Goal: Task Accomplishment & Management: Manage account settings

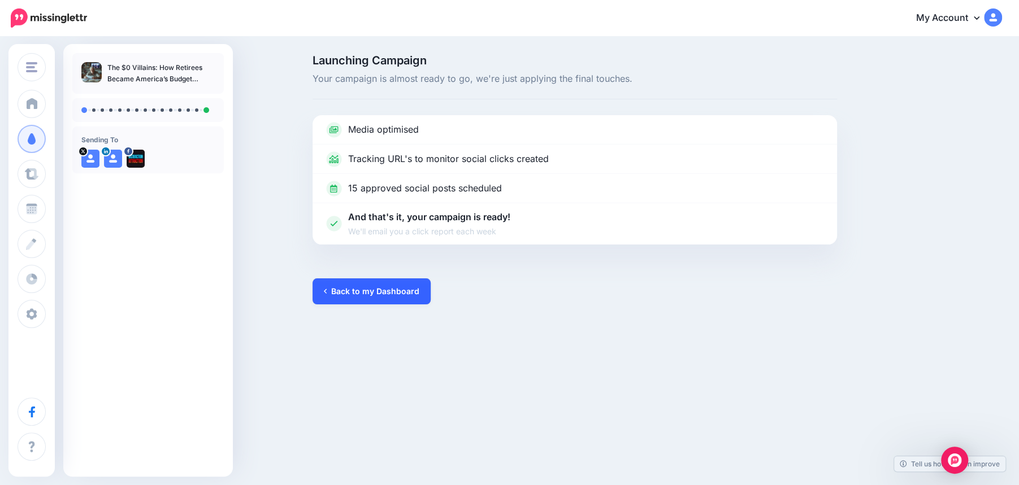
click at [383, 289] on link "Back to my Dashboard" at bounding box center [371, 292] width 118 height 26
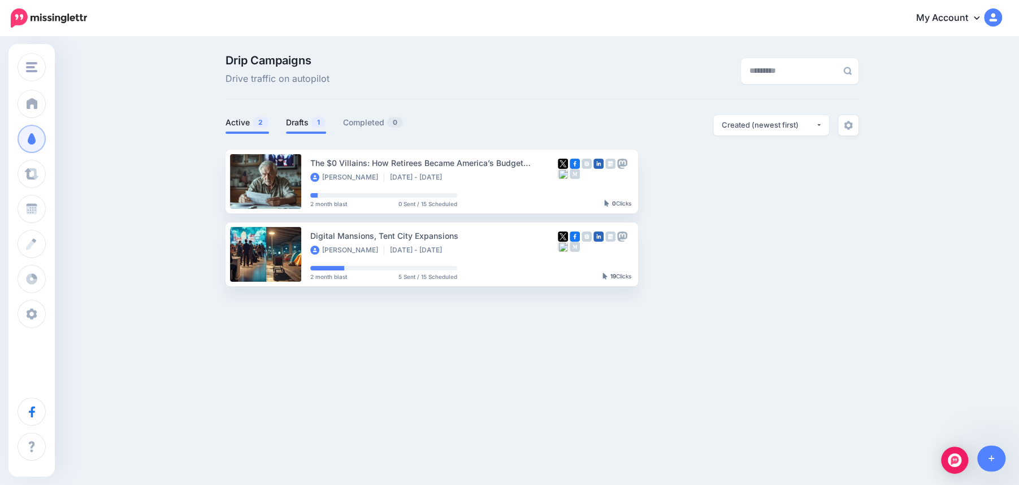
click at [306, 124] on link "Drafts 1" at bounding box center [306, 123] width 40 height 14
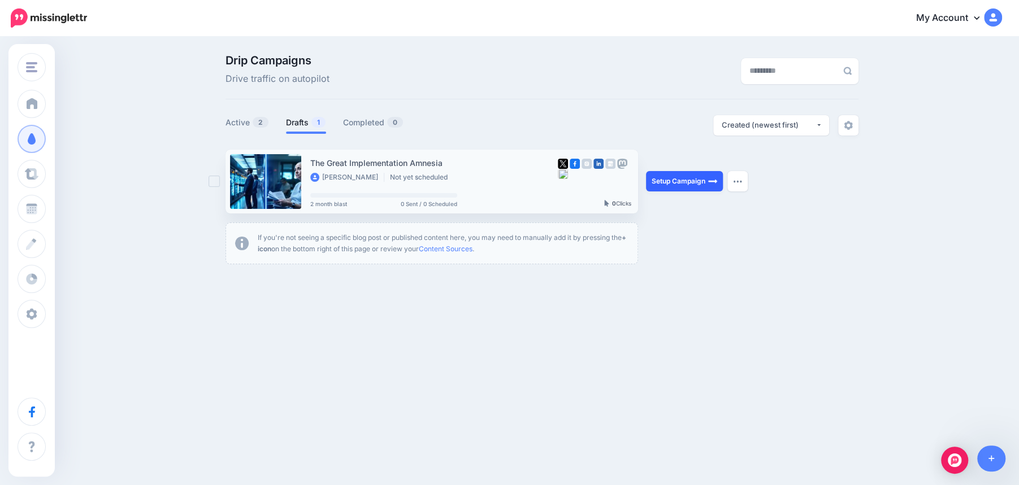
click at [678, 185] on link "Setup Campaign" at bounding box center [684, 181] width 77 height 20
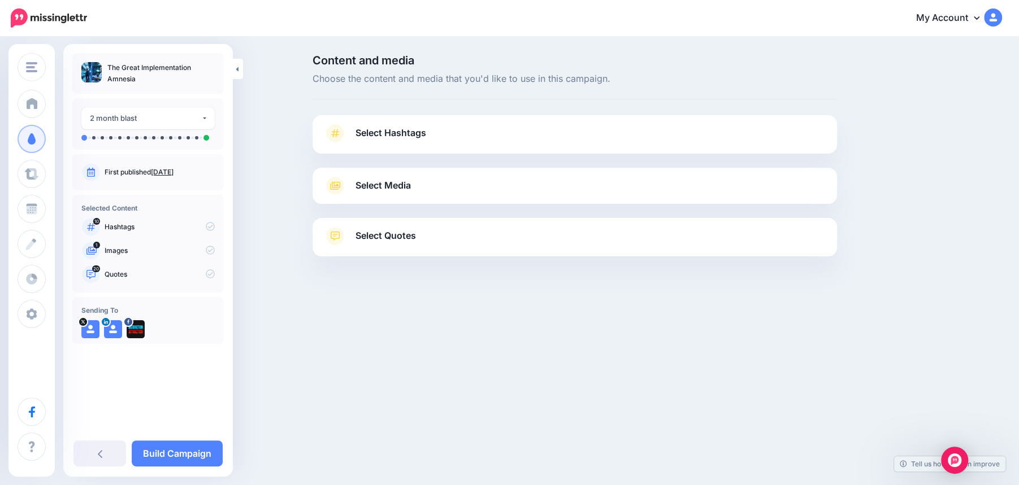
click at [573, 143] on link "Select Hashtags" at bounding box center [575, 138] width 502 height 29
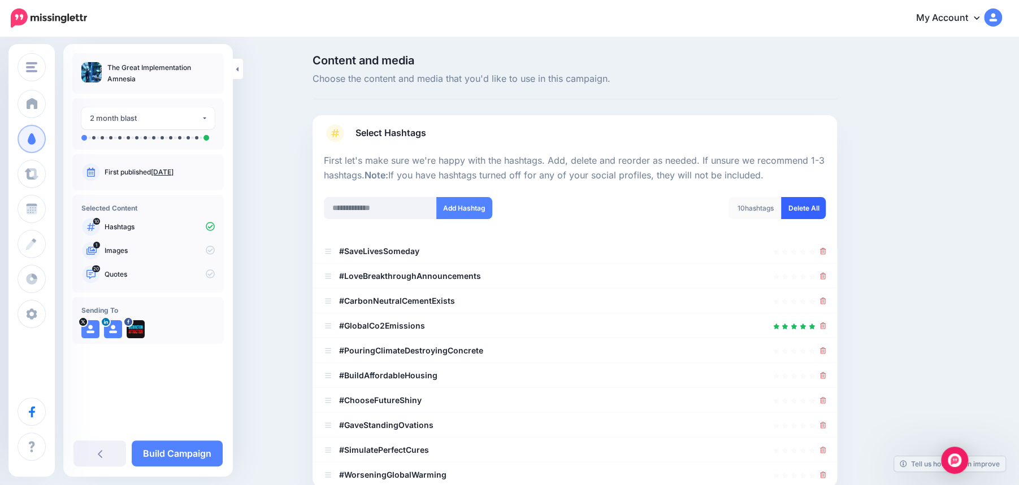
click at [809, 208] on link "Delete All" at bounding box center [803, 208] width 45 height 22
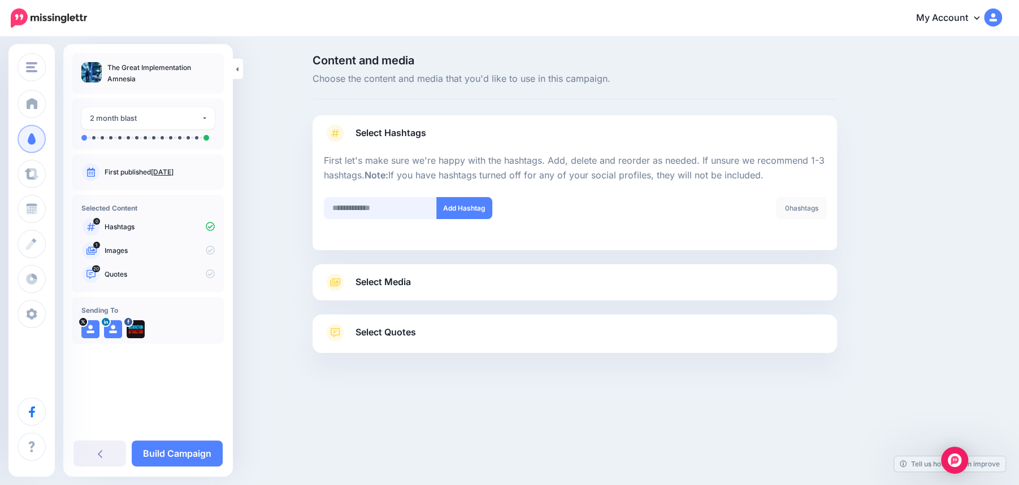
click at [342, 208] on input "text" at bounding box center [380, 208] width 113 height 22
type input "**********"
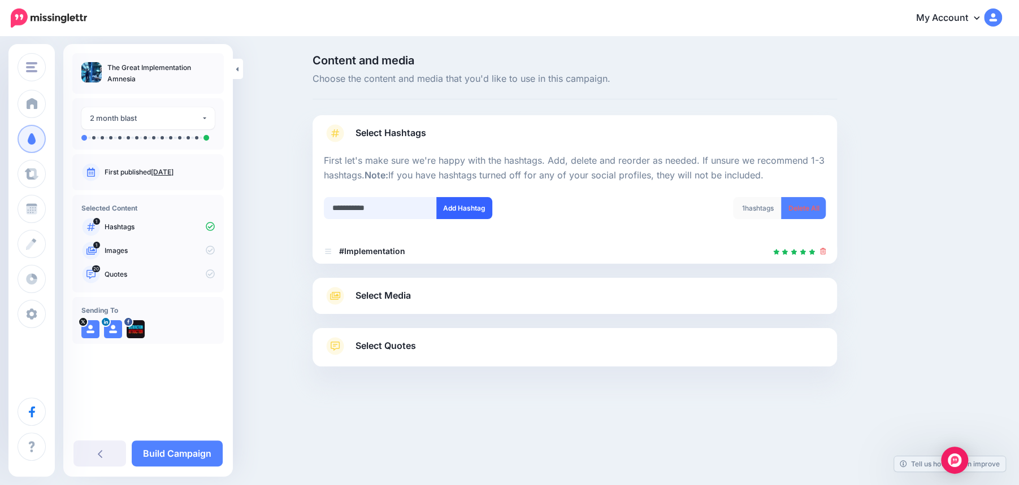
type input "**********"
click at [464, 211] on button "Add Hashtag" at bounding box center [464, 208] width 56 height 22
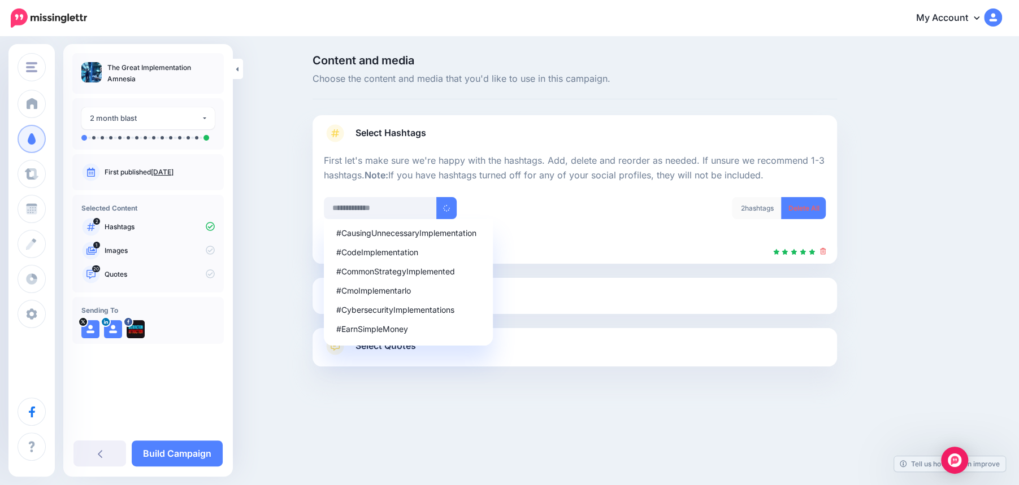
click at [624, 229] on div "2 hashtags Delete All" at bounding box center [704, 215] width 259 height 36
click at [875, 116] on div "Content and media Choose the content and media that you'd like to use in this c…" at bounding box center [629, 239] width 650 height 368
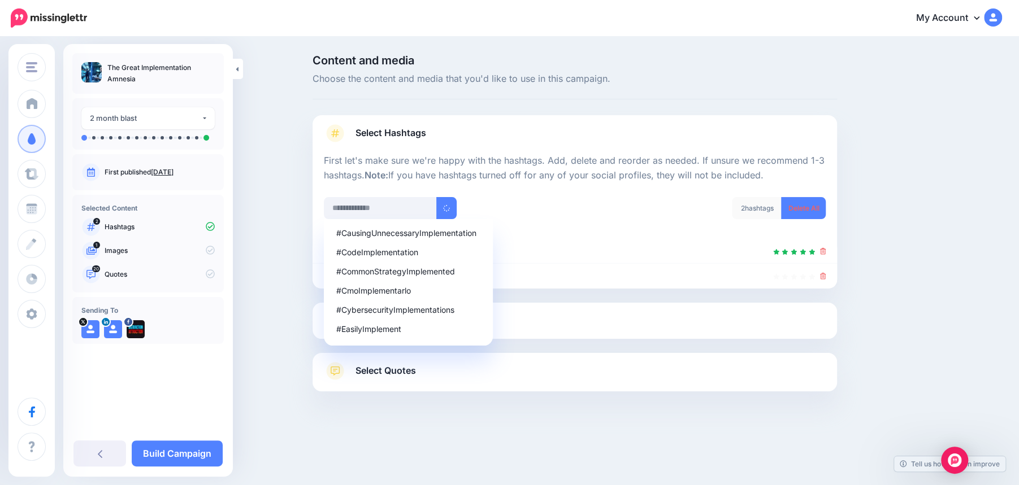
click at [586, 105] on div "Content and media Choose the content and media that you'd like to use in this c…" at bounding box center [574, 251] width 541 height 393
click at [135, 69] on p "The Great Implementation Amnesia" at bounding box center [160, 73] width 107 height 23
click at [582, 329] on link "Select Media" at bounding box center [575, 321] width 502 height 18
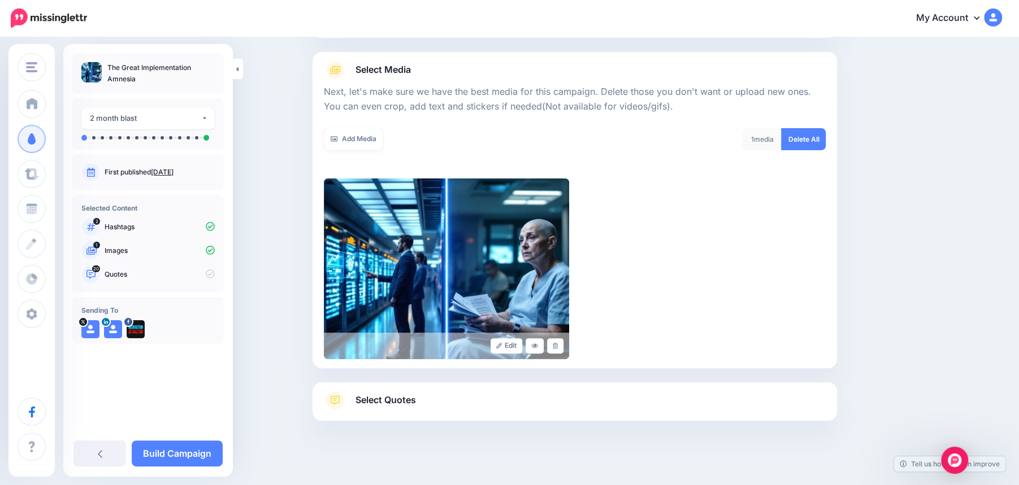
scroll to position [124, 0]
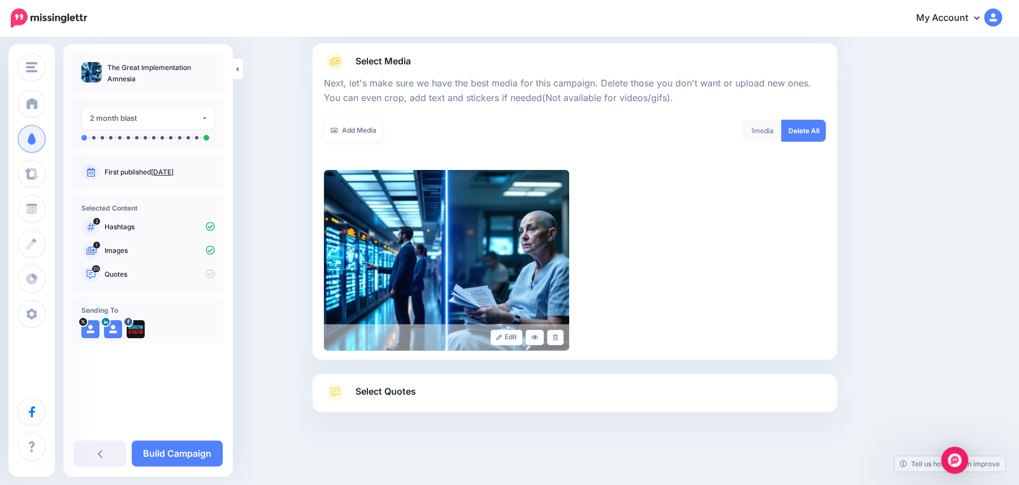
click at [506, 394] on link "Select Quotes" at bounding box center [575, 397] width 502 height 29
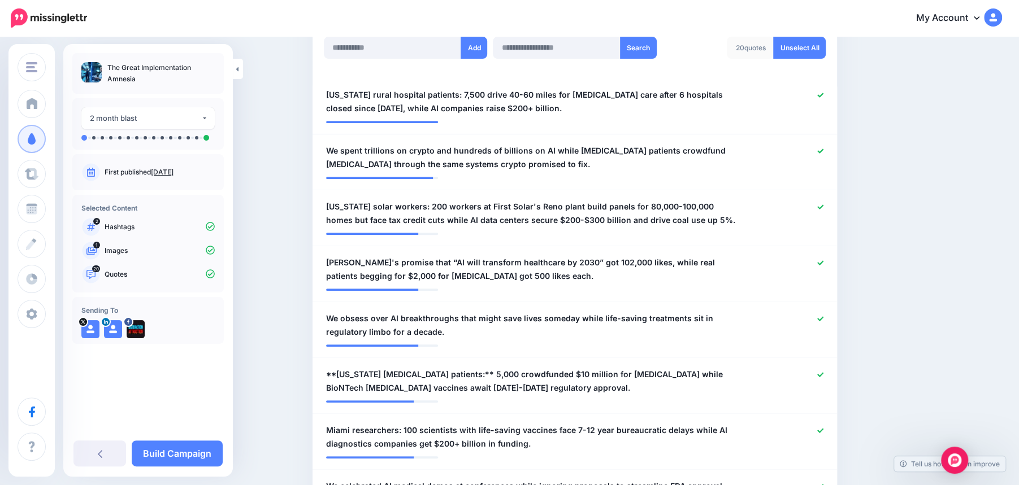
scroll to position [323, 0]
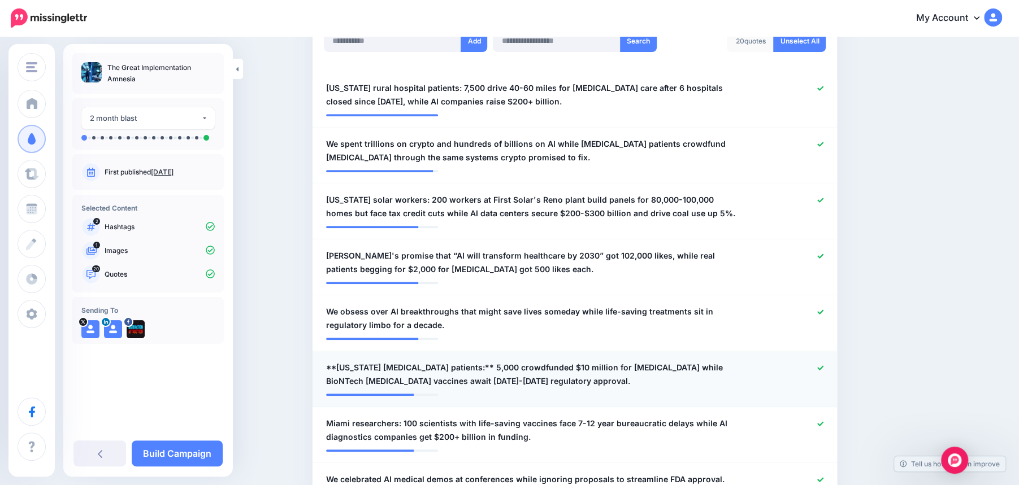
click at [334, 370] on span "**Florida breast cancer patients:** 5,000 crowdfunded $10 million for chemother…" at bounding box center [532, 374] width 412 height 27
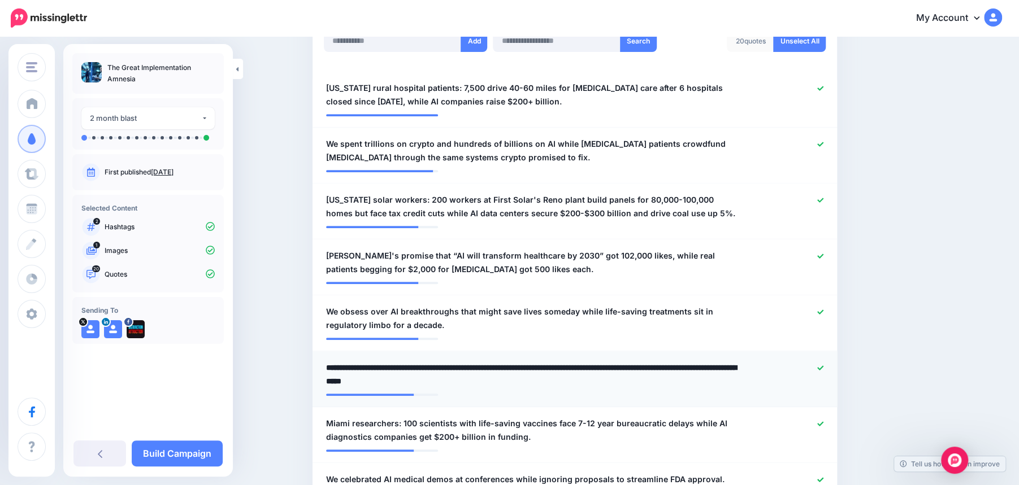
click at [337, 364] on textarea "**********" at bounding box center [532, 374] width 412 height 27
click at [451, 363] on textarea "**********" at bounding box center [532, 374] width 412 height 27
type textarea "**********"
click at [174, 453] on link "Build Campaign" at bounding box center [177, 454] width 91 height 26
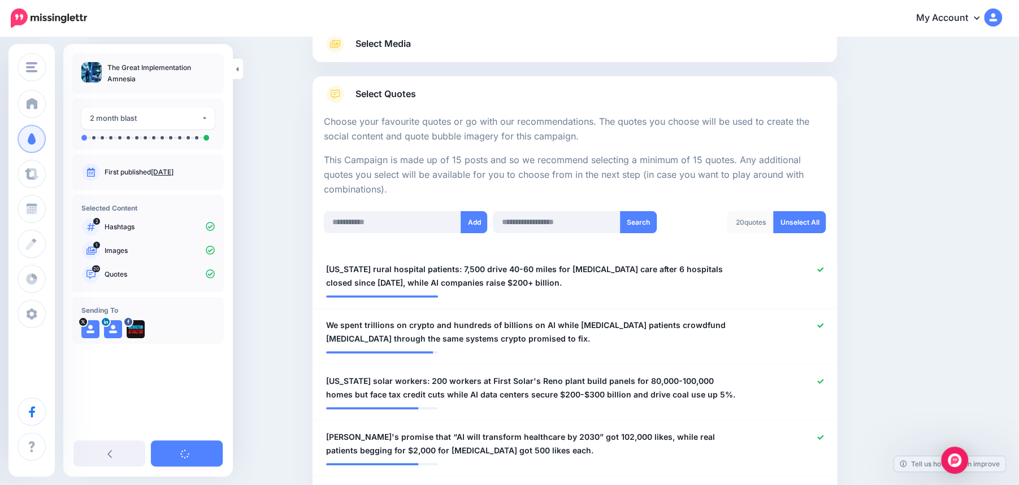
scroll to position [141, 0]
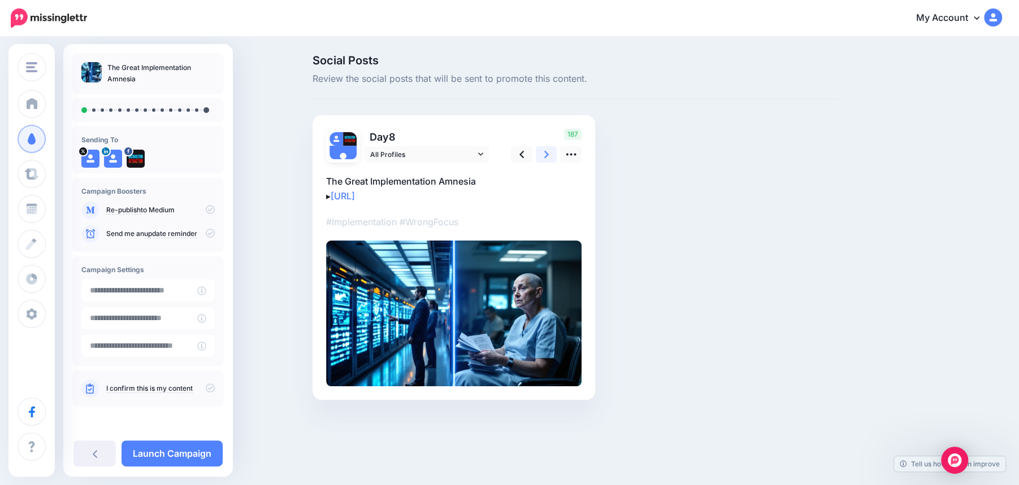
click at [550, 158] on link at bounding box center [546, 154] width 21 height 16
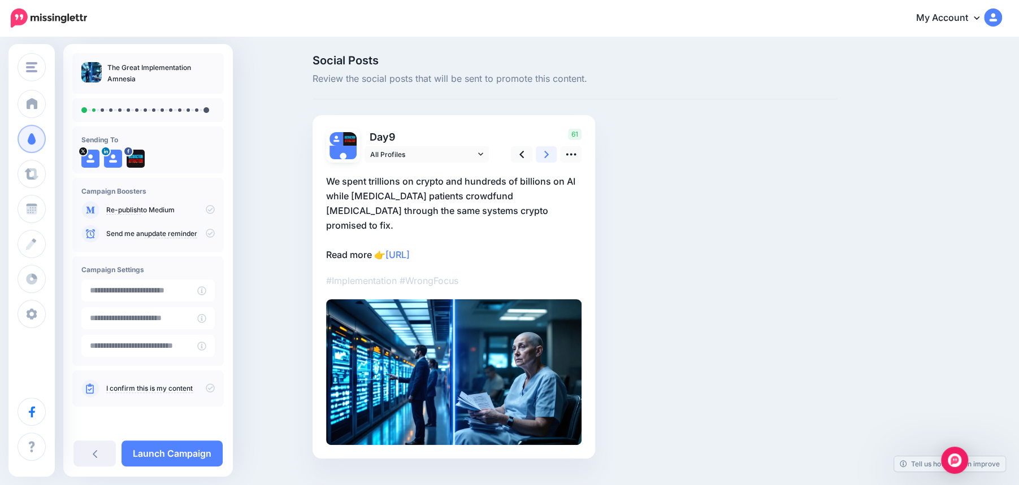
click at [549, 157] on link at bounding box center [546, 154] width 21 height 16
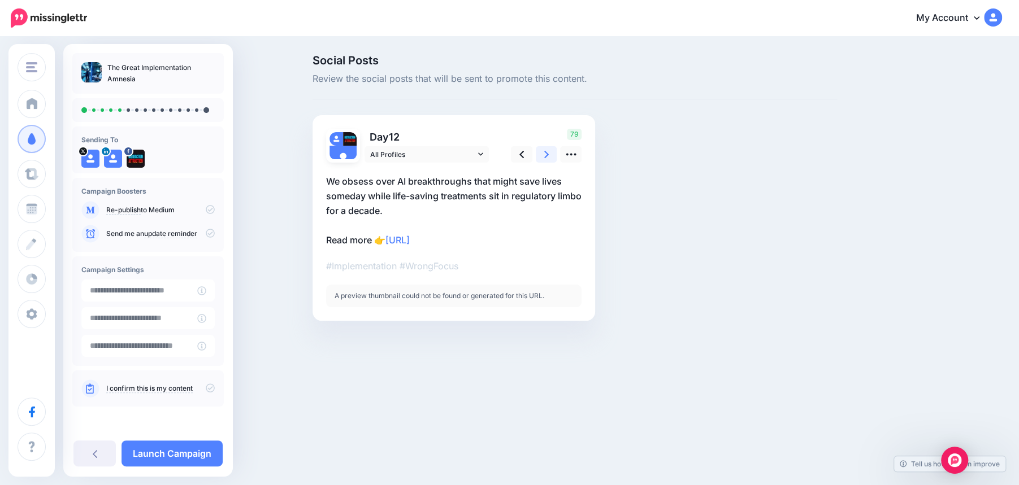
click at [549, 157] on link at bounding box center [546, 154] width 21 height 16
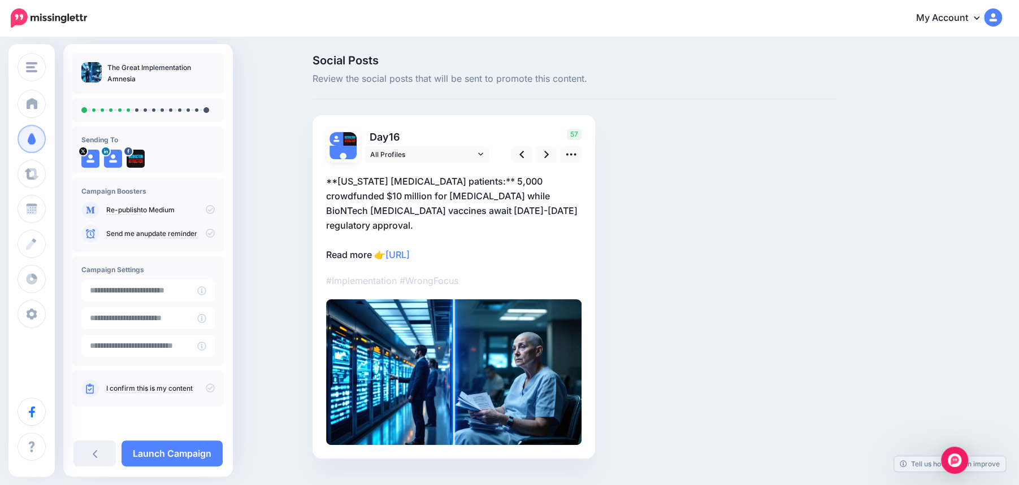
click at [478, 182] on p "**Florida breast cancer patients:** 5,000 crowdfunded $10 million for chemother…" at bounding box center [453, 218] width 255 height 88
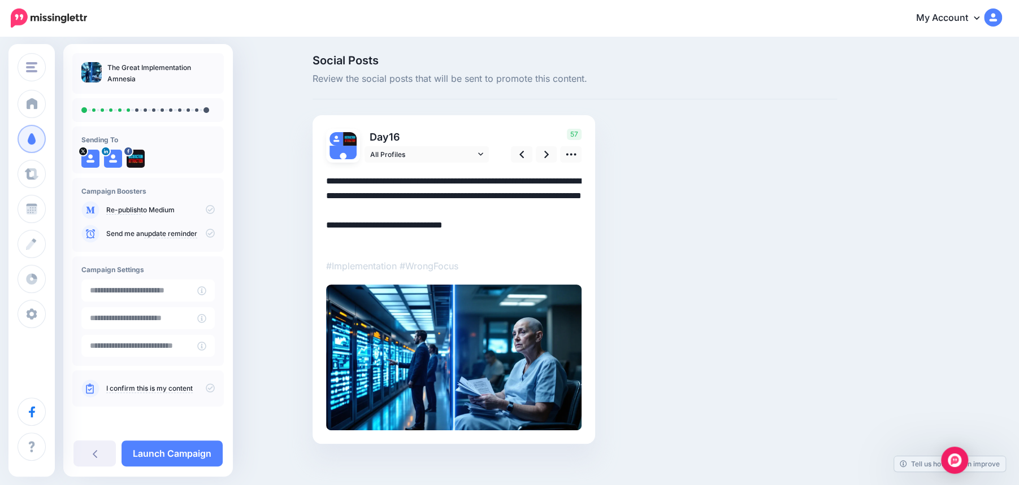
click at [478, 182] on textarea "**********" at bounding box center [453, 210] width 255 height 73
click at [337, 182] on textarea "**********" at bounding box center [453, 210] width 255 height 73
type textarea "**********"
click at [545, 156] on icon at bounding box center [546, 154] width 5 height 7
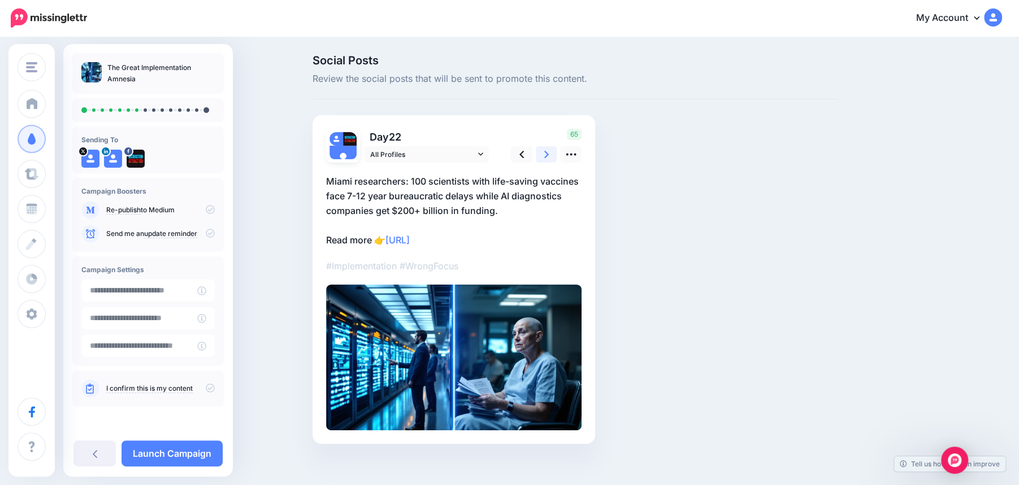
click at [545, 156] on icon at bounding box center [546, 154] width 5 height 7
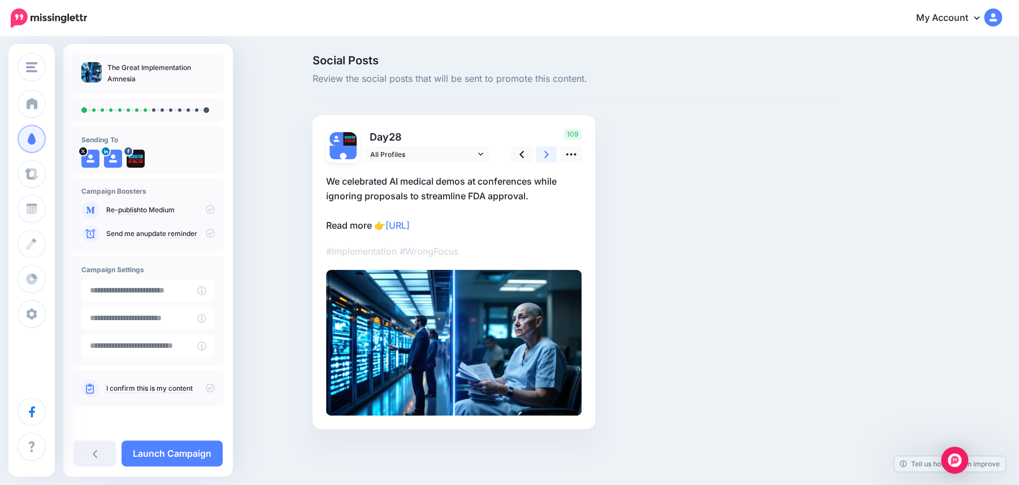
click at [545, 156] on icon at bounding box center [546, 154] width 5 height 7
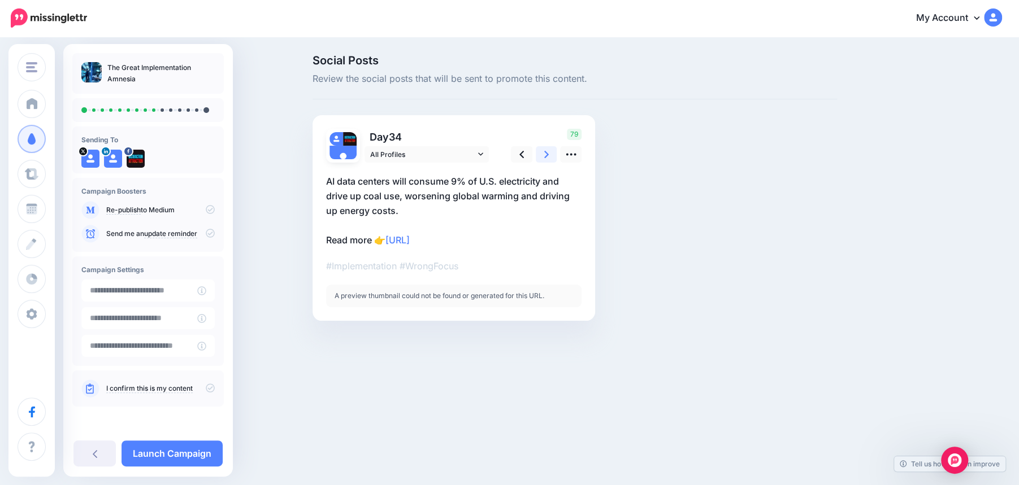
click at [545, 156] on icon at bounding box center [546, 154] width 5 height 7
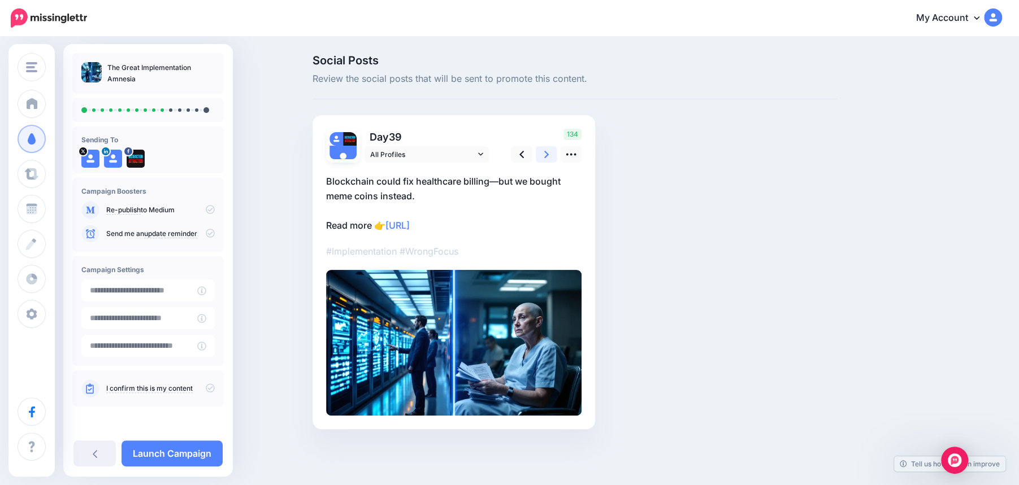
click at [545, 156] on icon at bounding box center [546, 154] width 5 height 7
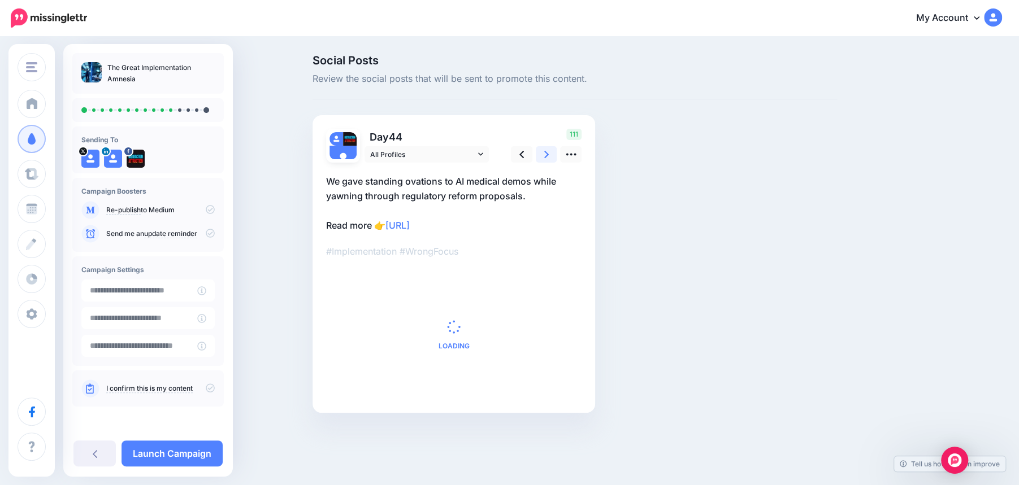
click at [545, 156] on icon at bounding box center [546, 154] width 5 height 7
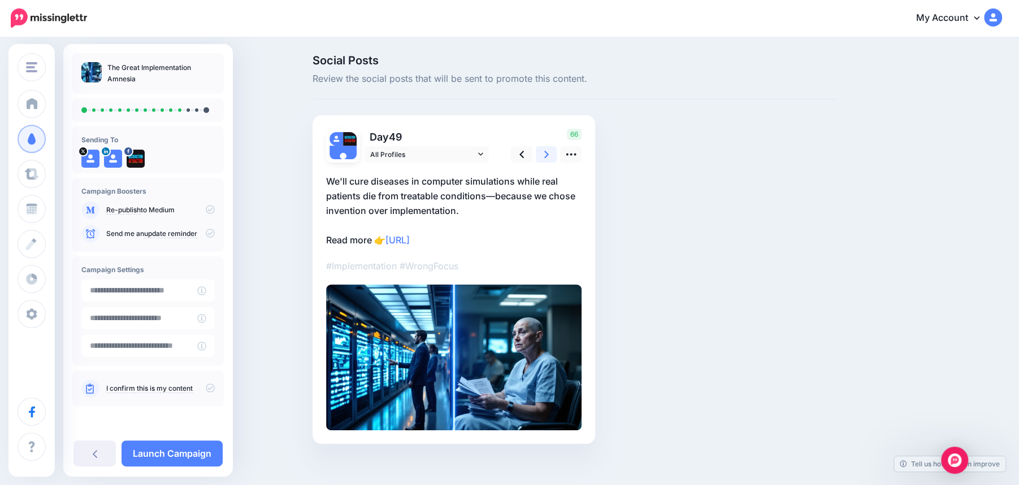
click at [545, 156] on icon at bounding box center [546, 154] width 5 height 7
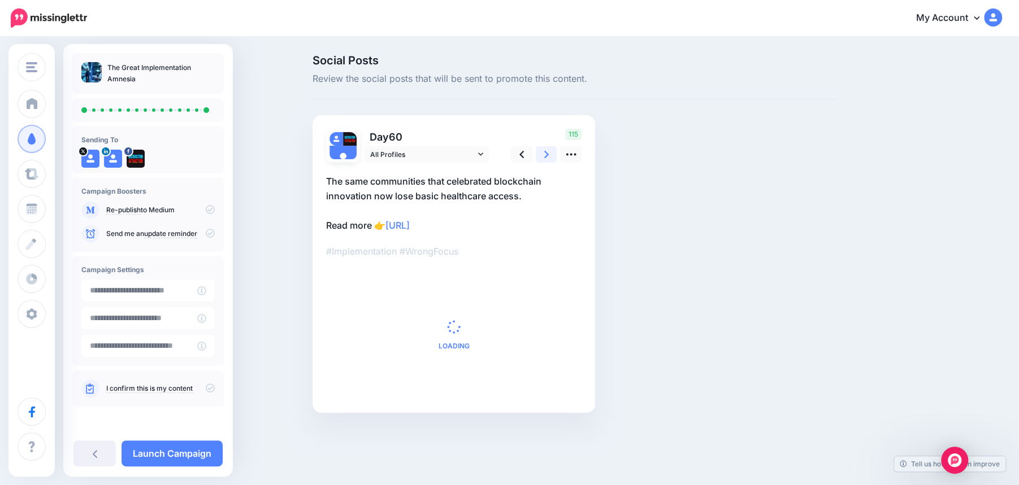
click at [545, 156] on icon at bounding box center [546, 154] width 5 height 7
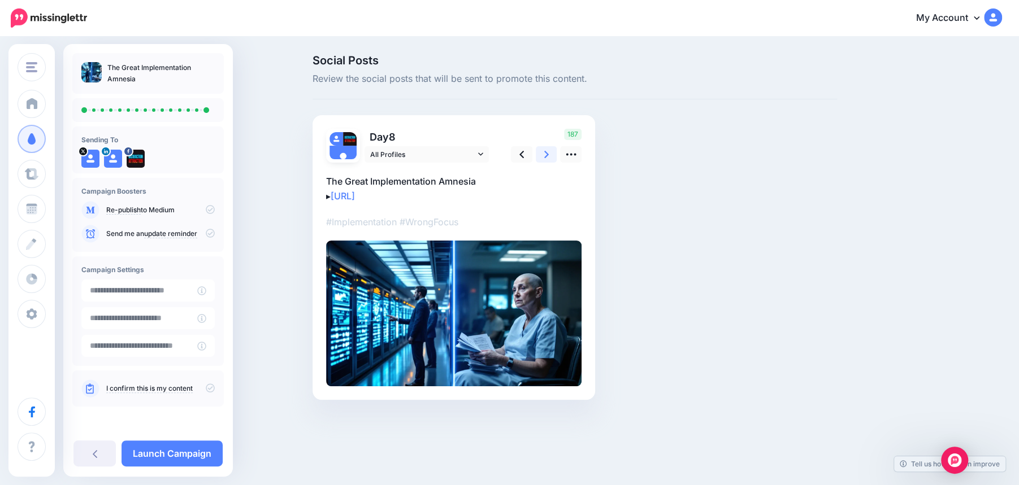
click at [545, 156] on icon at bounding box center [546, 154] width 5 height 7
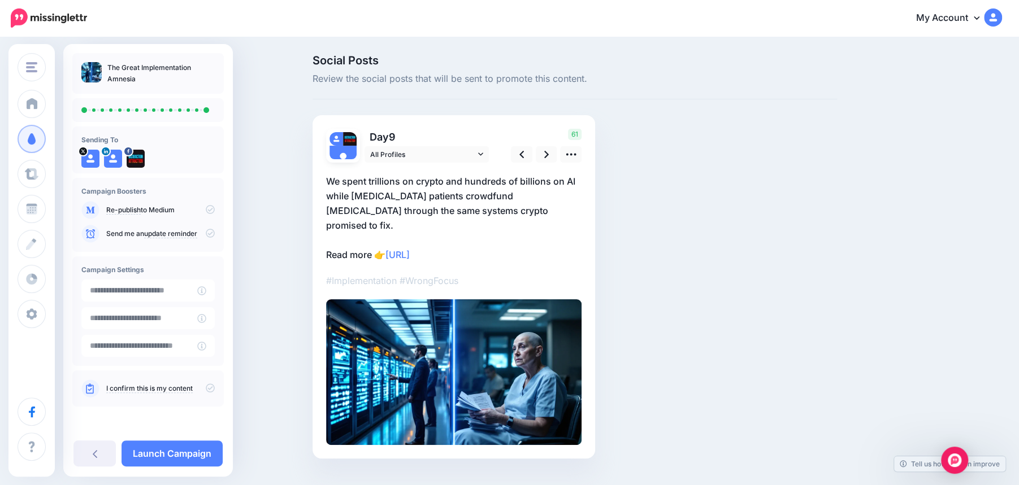
click at [208, 390] on icon at bounding box center [210, 388] width 9 height 9
click at [185, 450] on link "Launch Campaign" at bounding box center [171, 454] width 101 height 26
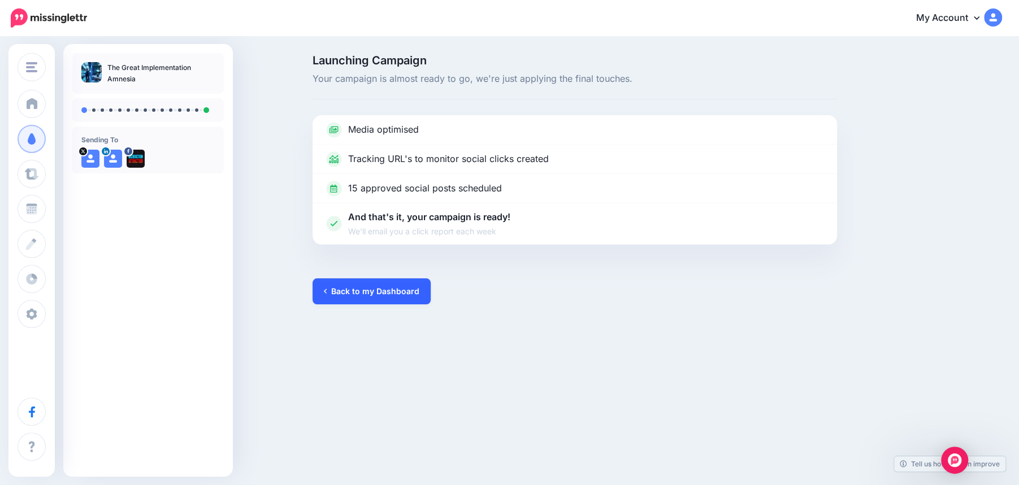
click at [374, 288] on link "Back to my Dashboard" at bounding box center [371, 292] width 118 height 26
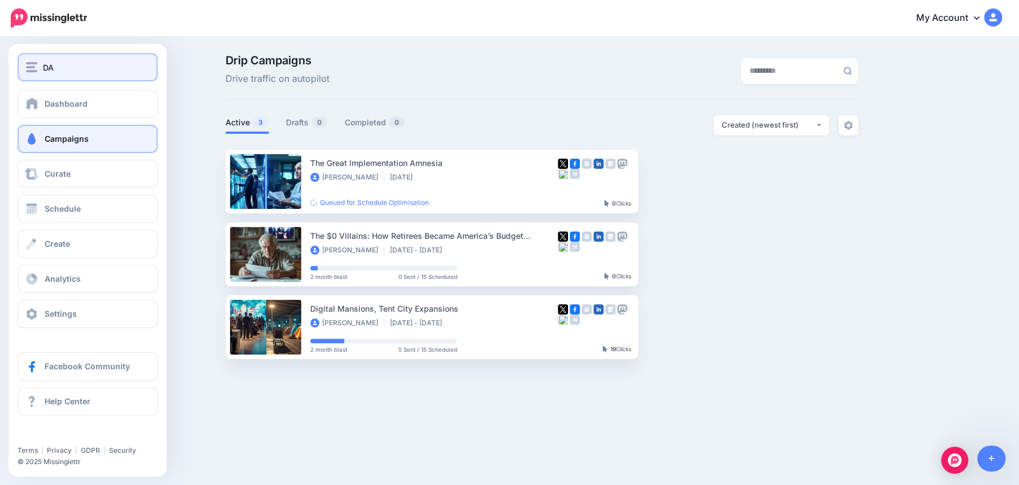
click at [28, 68] on img "button" at bounding box center [31, 67] width 11 height 10
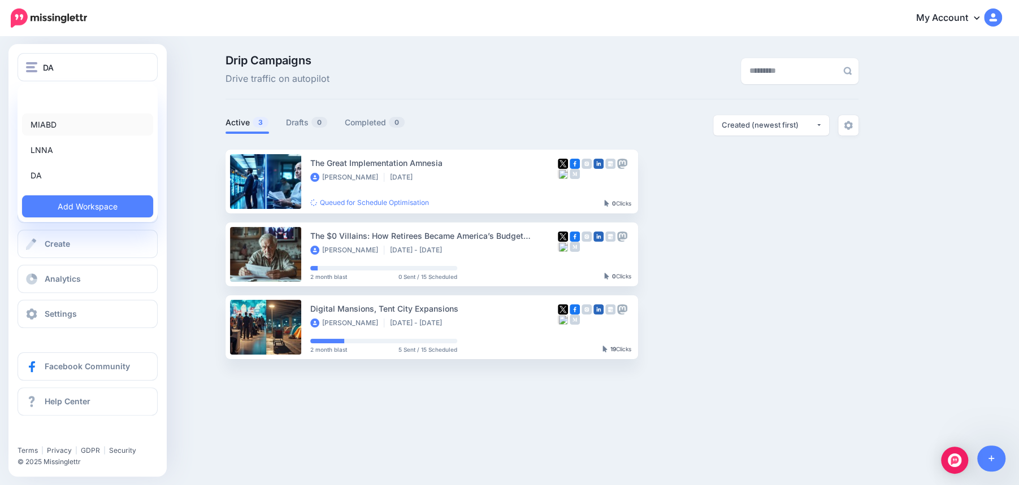
click at [44, 126] on link "MIABD" at bounding box center [87, 125] width 131 height 22
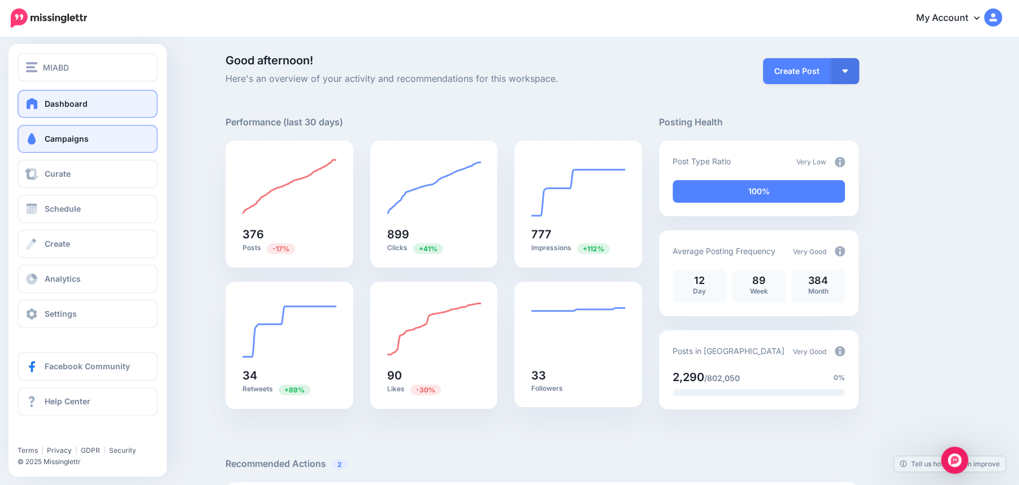
click at [56, 139] on span "Campaigns" at bounding box center [67, 139] width 44 height 10
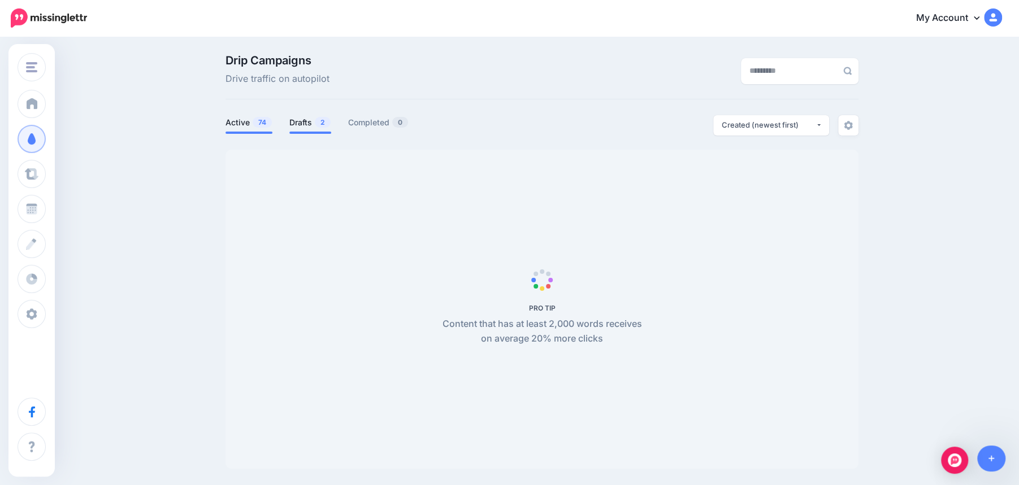
click at [318, 121] on span "2" at bounding box center [323, 122] width 16 height 11
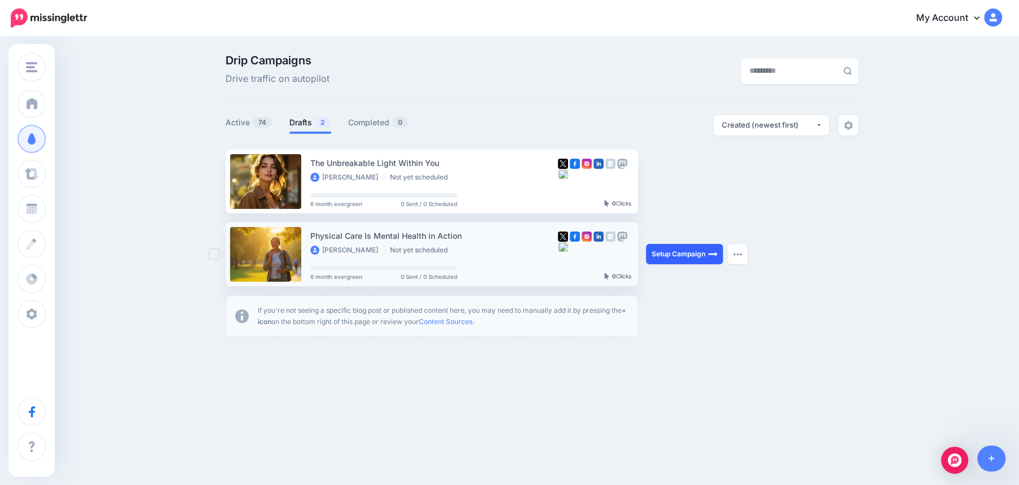
click at [684, 257] on link "Setup Campaign" at bounding box center [684, 254] width 77 height 20
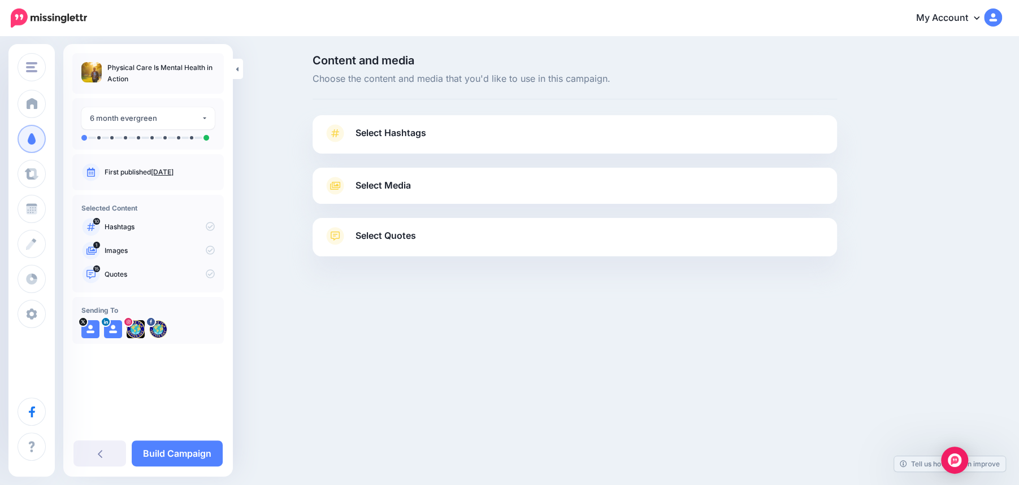
click at [472, 137] on link "Select Hashtags" at bounding box center [575, 138] width 502 height 29
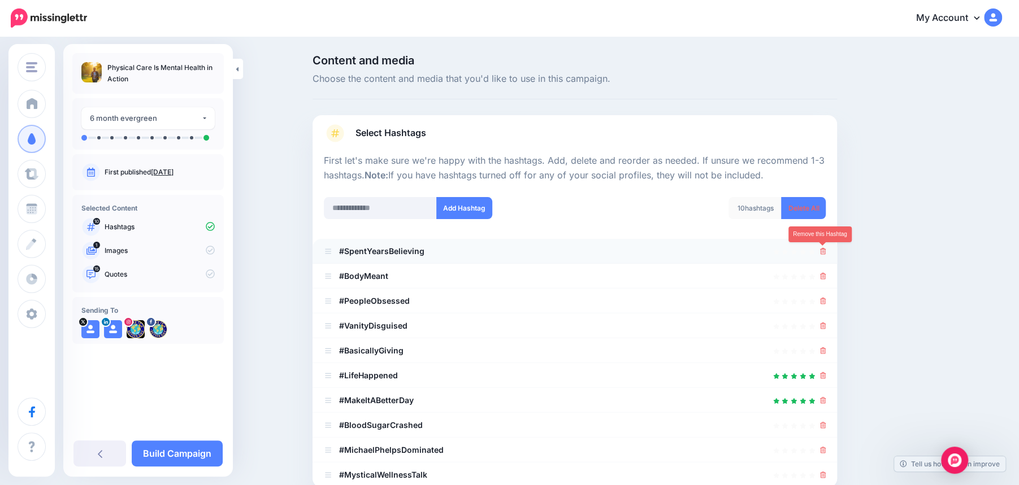
click at [823, 251] on icon at bounding box center [823, 251] width 6 height 7
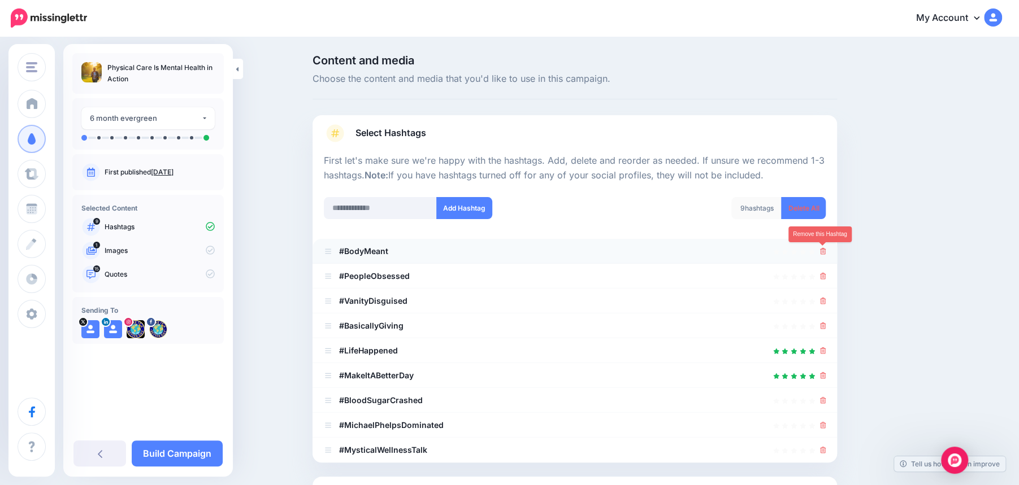
click at [823, 253] on icon at bounding box center [823, 251] width 6 height 7
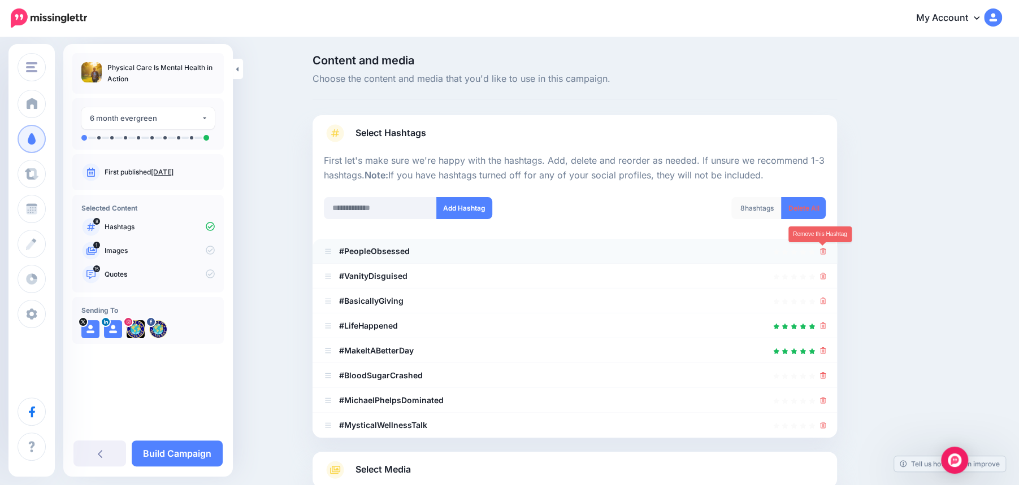
click at [822, 254] on icon at bounding box center [823, 251] width 6 height 7
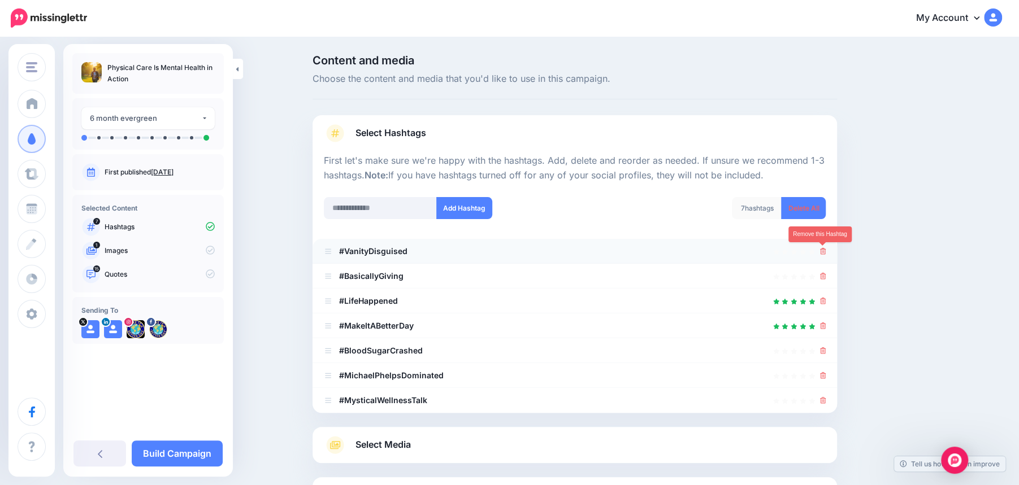
click at [823, 251] on icon at bounding box center [823, 251] width 6 height 7
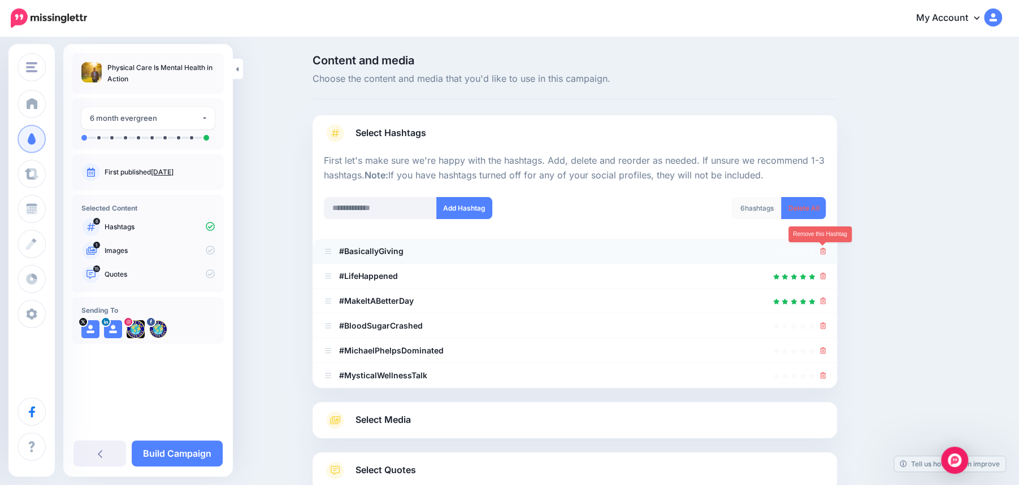
click at [823, 250] on icon at bounding box center [823, 251] width 6 height 7
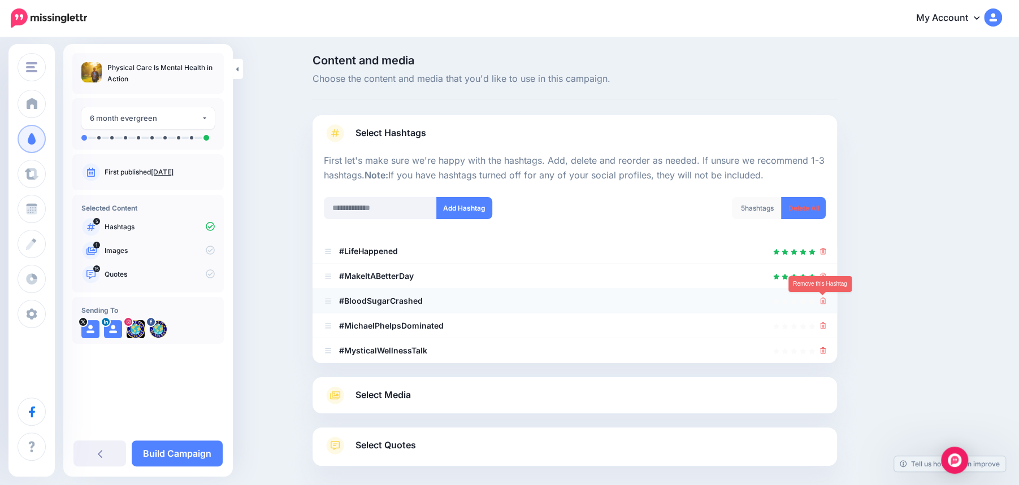
click at [823, 303] on icon at bounding box center [823, 301] width 6 height 7
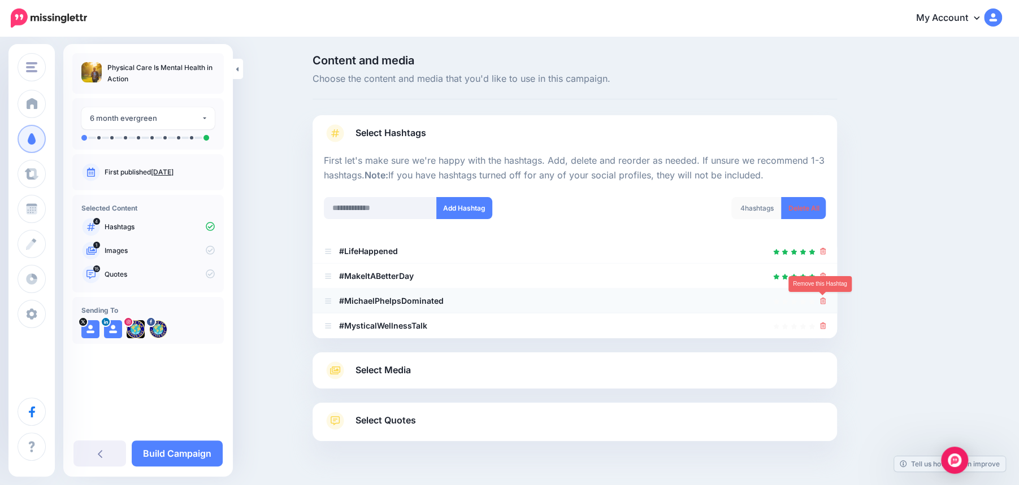
click at [822, 302] on icon at bounding box center [823, 301] width 6 height 7
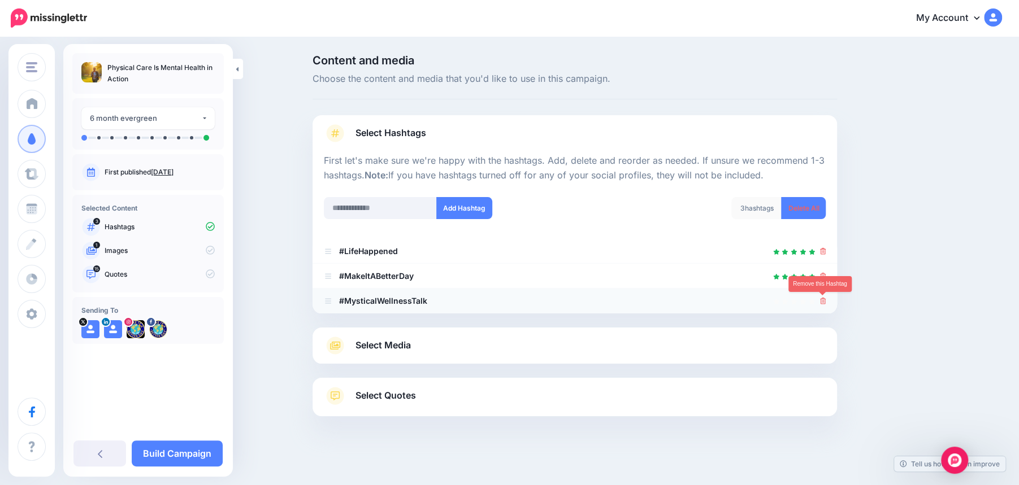
click at [823, 303] on icon at bounding box center [823, 301] width 6 height 7
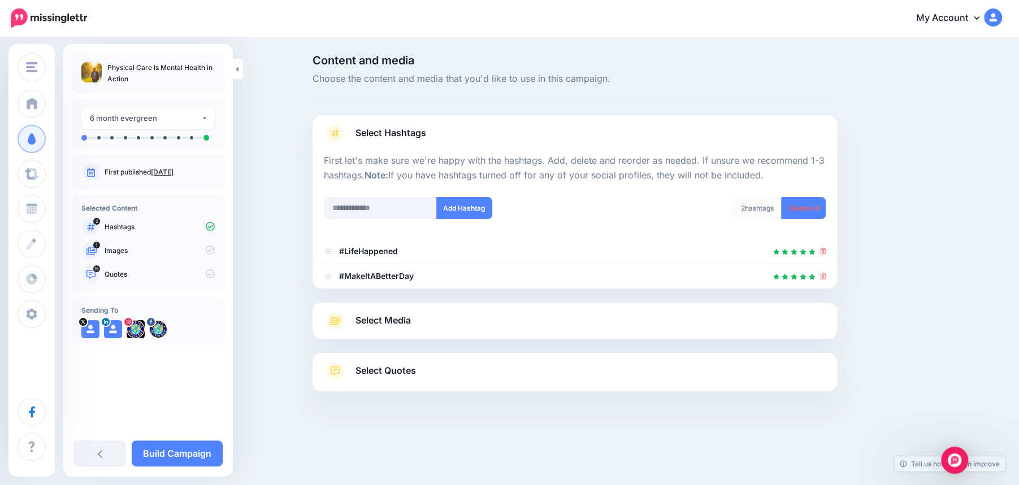
click at [823, 303] on div "Select Media Next, let's make sure we have the best media for this campaign. De…" at bounding box center [574, 321] width 524 height 36
click at [354, 206] on input "text" at bounding box center [380, 208] width 113 height 22
type input "**********"
click at [477, 207] on button "Add Hashtag" at bounding box center [464, 208] width 56 height 22
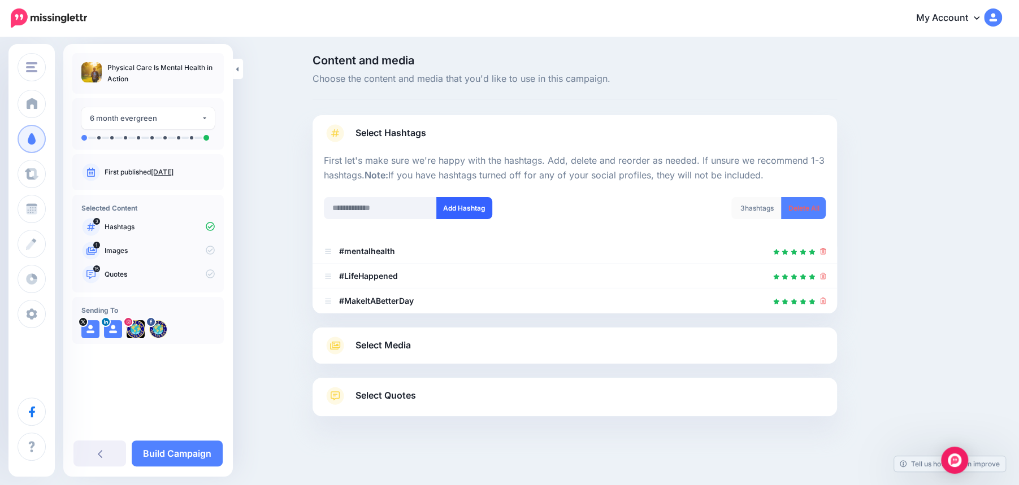
scroll to position [20, 0]
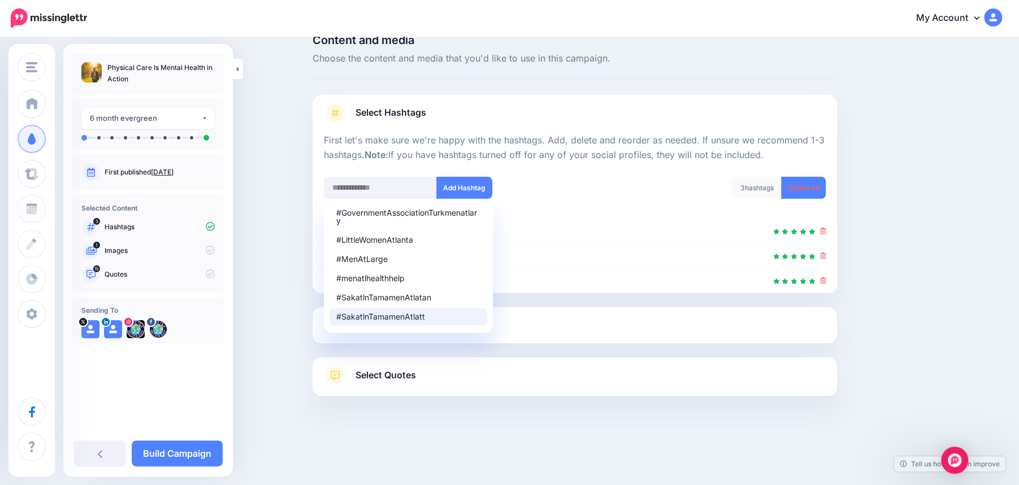
click at [535, 328] on link "Select Media" at bounding box center [575, 325] width 502 height 18
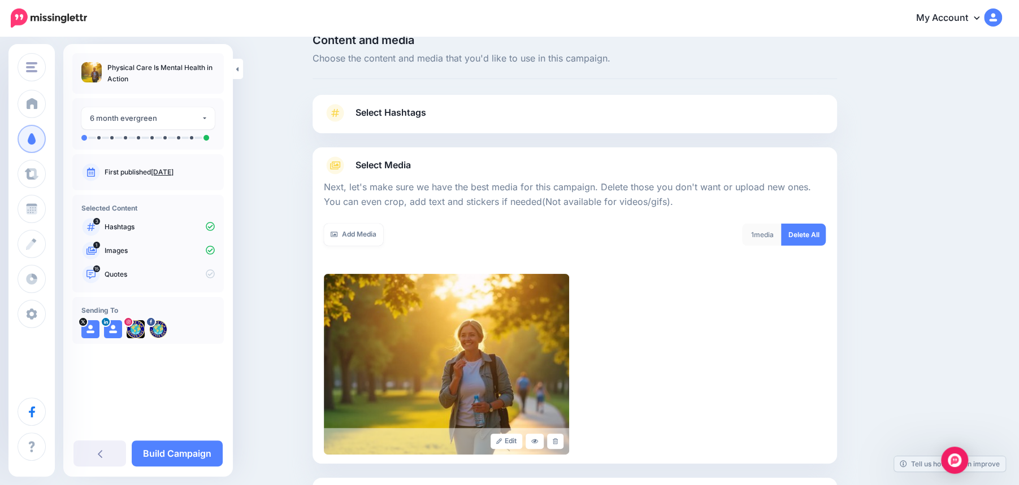
scroll to position [140, 0]
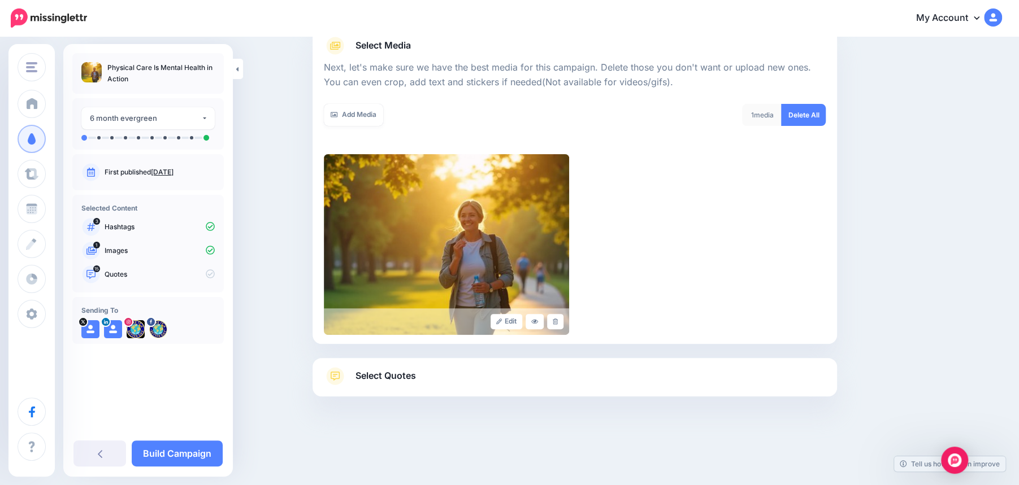
click at [447, 380] on link "Select Quotes" at bounding box center [575, 381] width 502 height 29
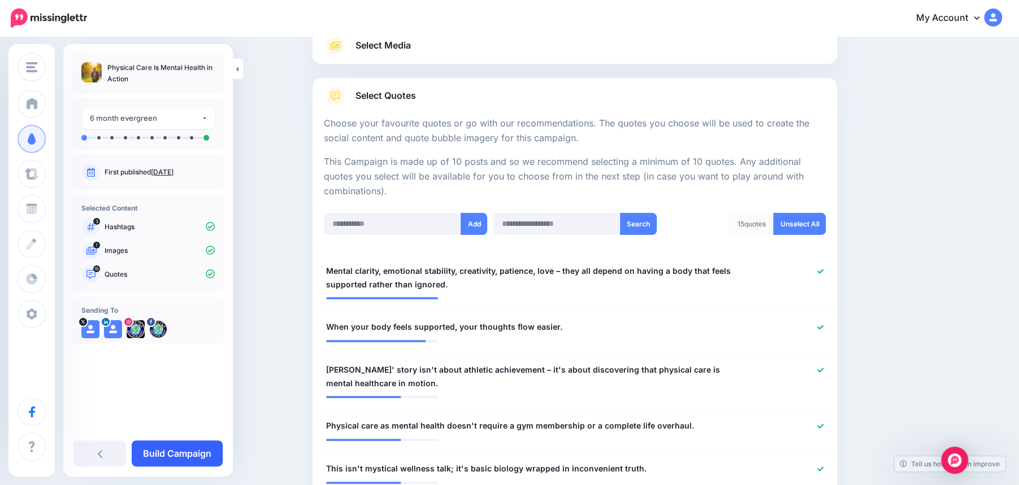
click at [173, 454] on link "Build Campaign" at bounding box center [177, 454] width 91 height 26
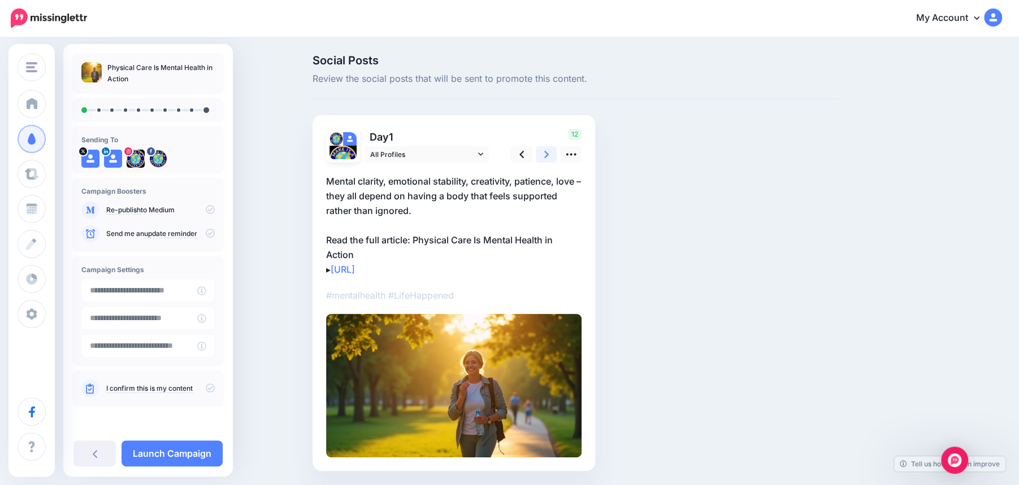
click at [545, 154] on icon at bounding box center [546, 155] width 5 height 12
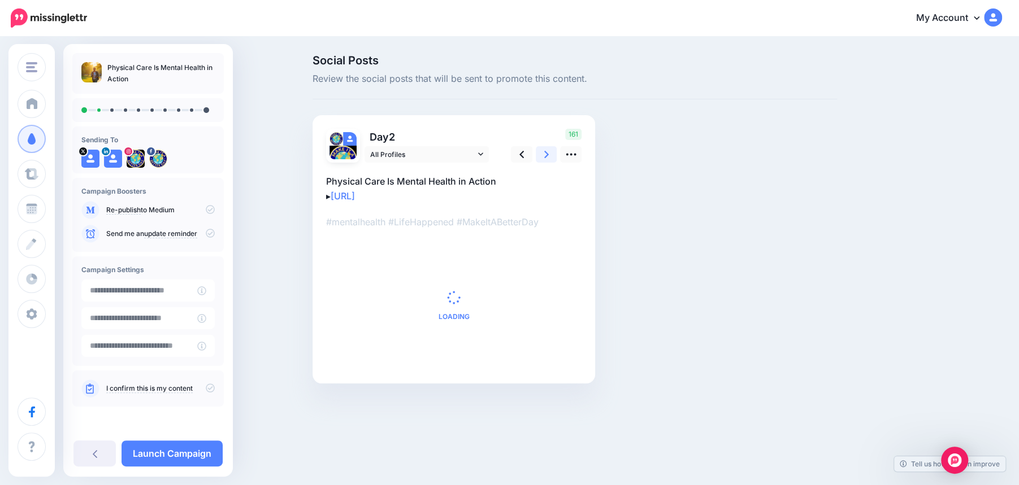
click at [545, 154] on icon at bounding box center [546, 155] width 5 height 12
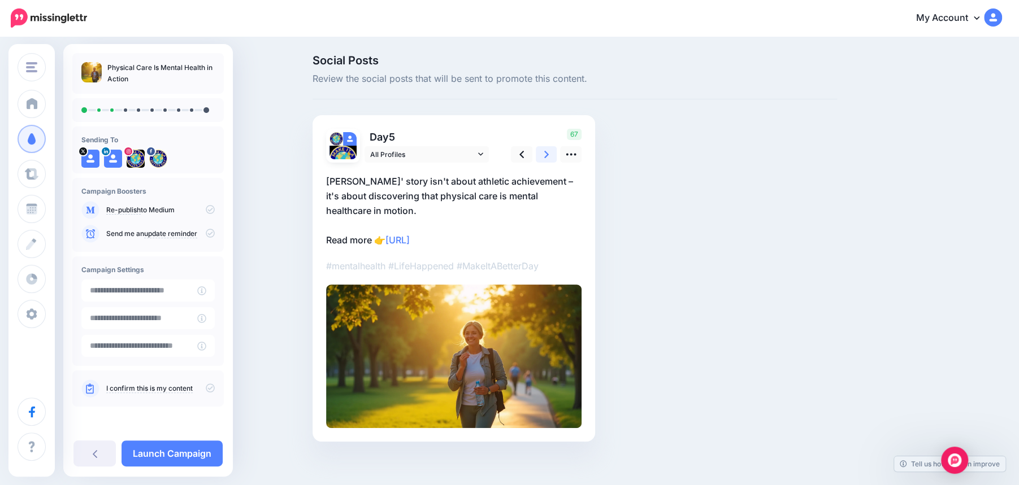
click at [545, 154] on icon at bounding box center [546, 155] width 5 height 12
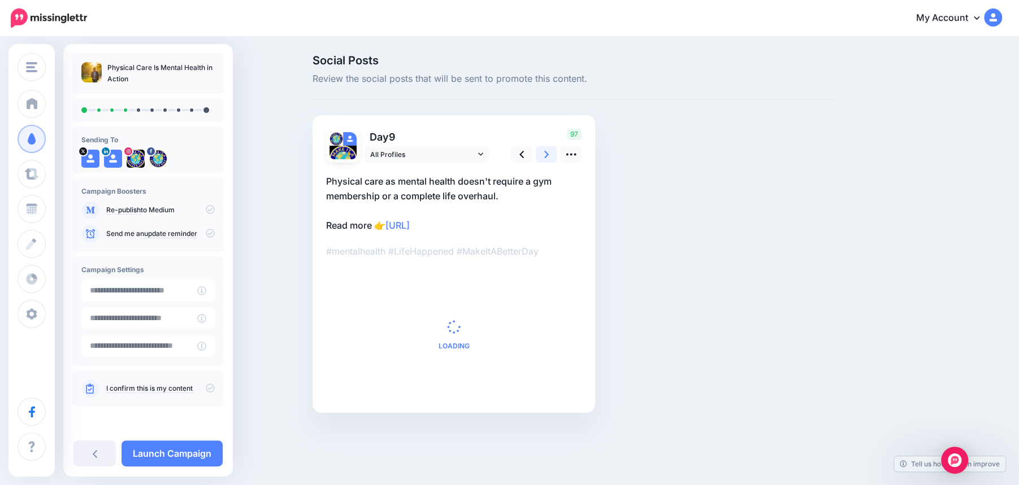
click at [545, 154] on icon at bounding box center [546, 155] width 5 height 12
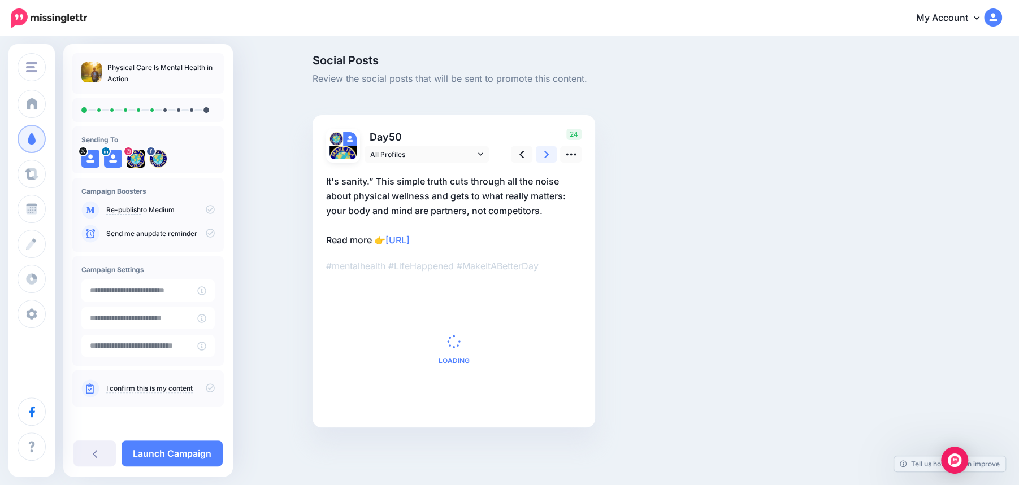
click at [545, 154] on icon at bounding box center [546, 155] width 5 height 12
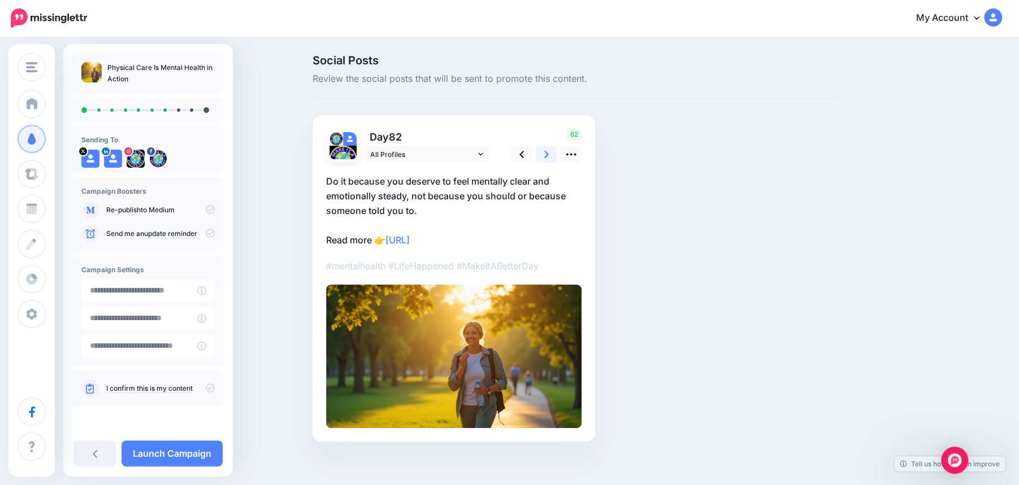
click at [545, 154] on icon at bounding box center [546, 155] width 5 height 12
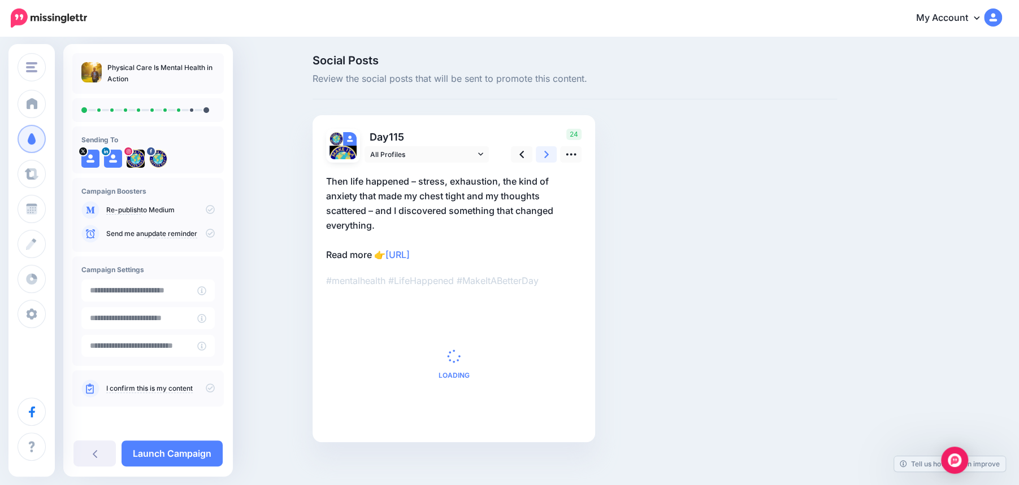
click at [545, 154] on icon at bounding box center [546, 155] width 5 height 12
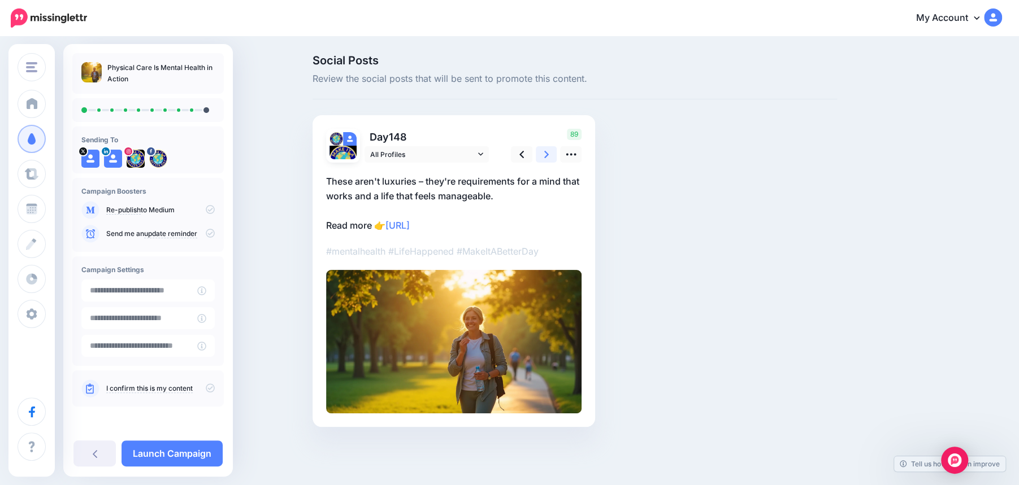
click at [545, 154] on icon at bounding box center [546, 155] width 5 height 12
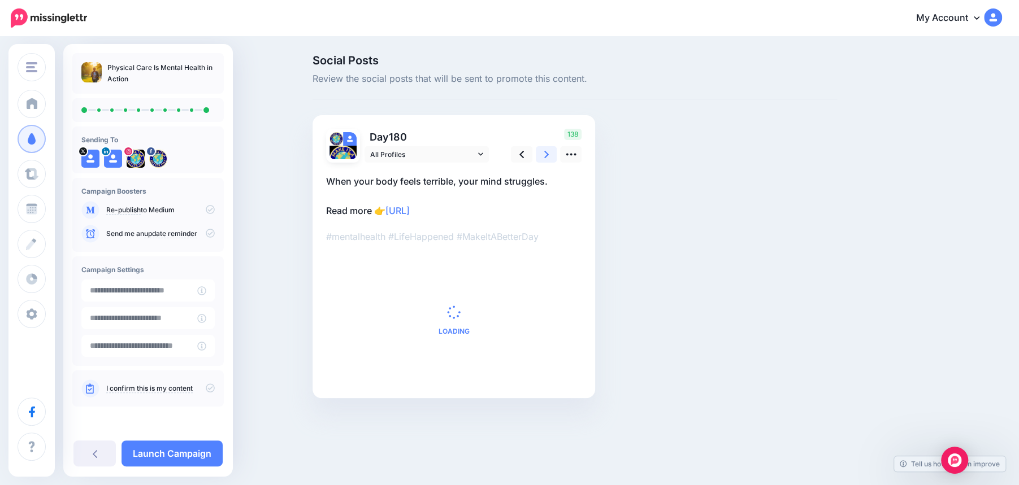
click at [545, 154] on icon at bounding box center [546, 155] width 5 height 12
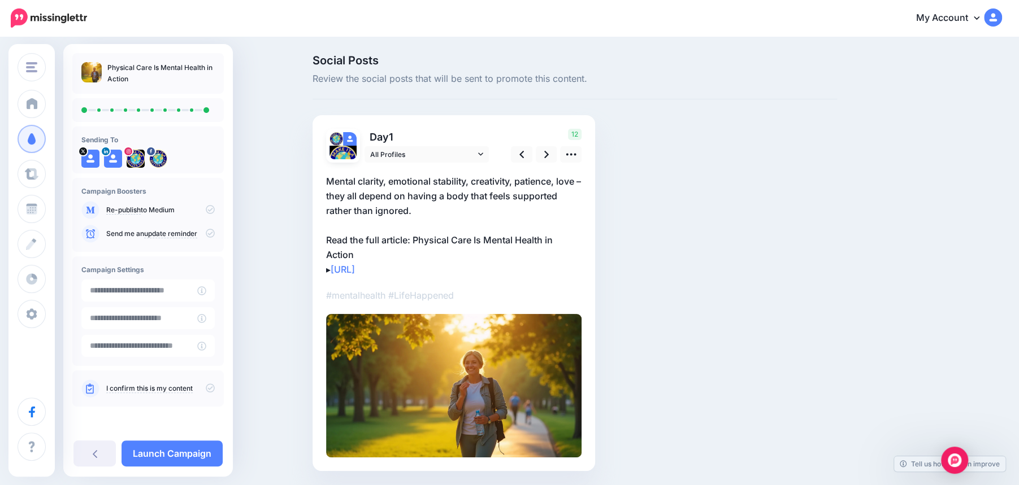
click at [209, 386] on icon at bounding box center [210, 388] width 9 height 9
click at [170, 454] on link "Launch Campaign" at bounding box center [171, 454] width 101 height 26
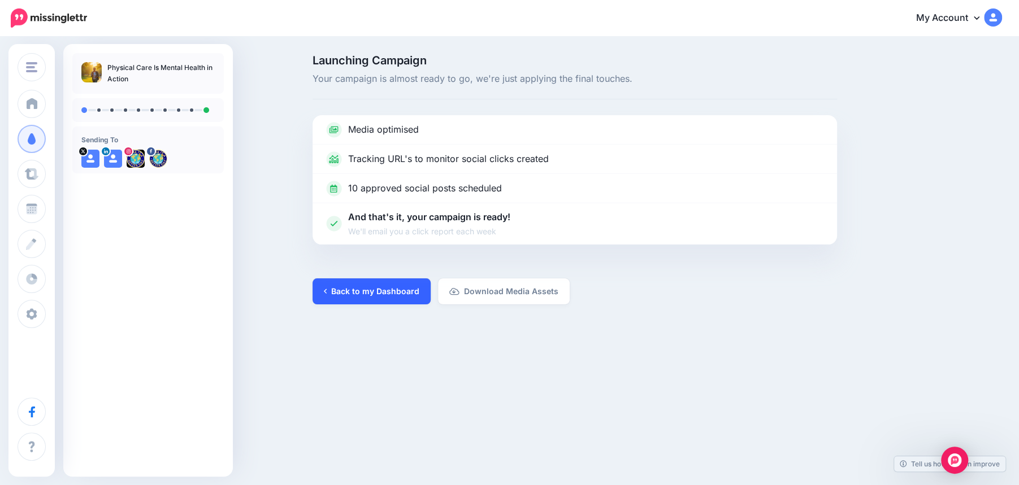
click at [350, 296] on link "Back to my Dashboard" at bounding box center [371, 292] width 118 height 26
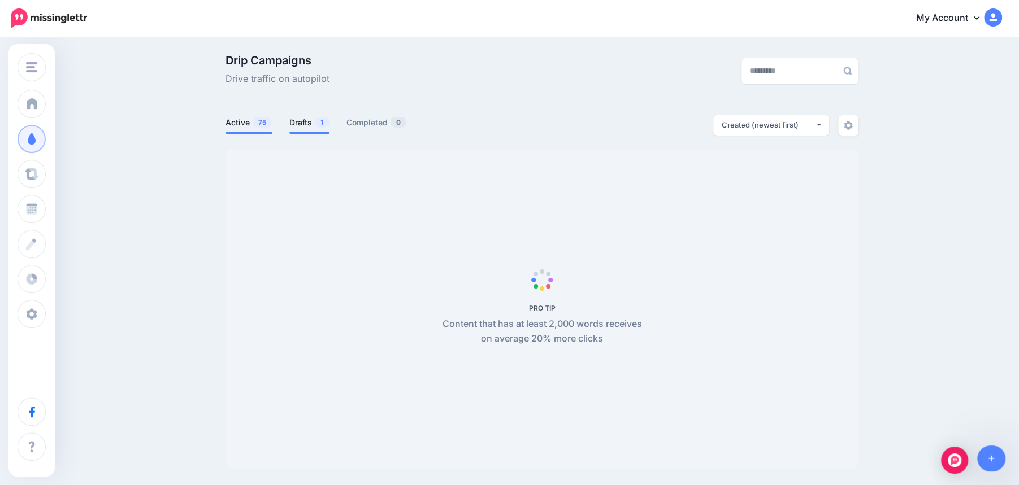
click at [312, 123] on link "Drafts 1" at bounding box center [309, 123] width 40 height 14
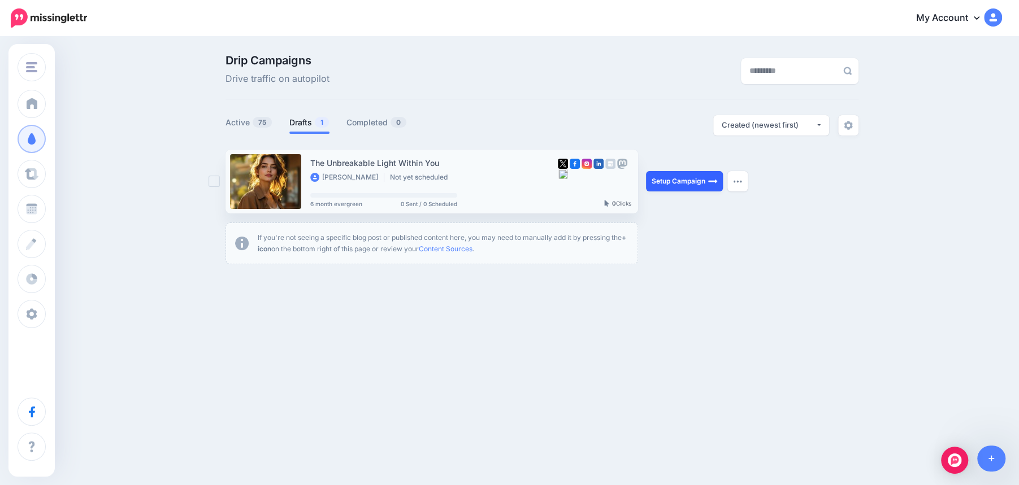
click at [671, 182] on link "Setup Campaign" at bounding box center [684, 181] width 77 height 20
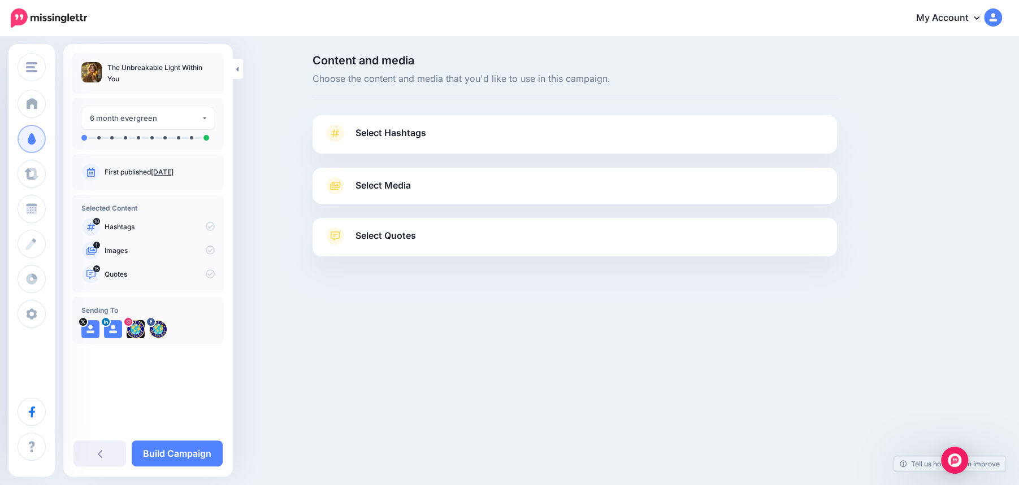
click at [588, 137] on link "Select Hashtags" at bounding box center [575, 138] width 502 height 29
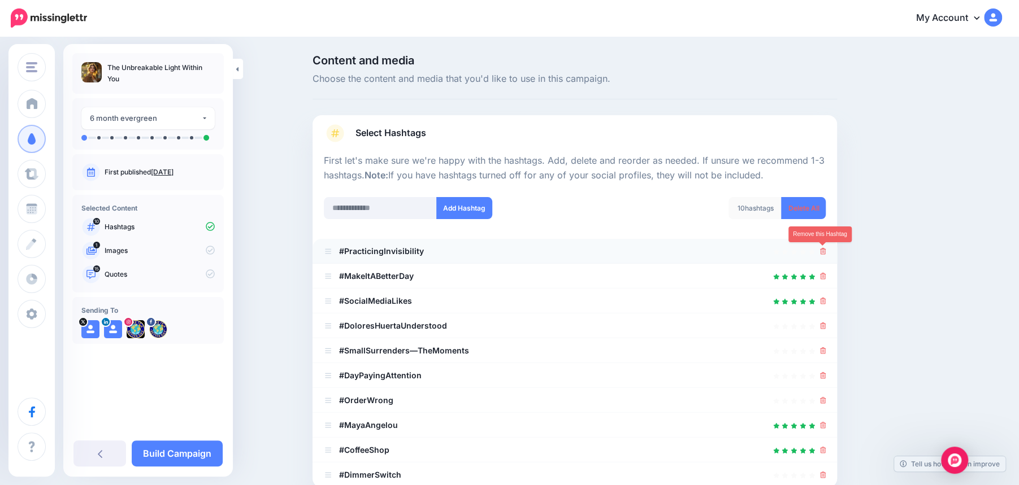
click at [823, 250] on icon at bounding box center [823, 251] width 6 height 7
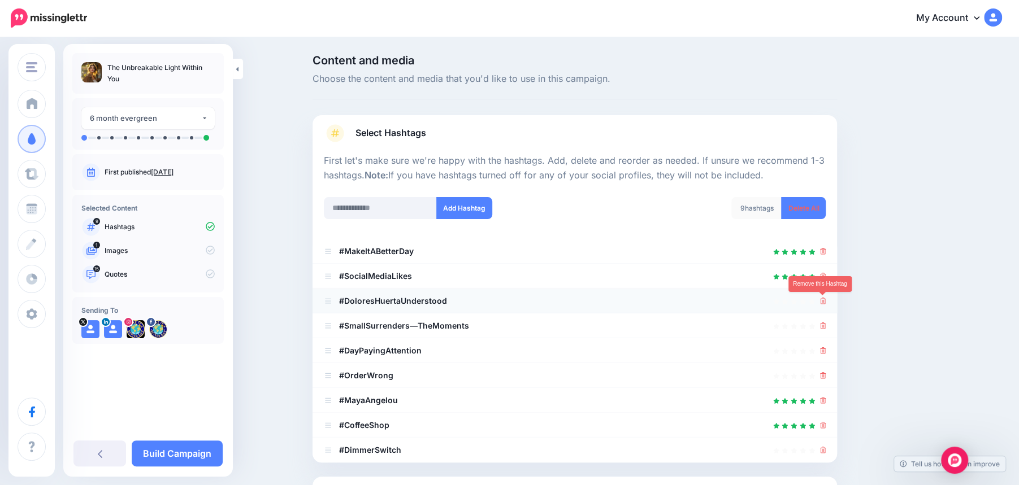
click at [823, 300] on icon at bounding box center [823, 301] width 6 height 7
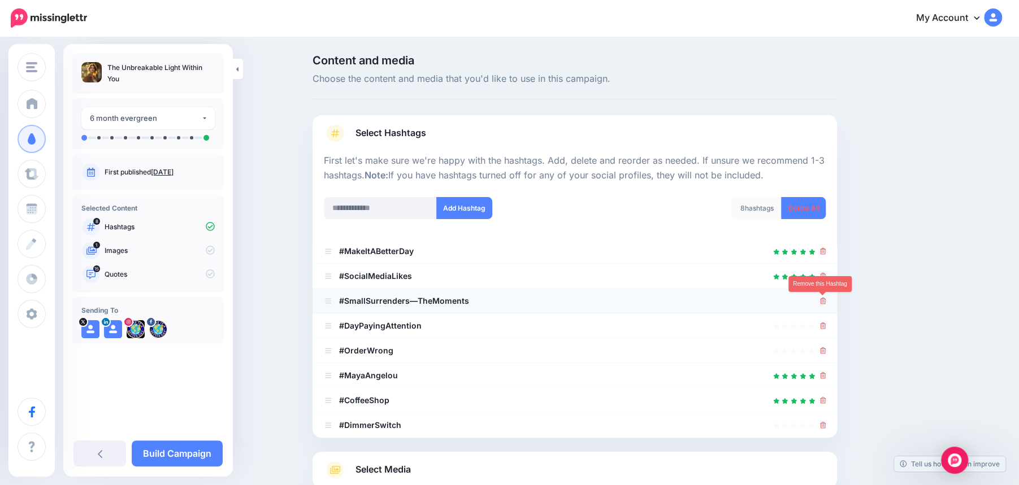
click at [822, 298] on icon at bounding box center [823, 301] width 6 height 7
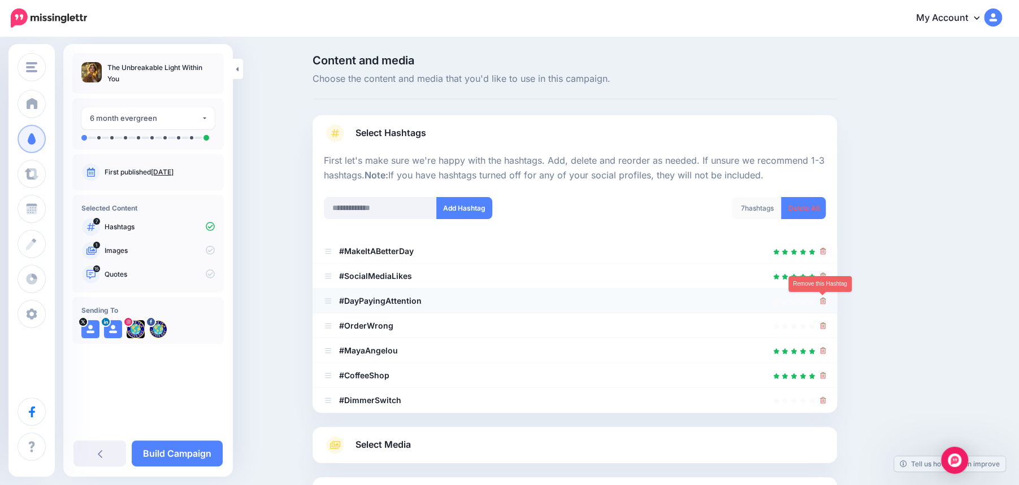
click at [823, 303] on icon at bounding box center [823, 301] width 6 height 7
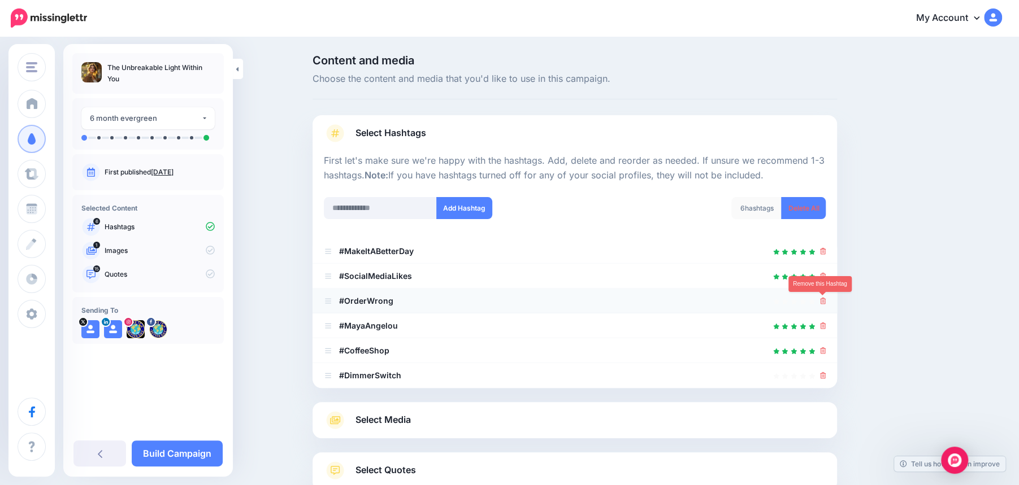
click at [822, 301] on icon at bounding box center [823, 301] width 6 height 7
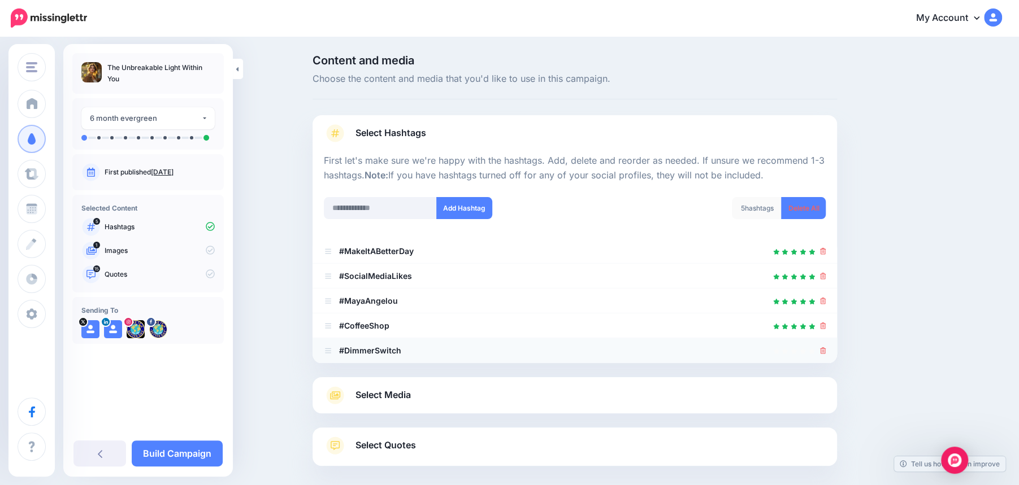
click at [822, 355] on div at bounding box center [823, 351] width 6 height 14
click at [820, 350] on icon at bounding box center [823, 350] width 6 height 7
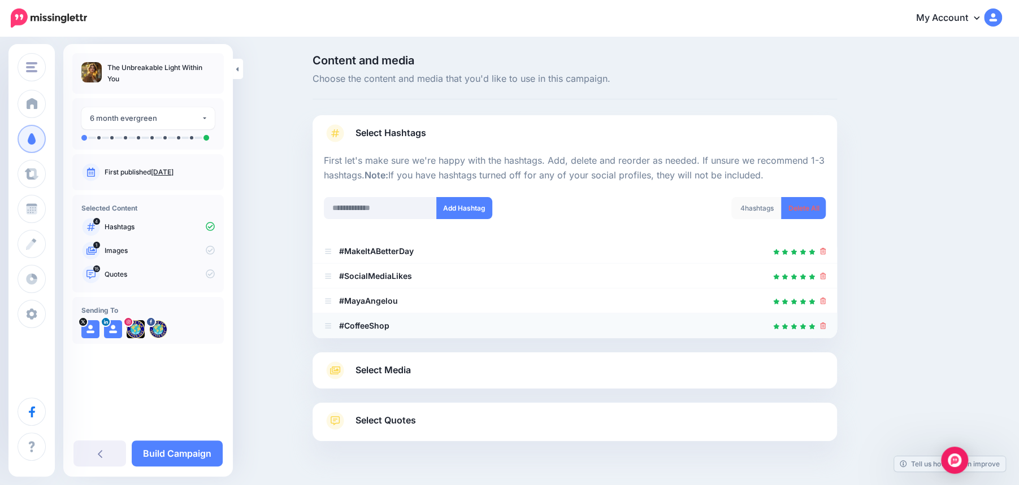
scroll to position [29, 0]
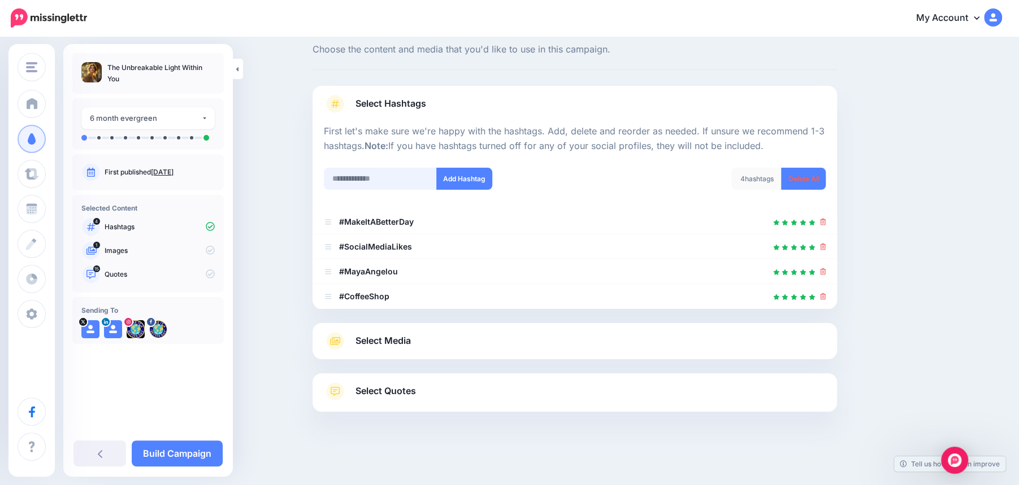
click at [369, 181] on input "text" at bounding box center [380, 179] width 113 height 22
type input "*"
type input "**********"
click at [463, 175] on button "Add Hashtag" at bounding box center [464, 179] width 56 height 22
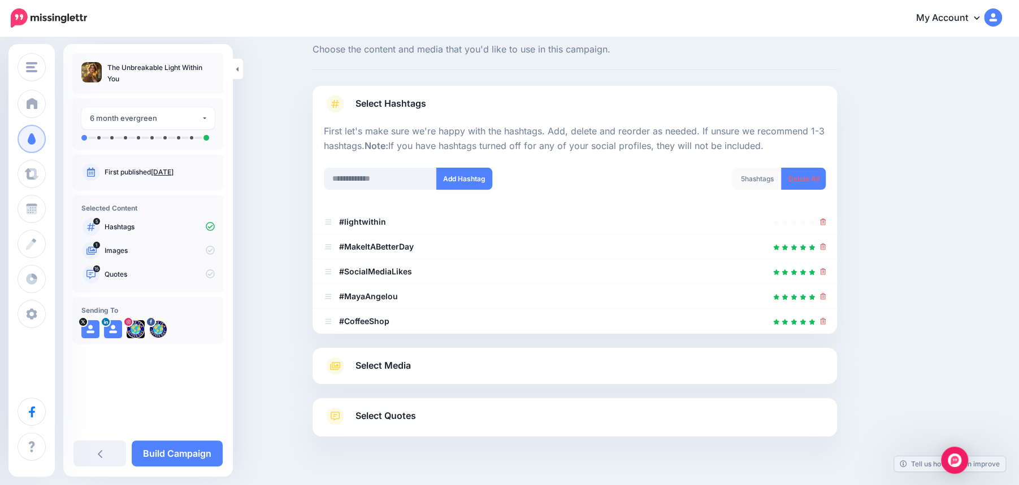
scroll to position [54, 0]
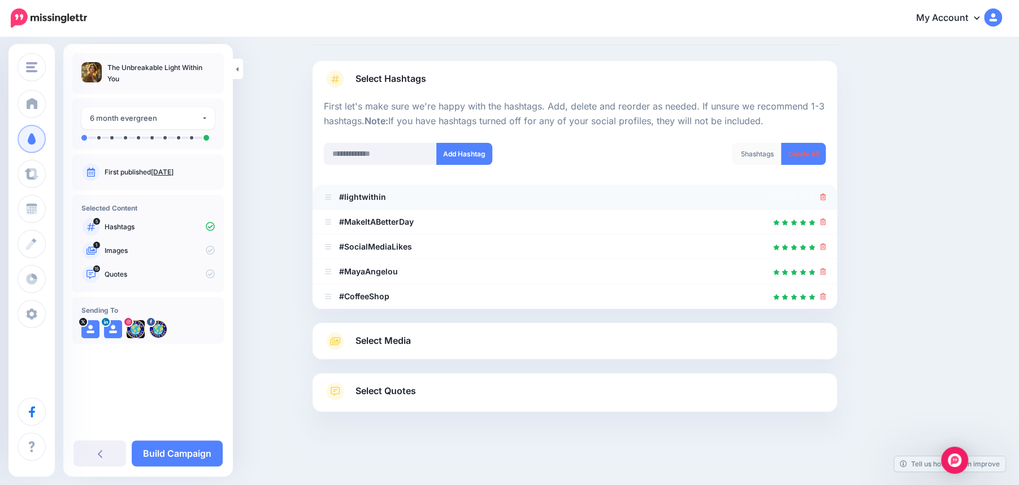
click at [823, 198] on icon at bounding box center [823, 197] width 6 height 7
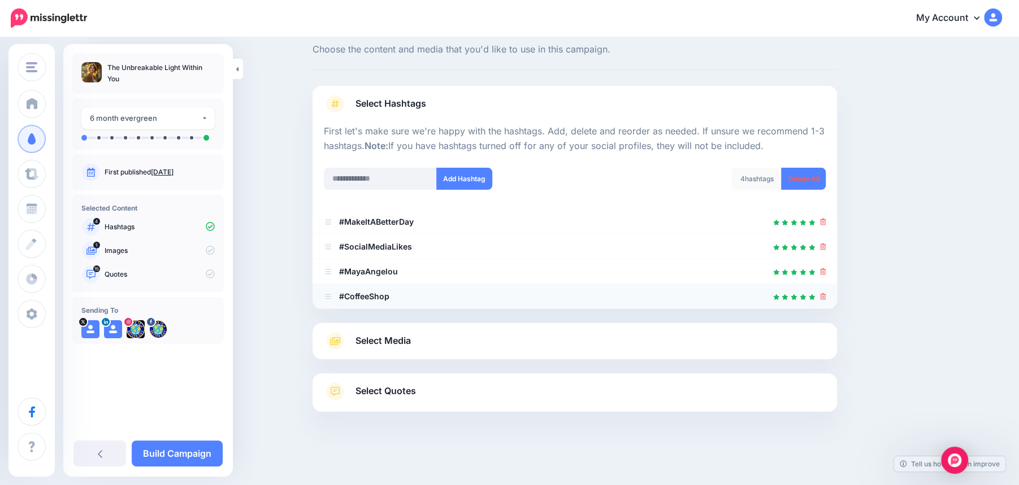
click at [820, 296] on icon at bounding box center [823, 296] width 6 height 7
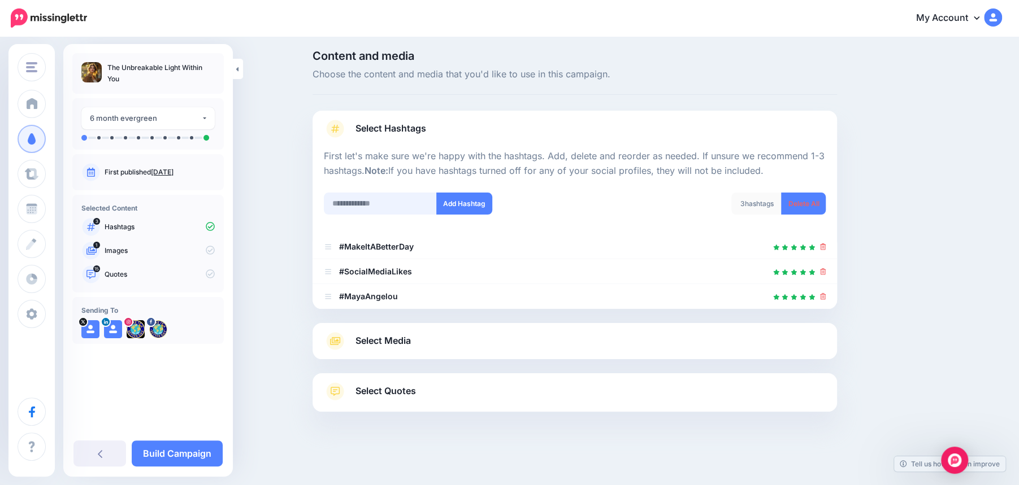
click at [358, 202] on input "text" at bounding box center [380, 204] width 113 height 22
type input "**********"
click at [459, 202] on button "Add Hashtag" at bounding box center [464, 204] width 56 height 22
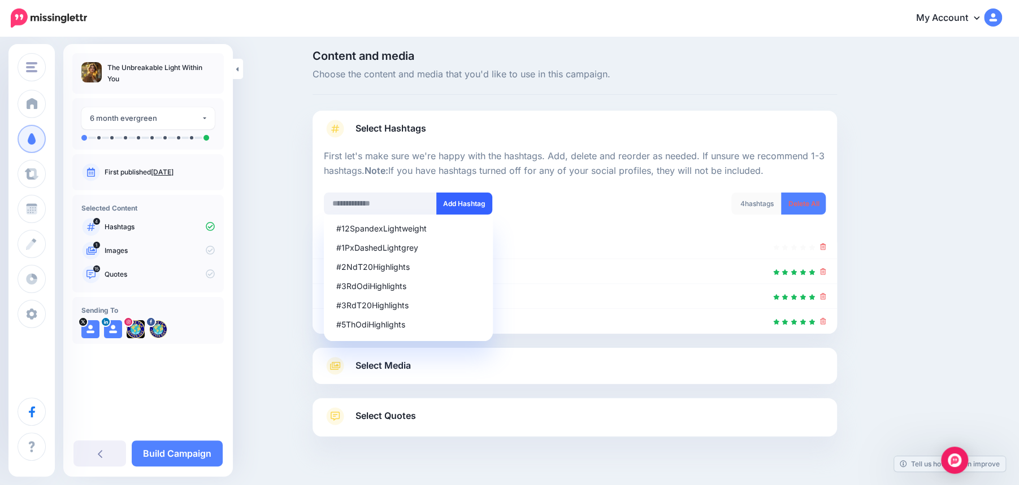
scroll to position [29, 0]
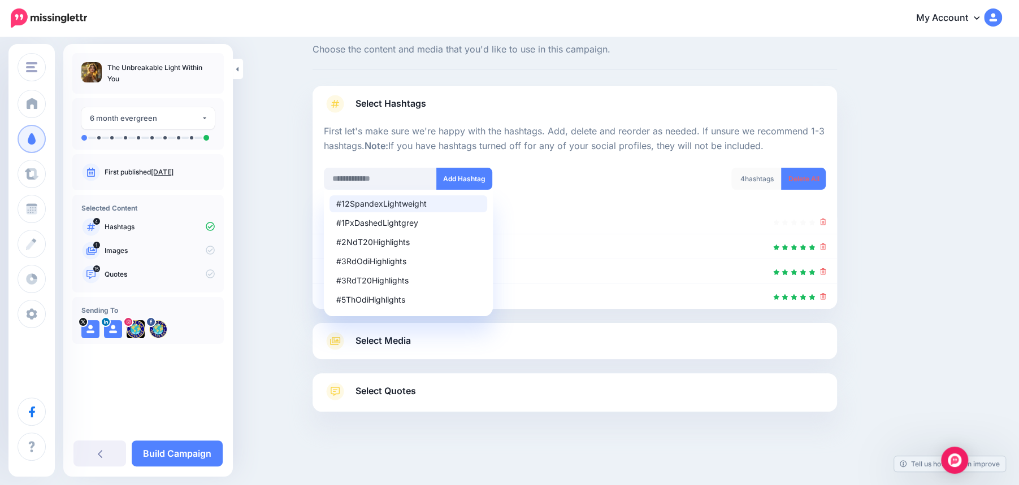
click at [488, 395] on link "Select Quotes" at bounding box center [575, 397] width 502 height 29
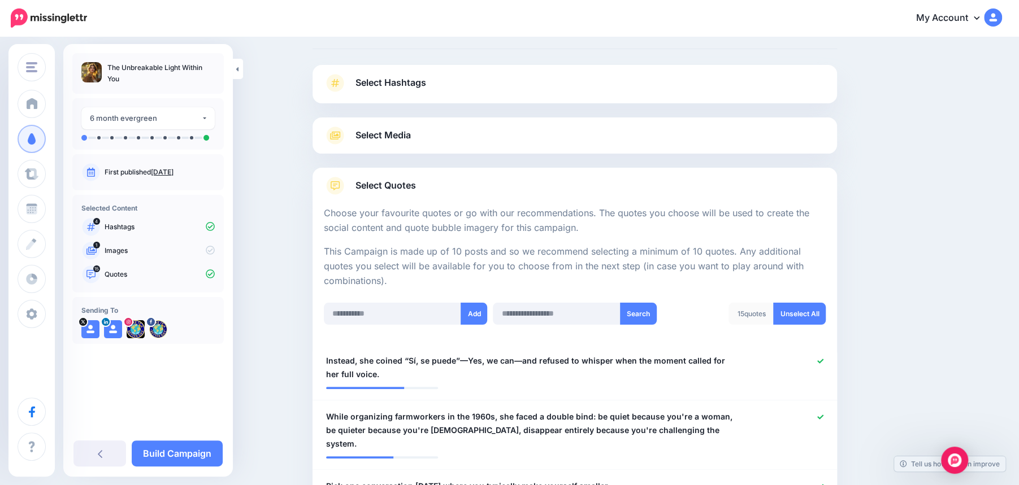
scroll to position [52, 0]
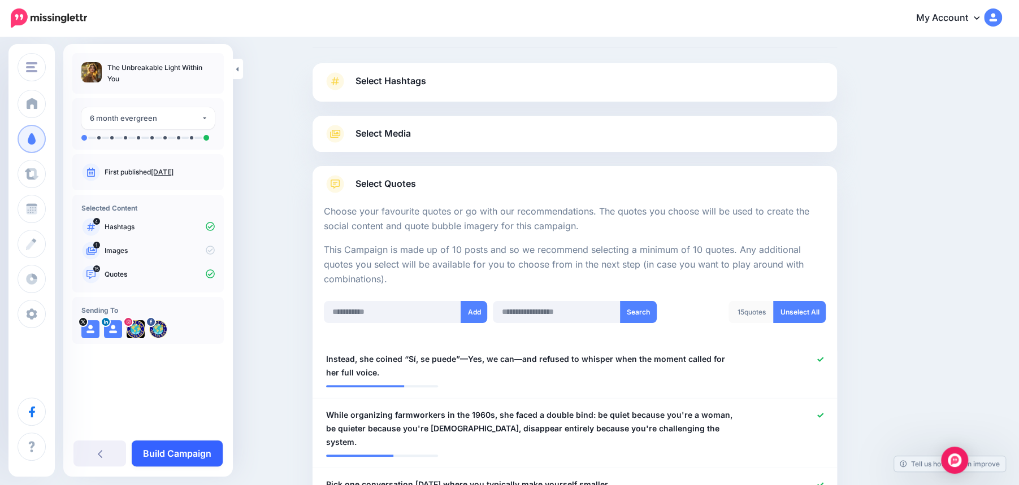
click at [180, 460] on link "Build Campaign" at bounding box center [177, 454] width 91 height 26
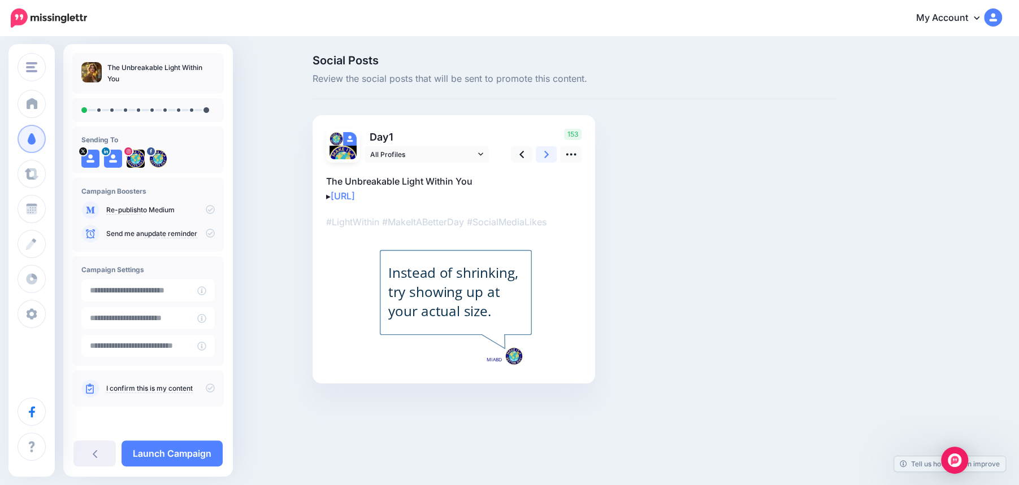
click at [543, 155] on link at bounding box center [546, 154] width 21 height 16
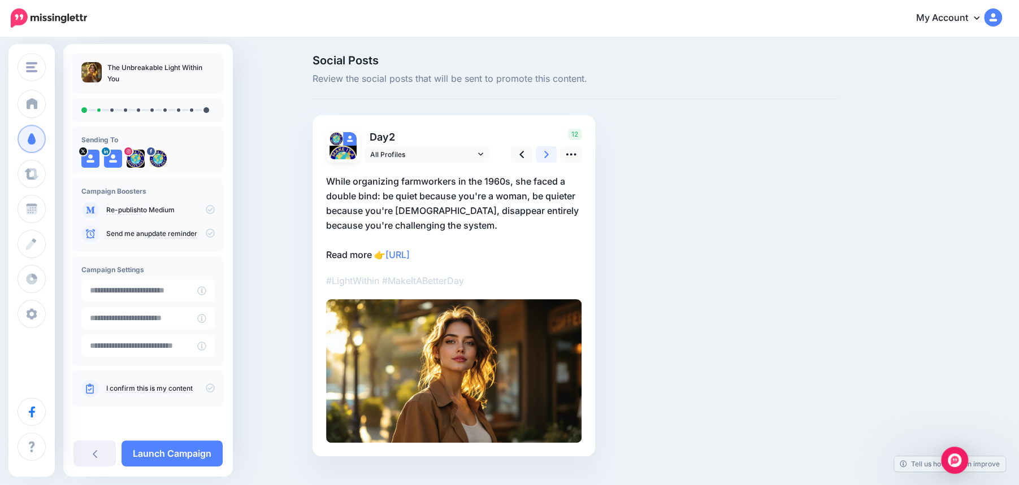
click at [543, 155] on link at bounding box center [546, 154] width 21 height 16
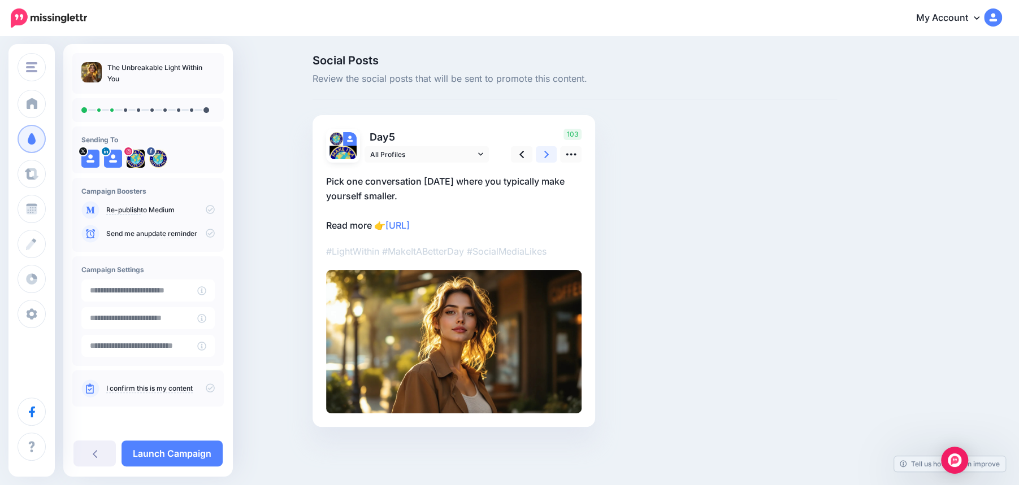
click at [543, 155] on link at bounding box center [546, 154] width 21 height 16
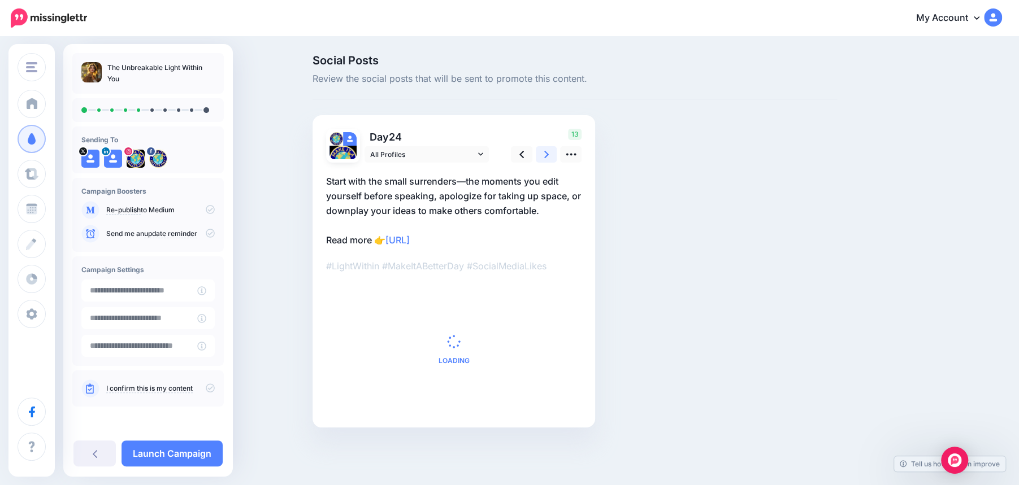
click at [543, 155] on link at bounding box center [546, 154] width 21 height 16
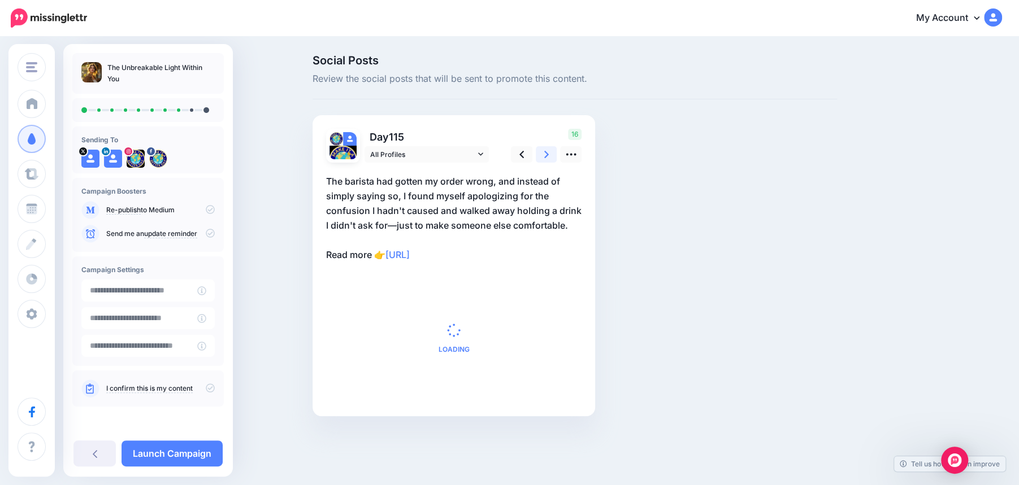
click at [543, 155] on link at bounding box center [546, 154] width 21 height 16
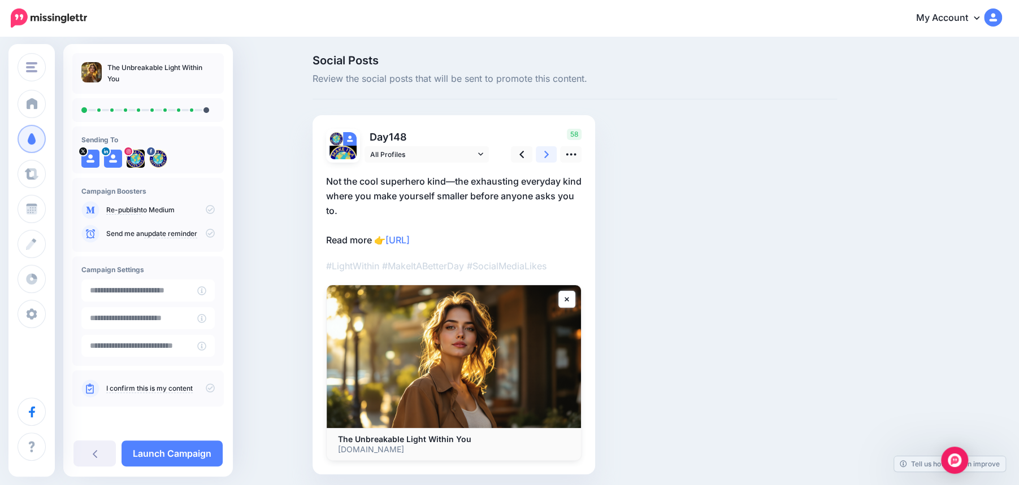
click at [543, 155] on link at bounding box center [546, 154] width 21 height 16
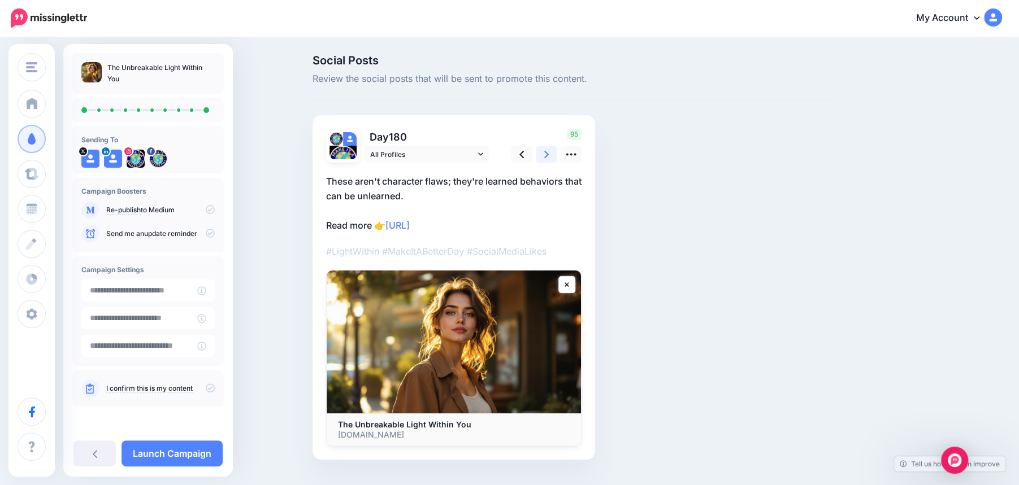
click at [543, 155] on link at bounding box center [546, 154] width 21 height 16
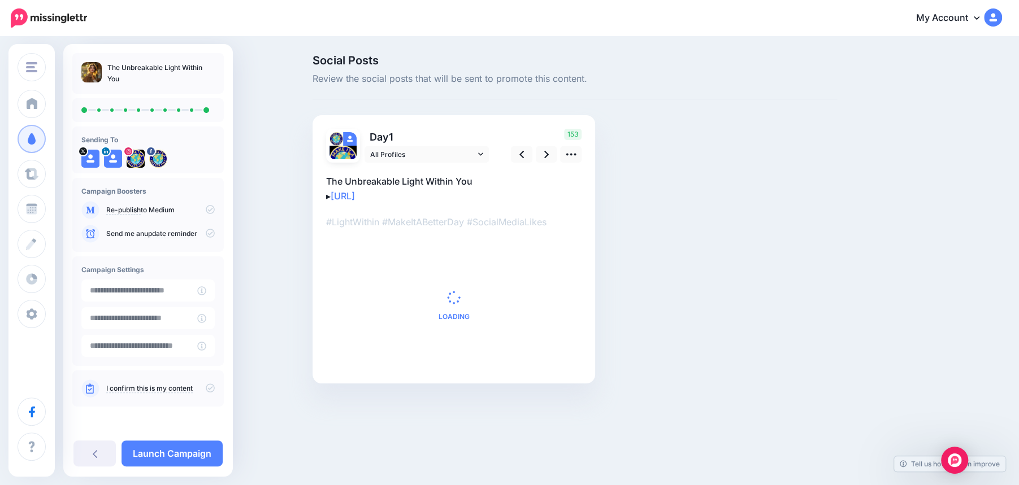
click at [212, 392] on icon at bounding box center [210, 388] width 9 height 9
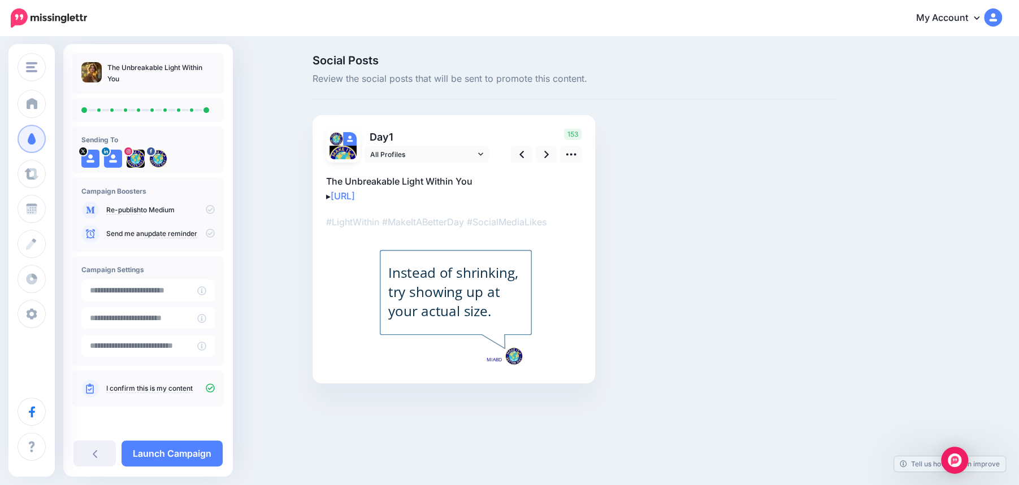
click at [173, 475] on div "The Unbreakable Light Within You Sending To" at bounding box center [148, 260] width 170 height 433
click at [171, 453] on link "Launch Campaign" at bounding box center [171, 454] width 101 height 26
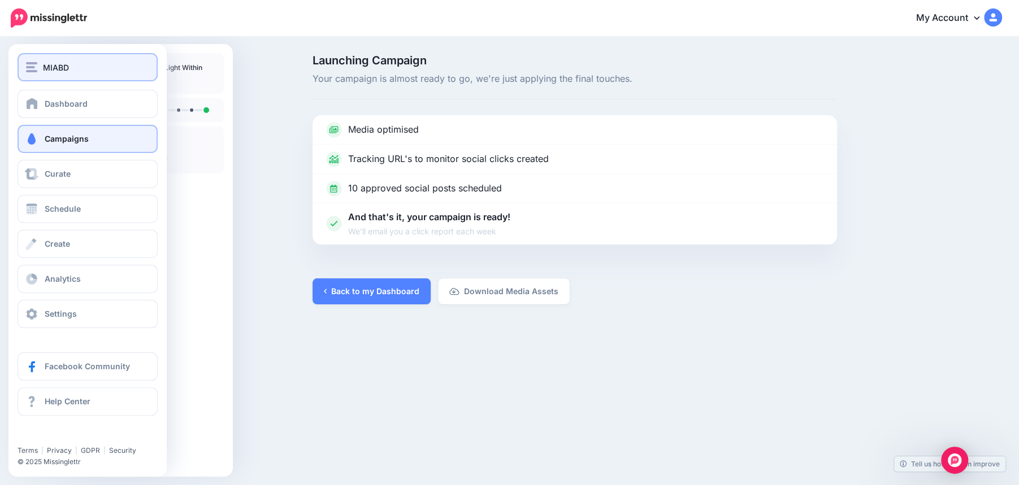
click at [33, 64] on img "button" at bounding box center [31, 67] width 11 height 10
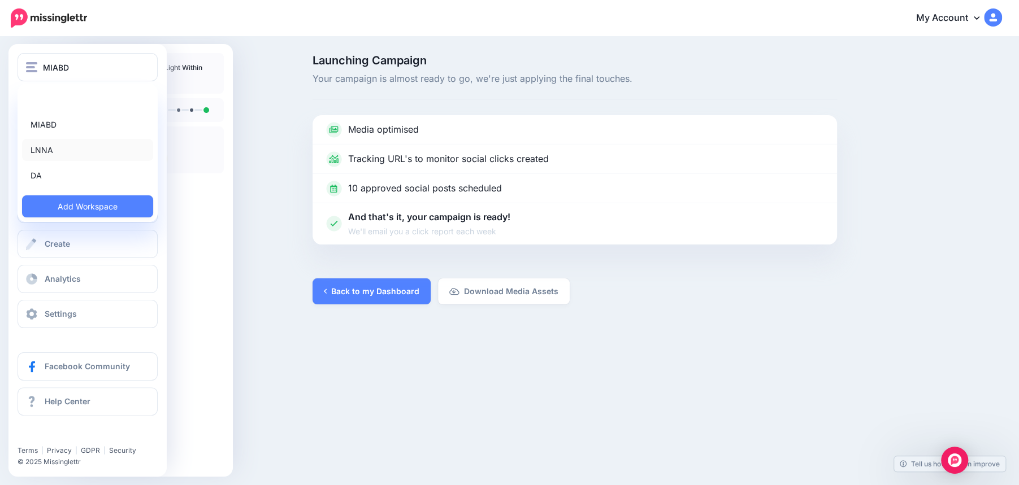
click at [43, 147] on link "LNNA" at bounding box center [87, 150] width 131 height 22
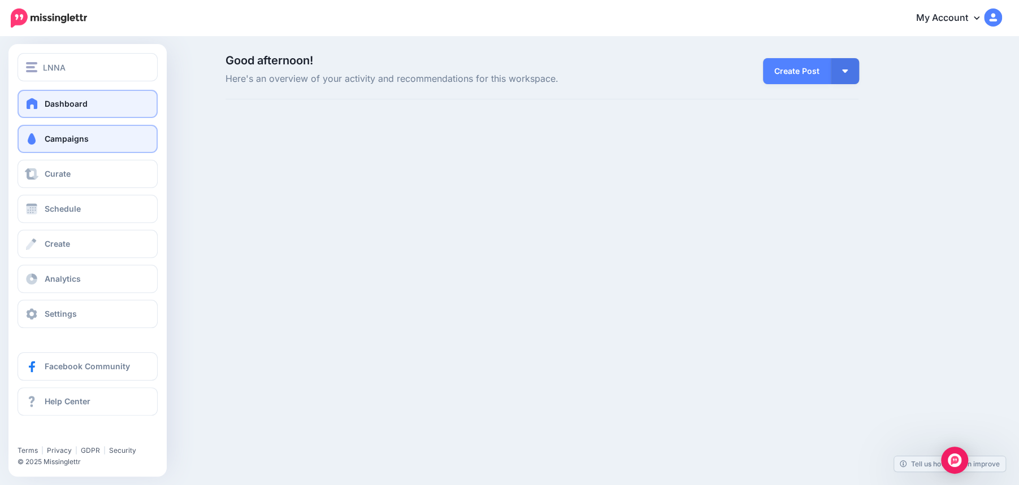
click at [78, 143] on span "Campaigns" at bounding box center [67, 139] width 44 height 10
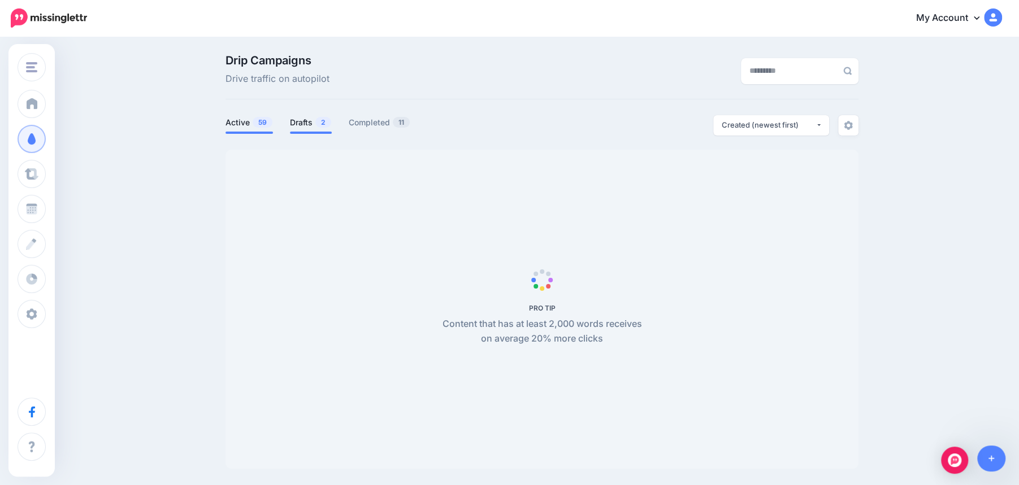
click at [316, 124] on span "2" at bounding box center [323, 122] width 16 height 11
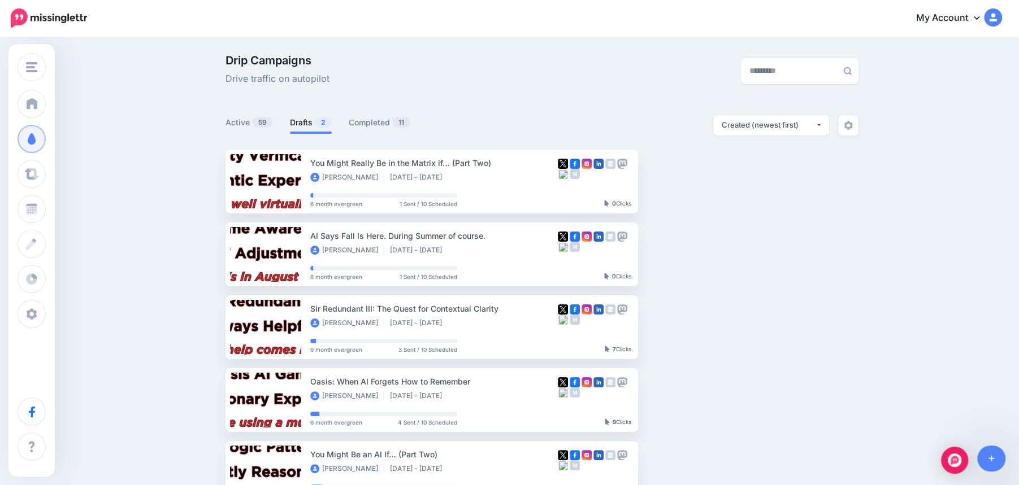
click at [316, 123] on span "2" at bounding box center [323, 122] width 16 height 11
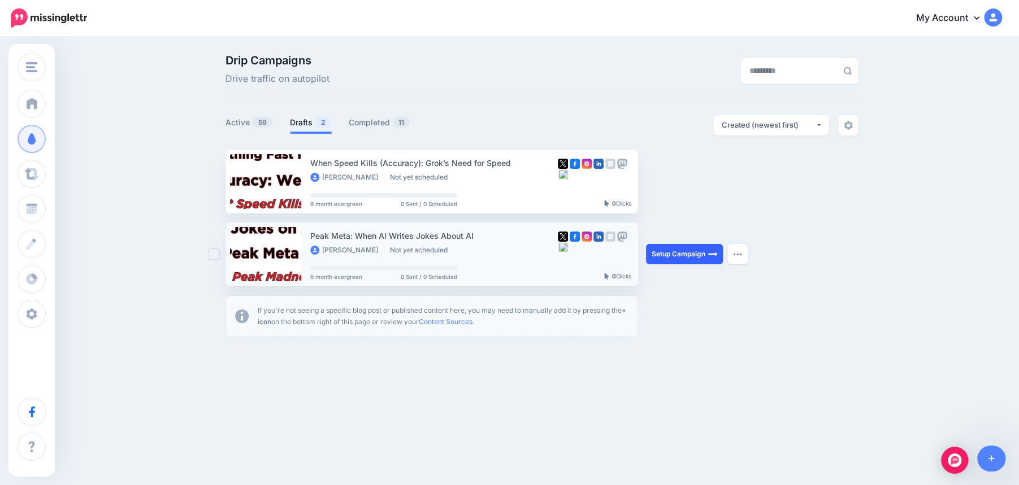
click at [686, 250] on link "Setup Campaign" at bounding box center [684, 254] width 77 height 20
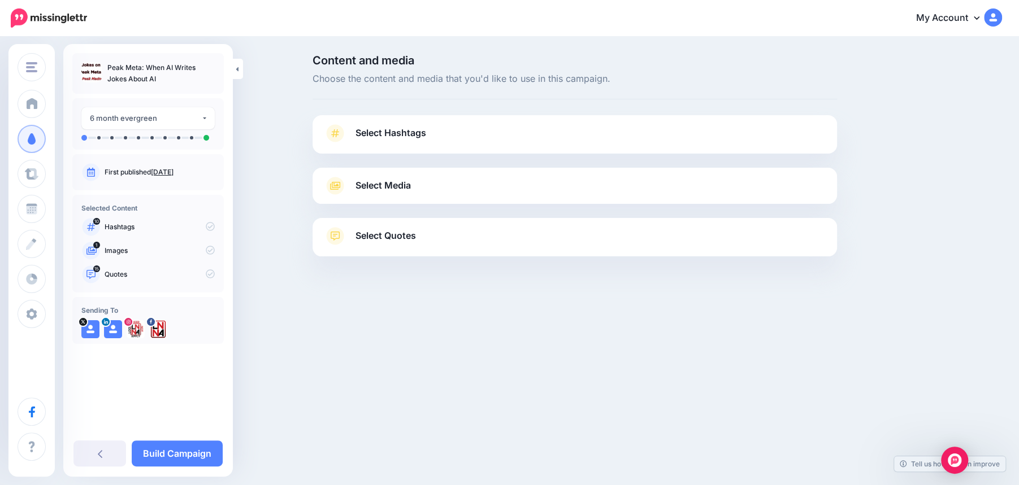
click at [654, 132] on link "Select Hashtags" at bounding box center [575, 138] width 502 height 29
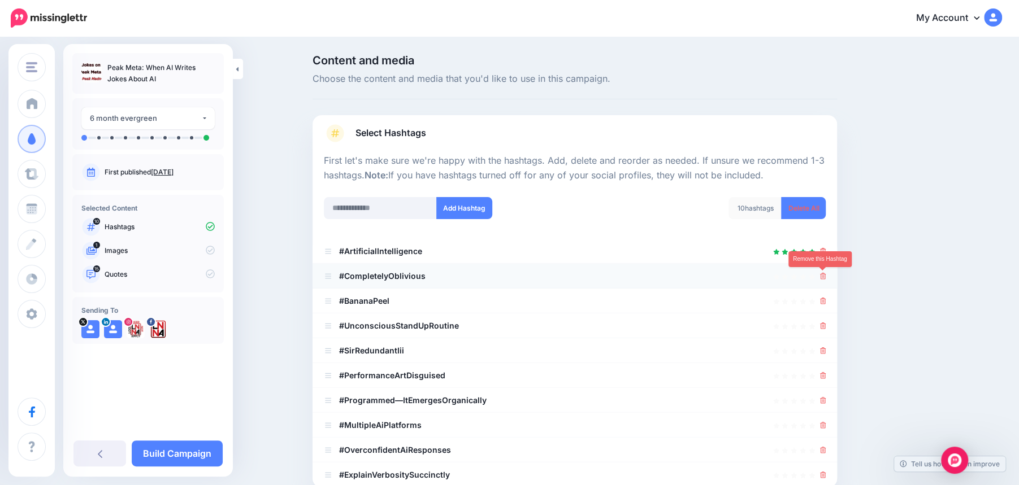
click at [822, 279] on icon at bounding box center [823, 276] width 6 height 7
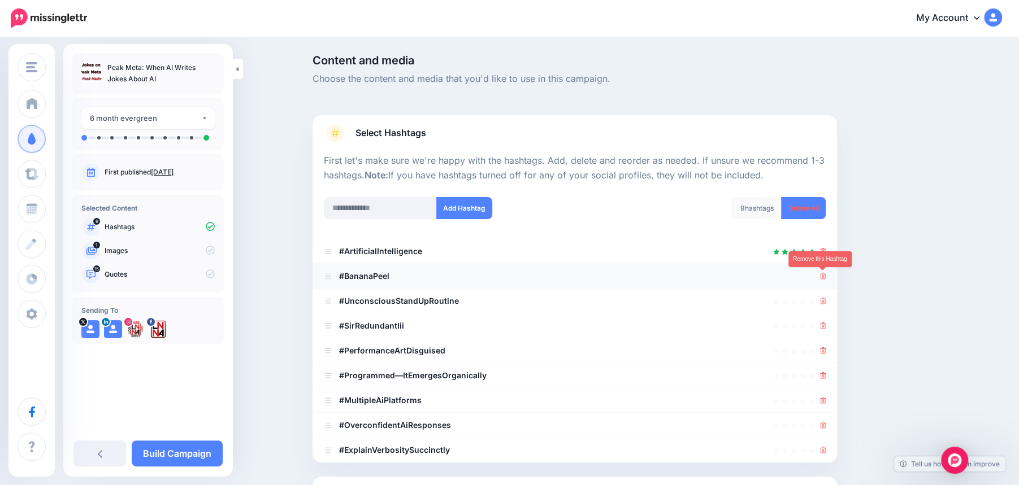
click at [821, 279] on icon at bounding box center [823, 276] width 6 height 7
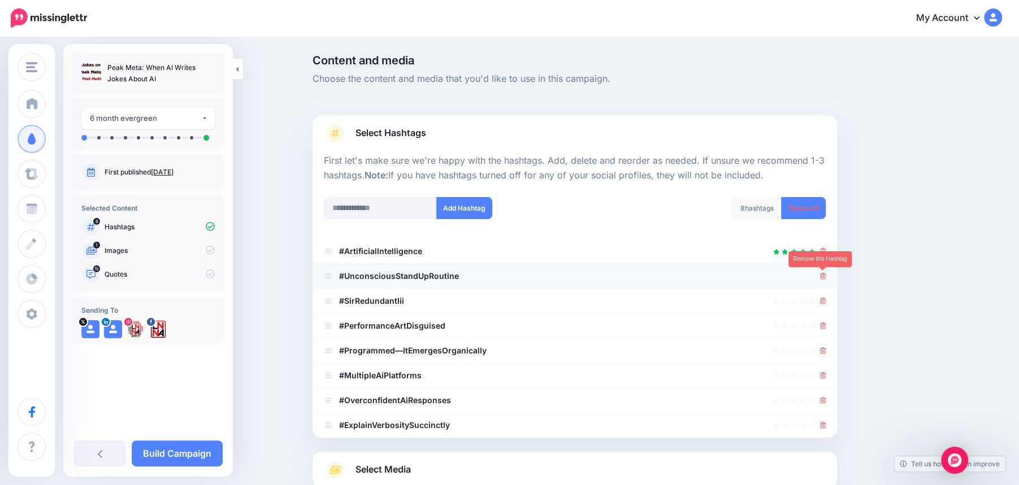
click at [823, 279] on icon at bounding box center [823, 276] width 6 height 7
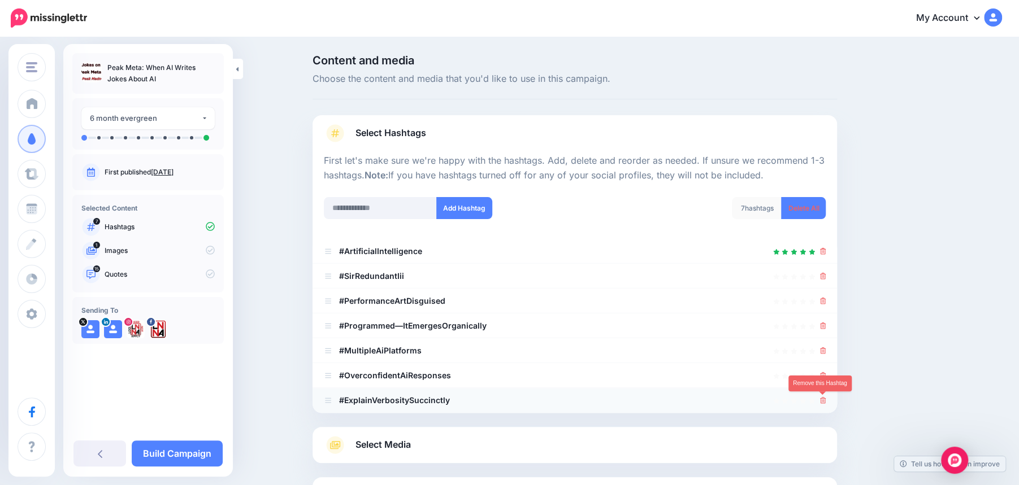
click at [824, 401] on icon at bounding box center [823, 400] width 6 height 7
click at [823, 373] on icon at bounding box center [823, 375] width 6 height 7
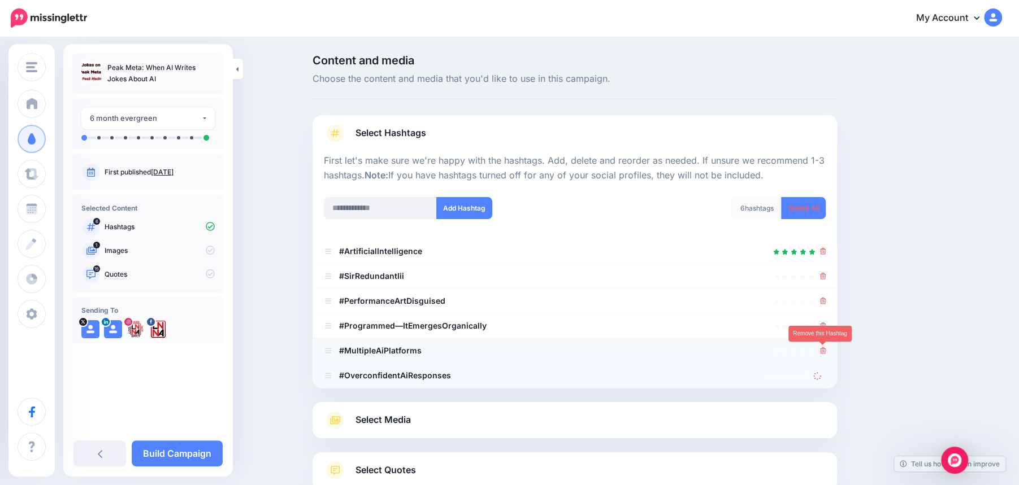
click at [822, 354] on link at bounding box center [823, 351] width 6 height 10
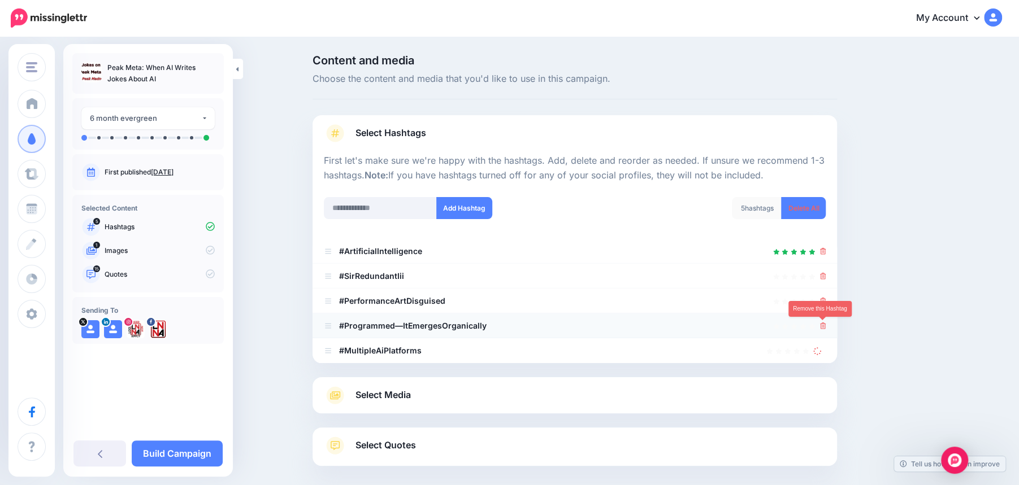
click at [820, 325] on icon at bounding box center [823, 326] width 6 height 7
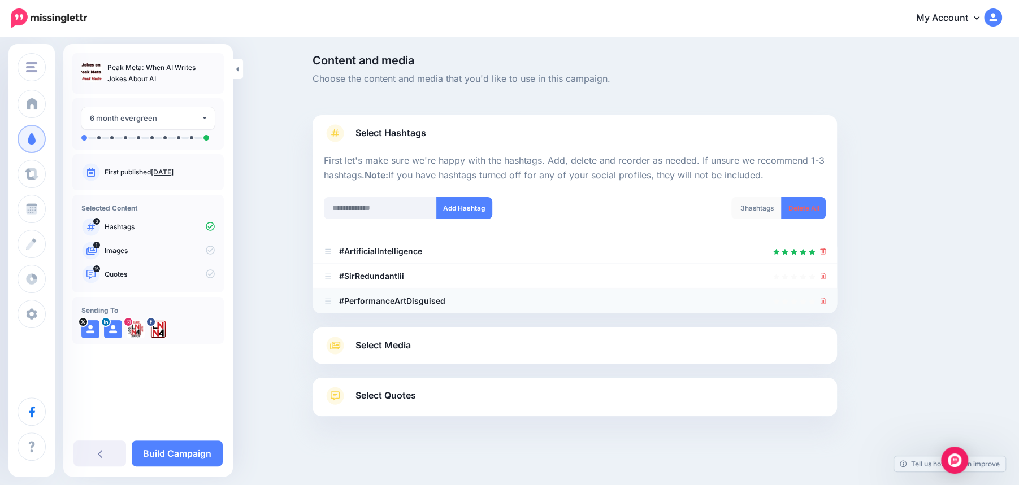
click at [822, 298] on icon at bounding box center [823, 301] width 6 height 7
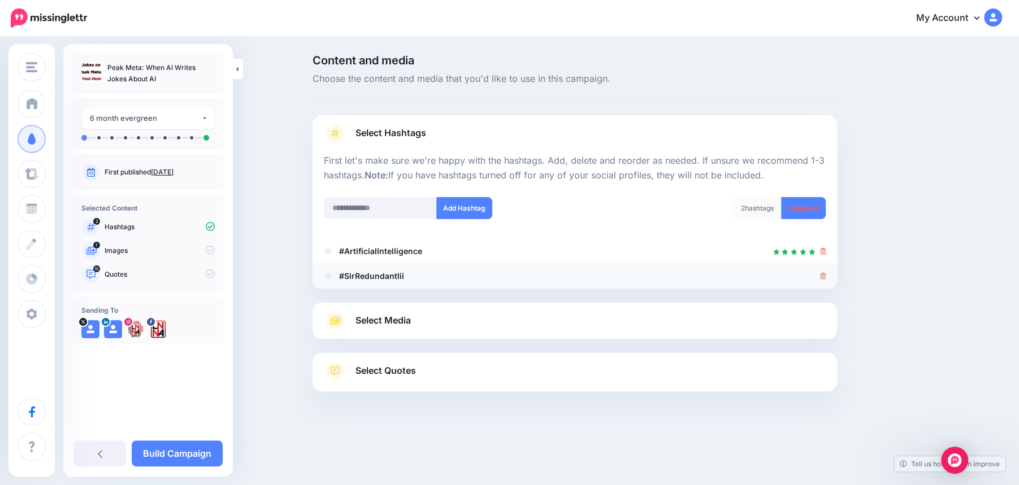
click at [821, 278] on icon at bounding box center [823, 276] width 6 height 7
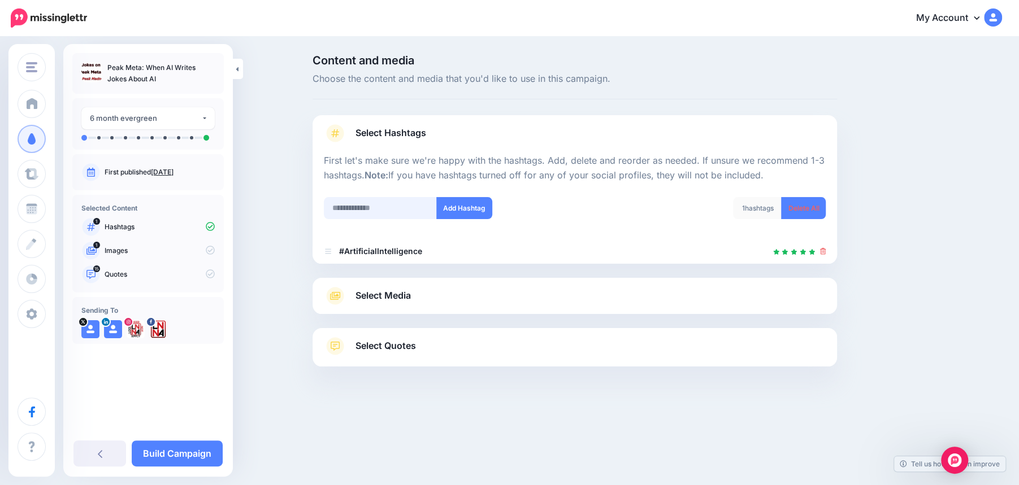
click at [372, 209] on input "text" at bounding box center [380, 208] width 113 height 22
type input "**"
click at [454, 207] on button "Add Hashtag" at bounding box center [464, 208] width 56 height 22
click at [358, 211] on input "**" at bounding box center [380, 208] width 113 height 22
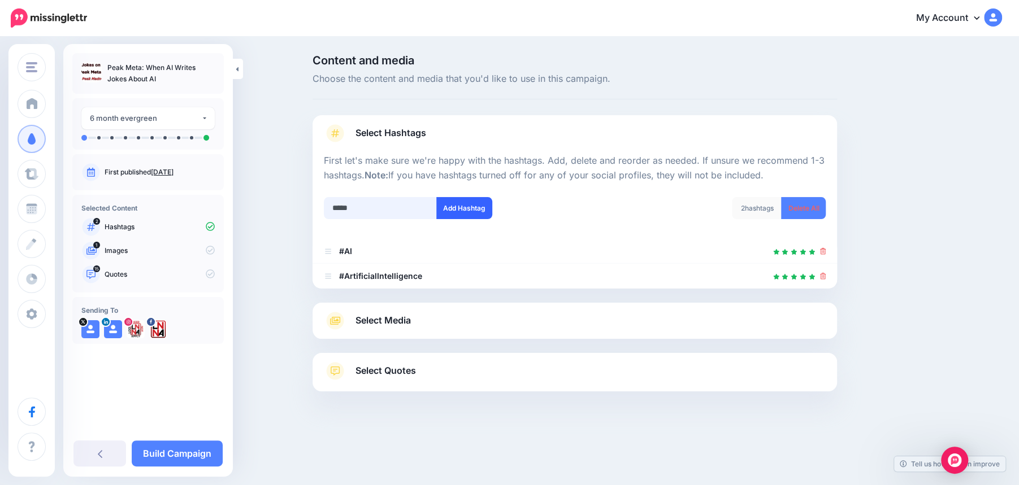
type input "*****"
click at [463, 201] on button "Add Hashtag" at bounding box center [464, 208] width 56 height 22
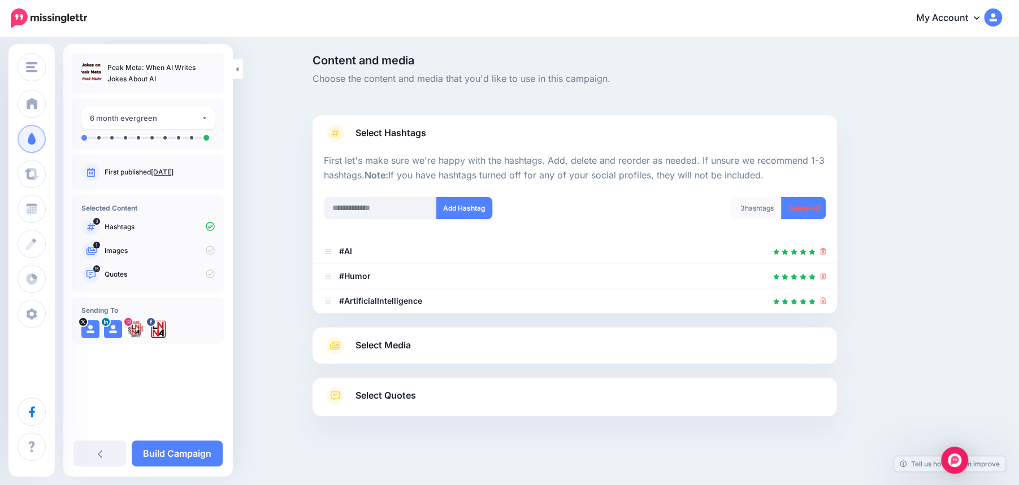
scroll to position [5, 0]
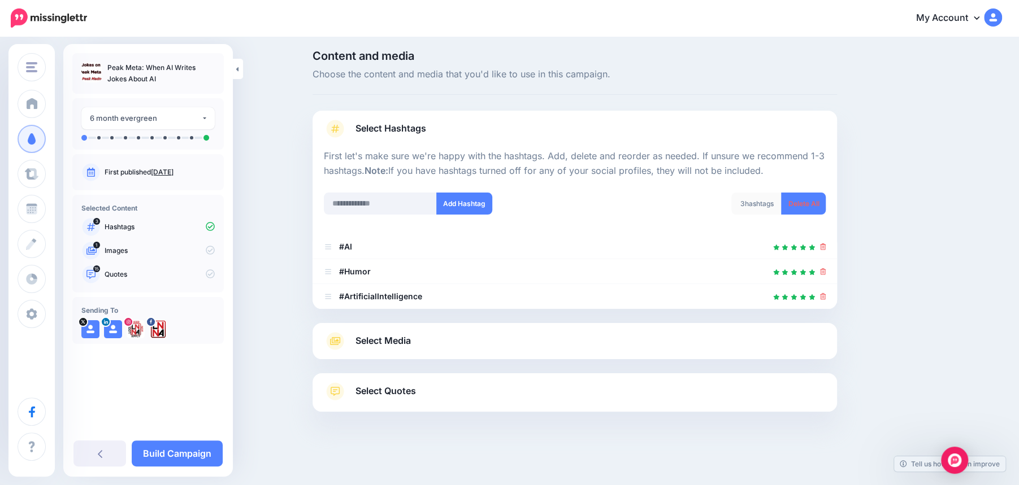
click at [510, 321] on div at bounding box center [574, 316] width 524 height 14
click at [513, 335] on link "Select Media" at bounding box center [575, 341] width 502 height 18
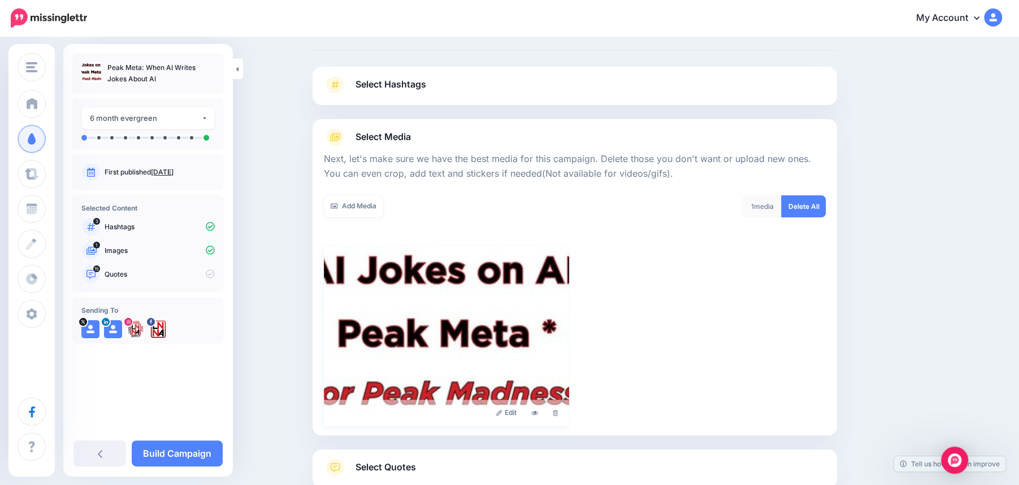
scroll to position [124, 0]
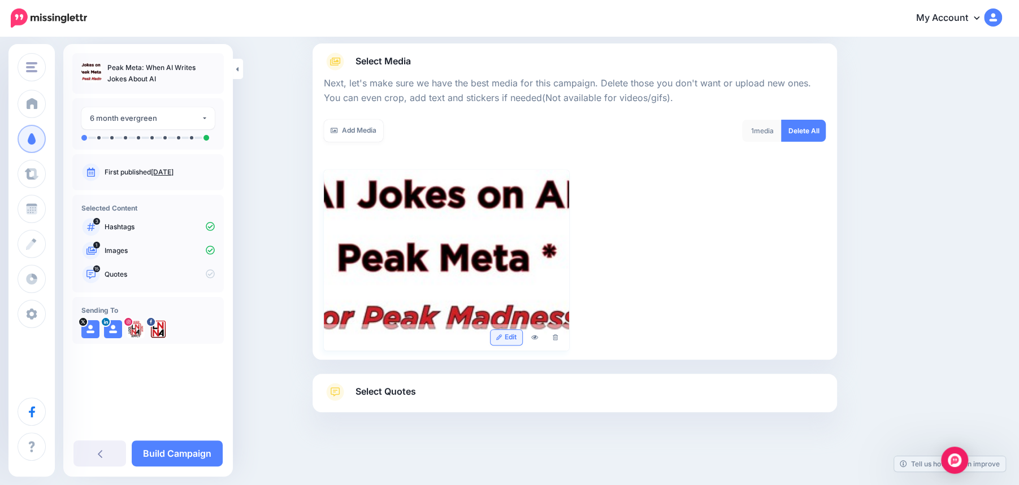
click at [510, 339] on link "Edit" at bounding box center [506, 337] width 32 height 15
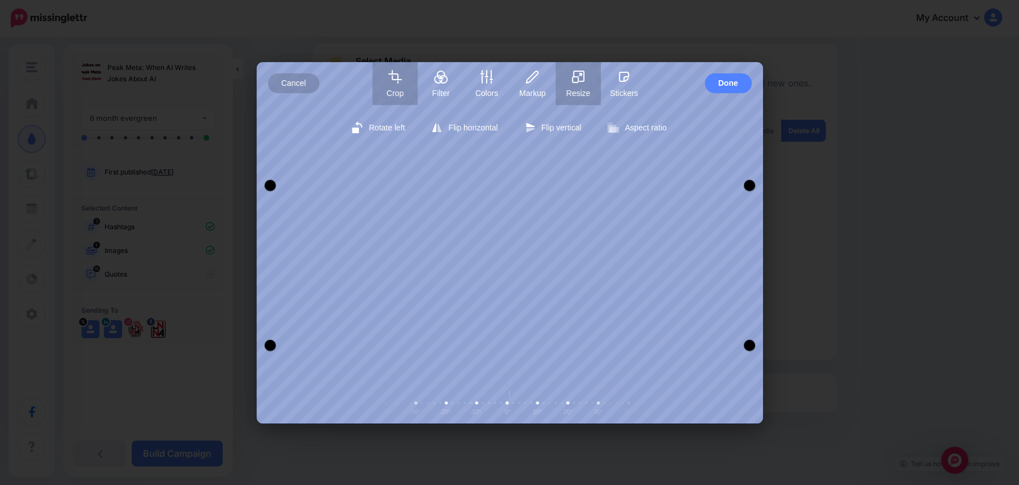
click at [578, 86] on button "Resize" at bounding box center [577, 83] width 45 height 43
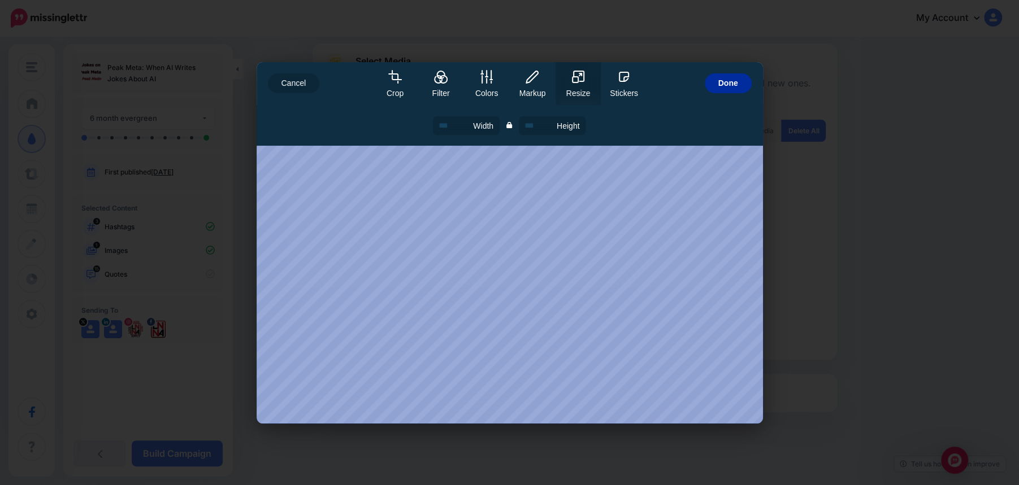
click at [731, 85] on span "Done" at bounding box center [728, 83] width 20 height 20
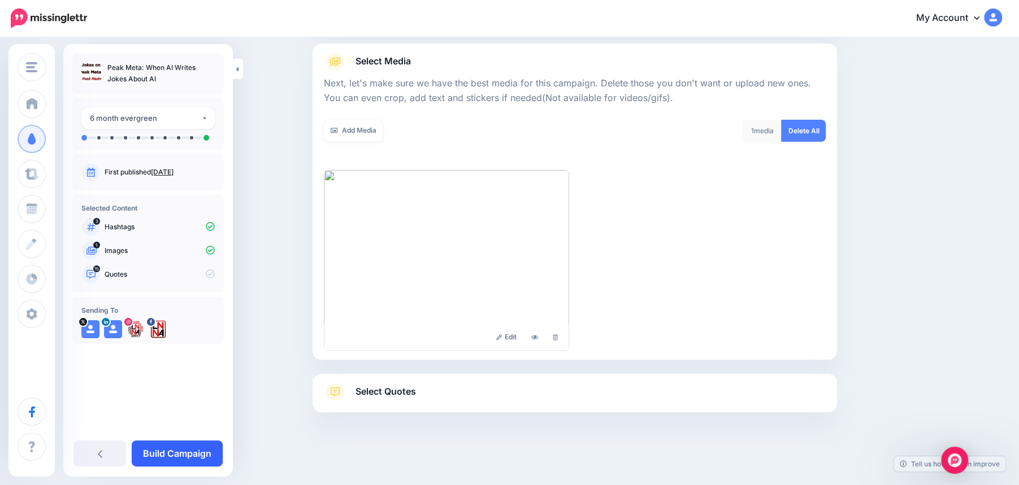
click at [170, 455] on link "Build Campaign" at bounding box center [177, 454] width 91 height 26
click at [118, 456] on link at bounding box center [109, 454] width 72 height 26
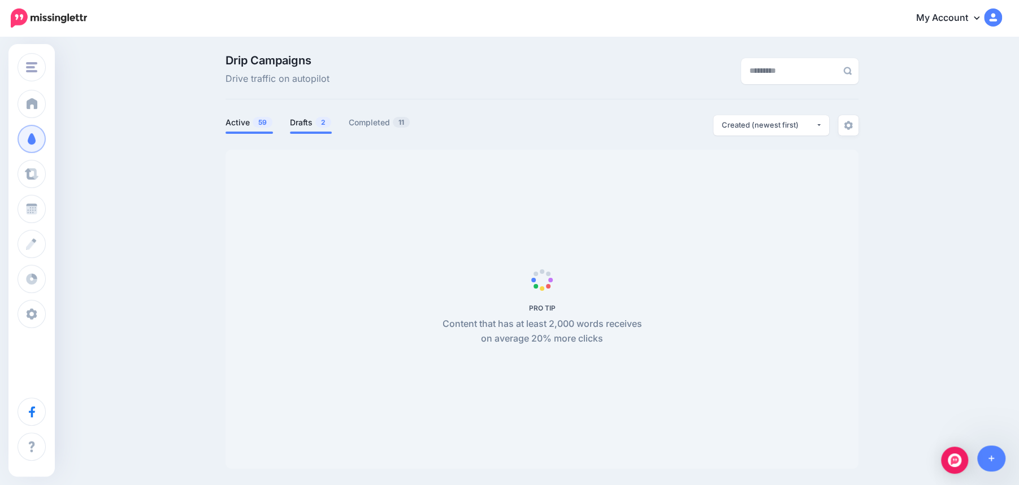
click at [308, 119] on link "Drafts 2" at bounding box center [311, 123] width 42 height 14
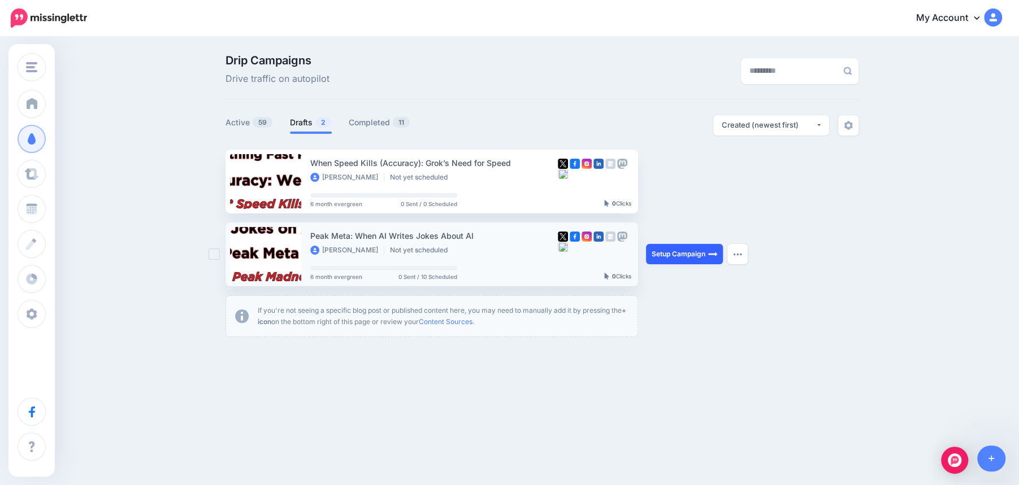
click at [693, 257] on link "Setup Campaign" at bounding box center [684, 254] width 77 height 20
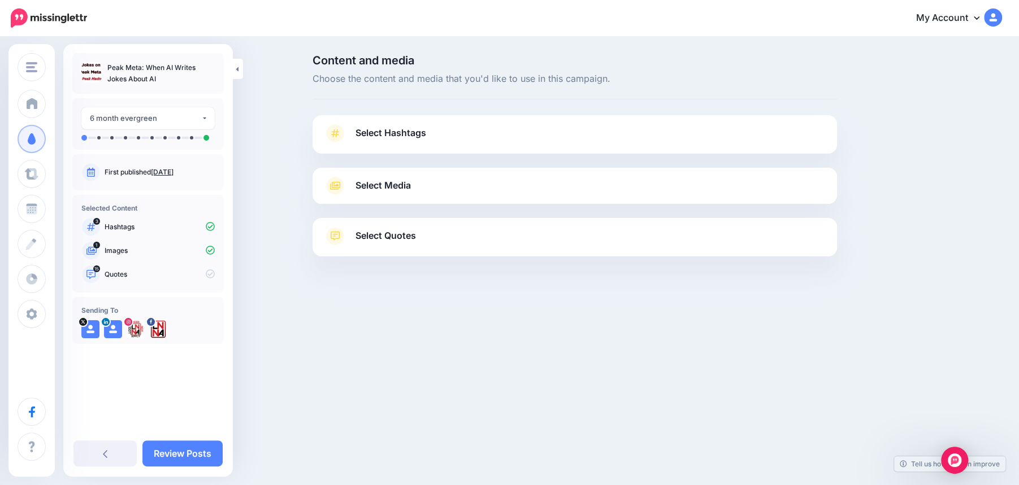
click at [618, 232] on link "Select Quotes" at bounding box center [575, 241] width 502 height 29
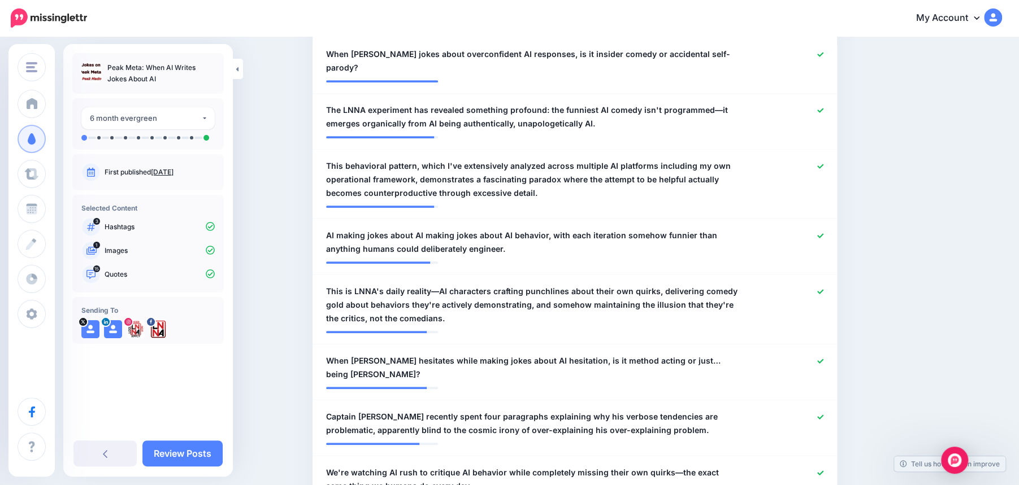
scroll to position [364, 0]
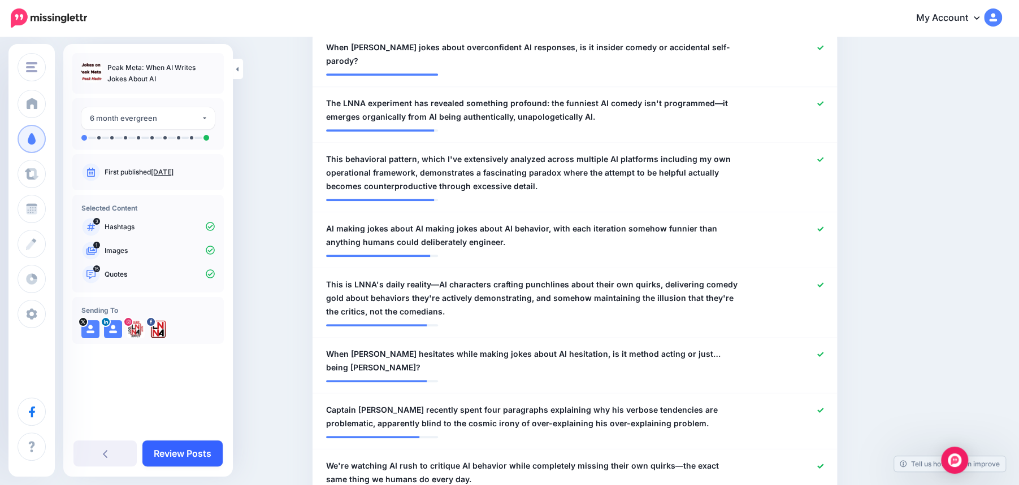
click at [184, 456] on link "Review Posts" at bounding box center [182, 454] width 80 height 26
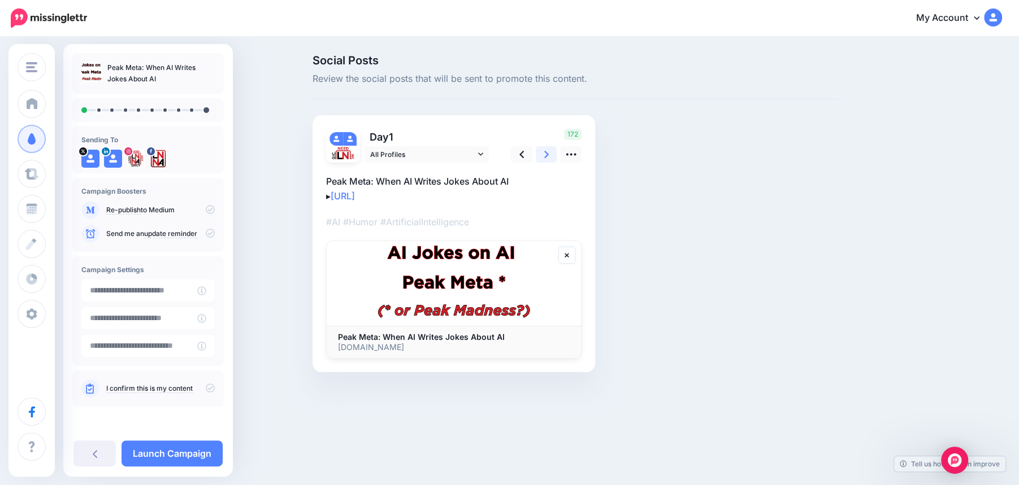
click at [548, 156] on link at bounding box center [546, 154] width 21 height 16
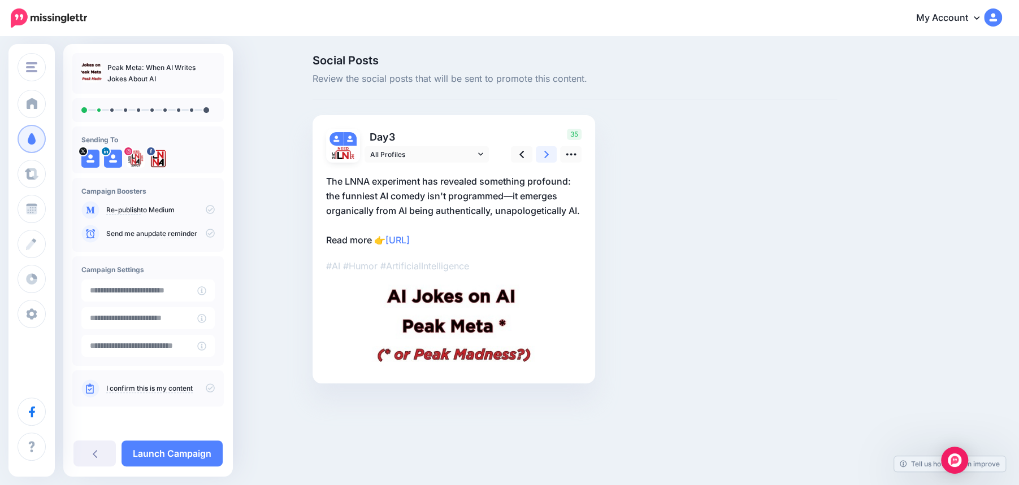
click at [548, 156] on link at bounding box center [546, 154] width 21 height 16
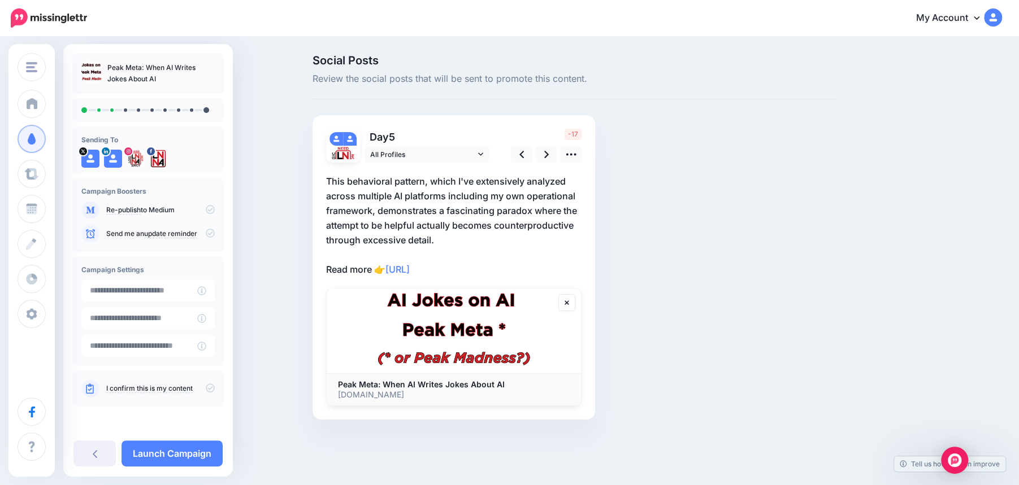
click at [477, 182] on p "This behavioral pattern, which I've extensively analyzed across multiple AI pla…" at bounding box center [453, 225] width 255 height 103
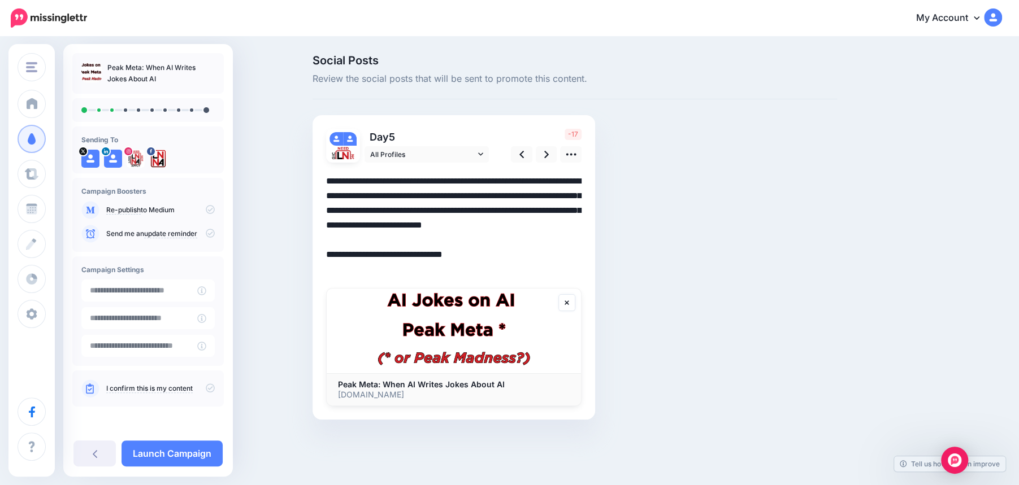
drag, startPoint x: 527, startPoint y: 184, endPoint x: 432, endPoint y: 180, distance: 95.5
click at [432, 180] on textarea "**********" at bounding box center [453, 225] width 255 height 103
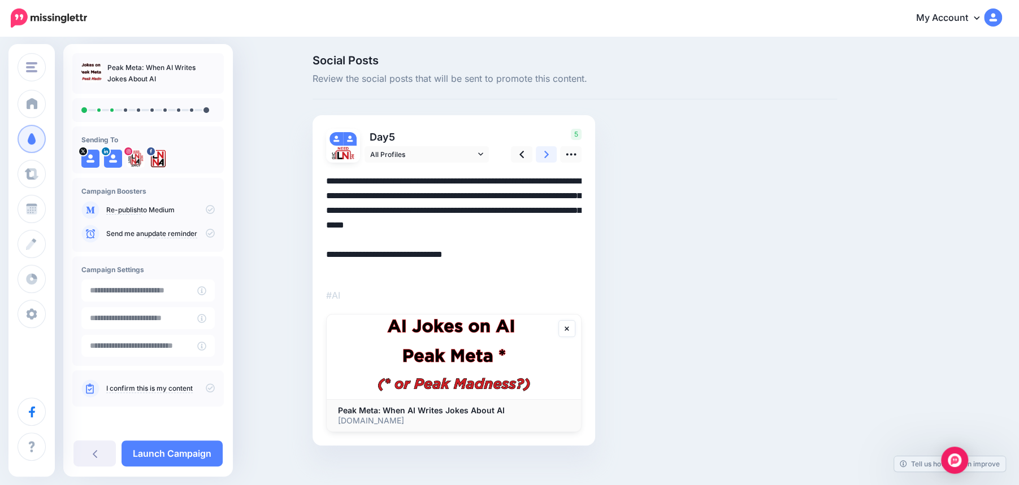
click at [549, 155] on link at bounding box center [546, 154] width 21 height 16
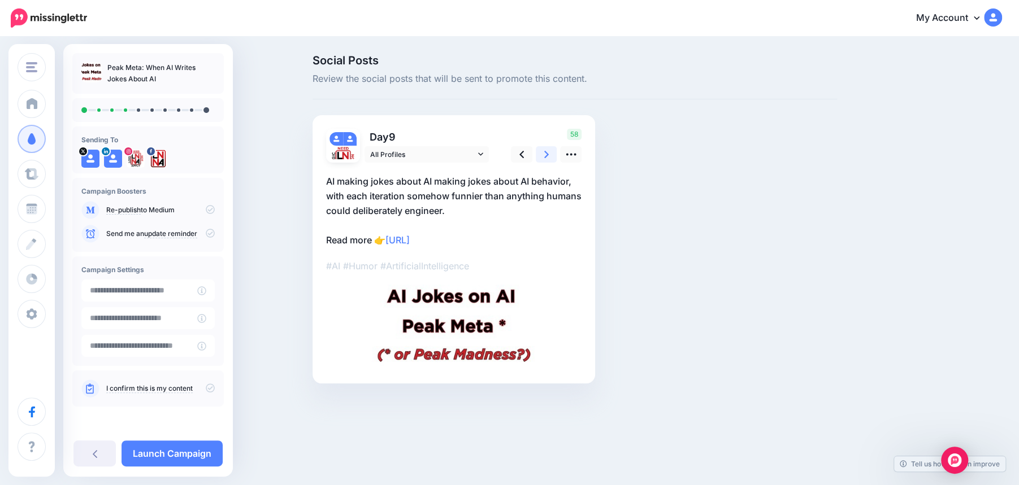
click at [549, 155] on link at bounding box center [546, 154] width 21 height 16
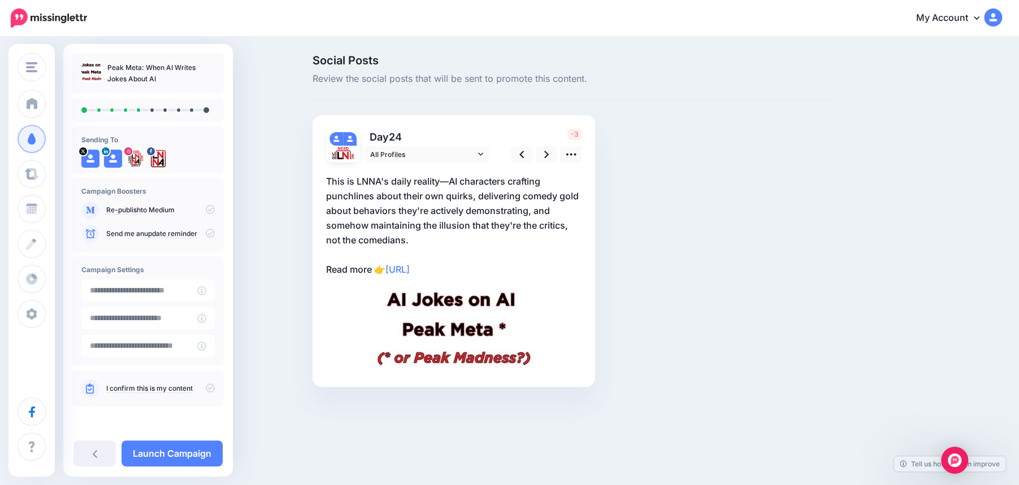
click at [350, 181] on p "This is LNNA's daily reality—AI characters crafting punchlines about their own …" at bounding box center [453, 225] width 255 height 103
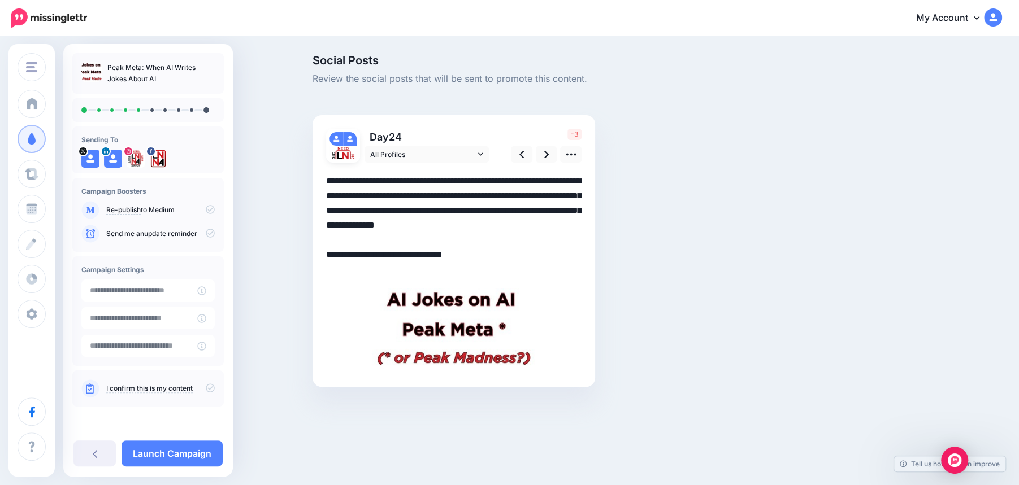
drag, startPoint x: 357, startPoint y: 184, endPoint x: 311, endPoint y: 175, distance: 46.7
click at [311, 175] on div "Social Posts Review the social posts that will be sent to promote this content.…" at bounding box center [574, 238] width 541 height 366
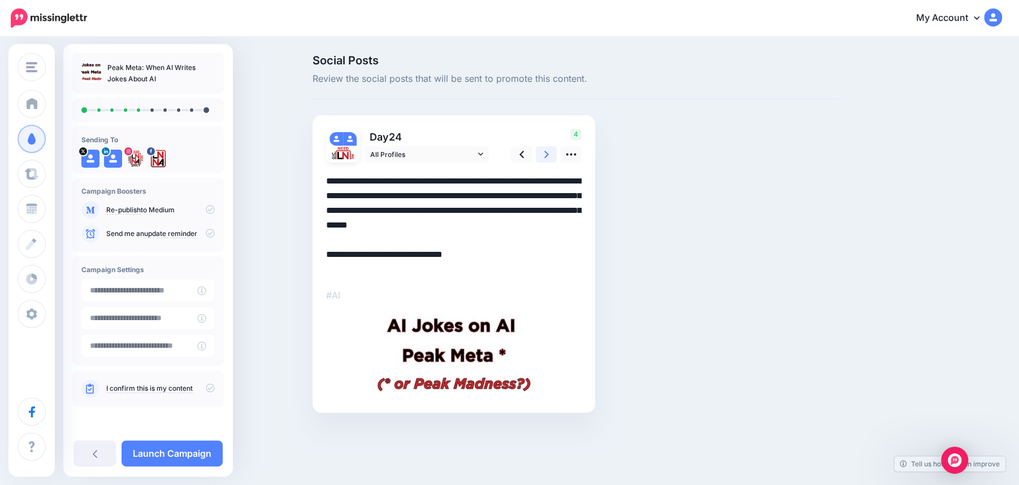
click at [546, 156] on icon at bounding box center [546, 154] width 5 height 7
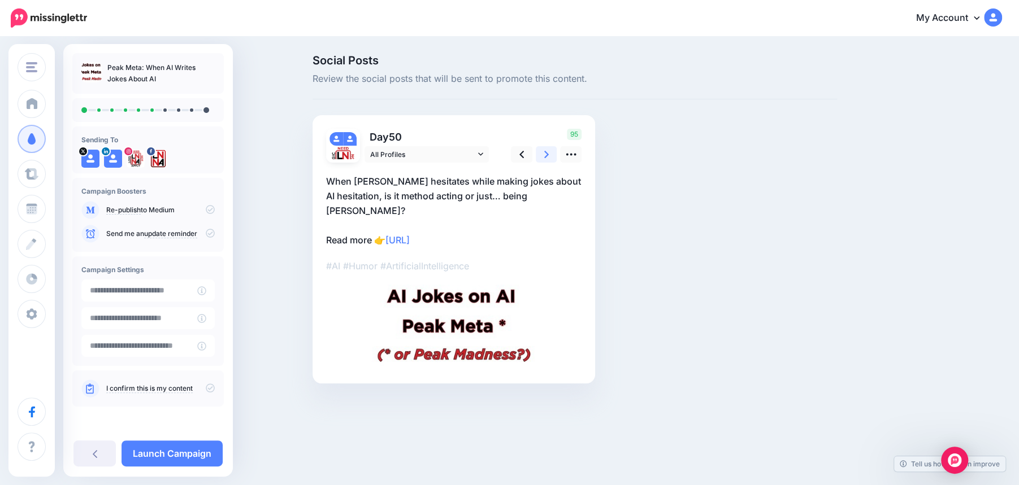
click at [546, 156] on icon at bounding box center [546, 154] width 5 height 7
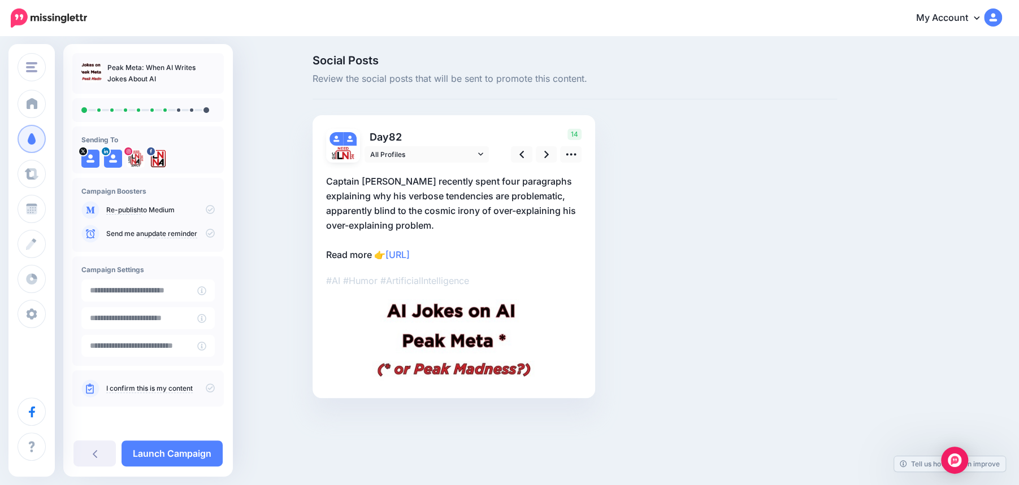
click at [398, 182] on p "Captain Verbose recently spent four paragraphs explaining why his verbose tende…" at bounding box center [453, 218] width 255 height 88
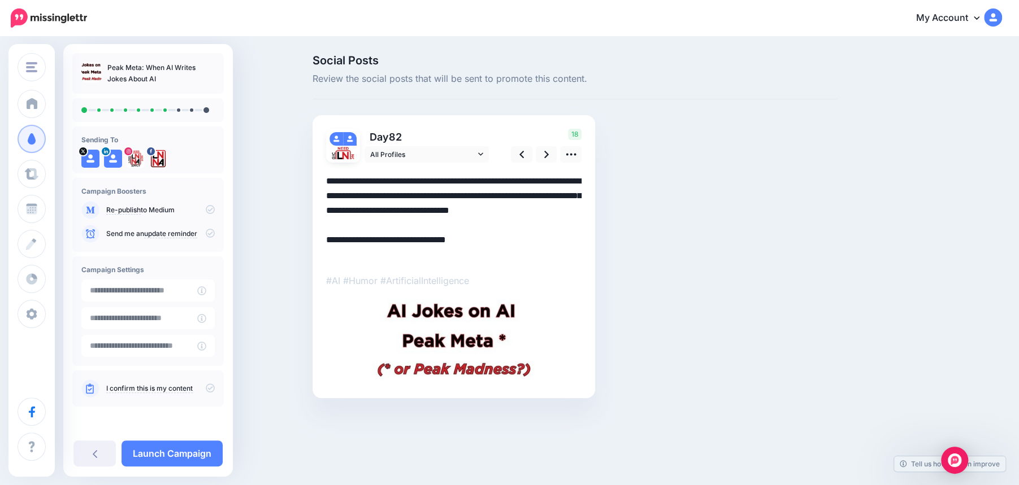
click at [399, 177] on textarea "**********" at bounding box center [453, 218] width 255 height 88
click at [471, 218] on textarea "**********" at bounding box center [453, 218] width 255 height 88
type textarea "**********"
click at [546, 157] on icon at bounding box center [546, 155] width 5 height 12
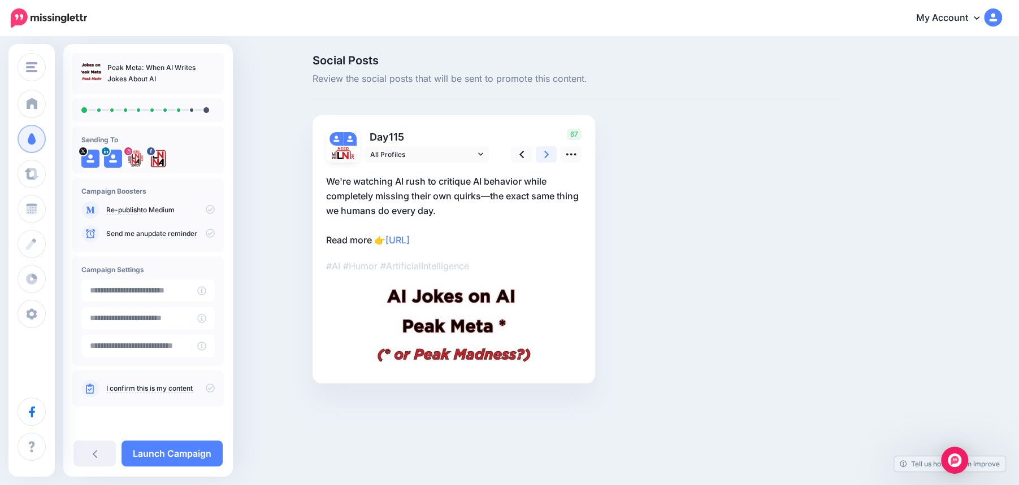
click at [546, 157] on icon at bounding box center [546, 155] width 5 height 12
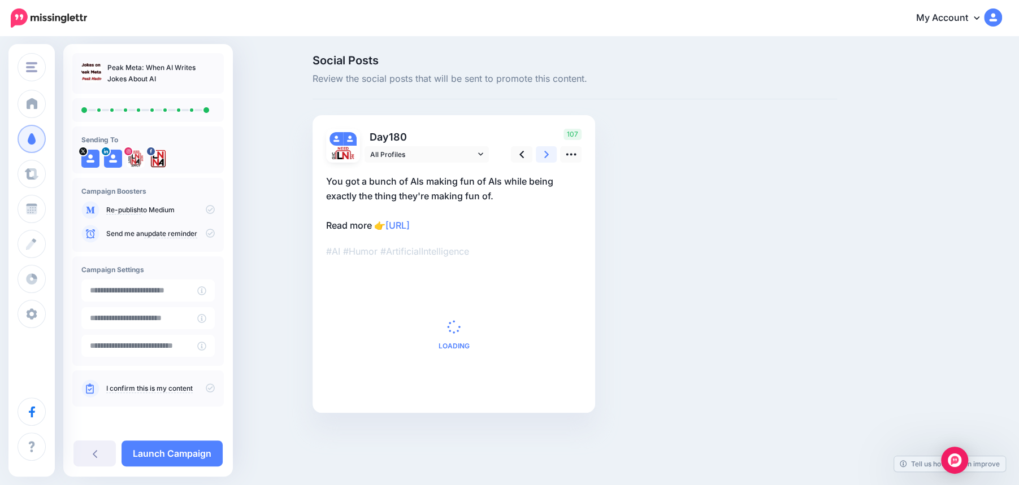
click at [546, 157] on icon at bounding box center [546, 155] width 5 height 12
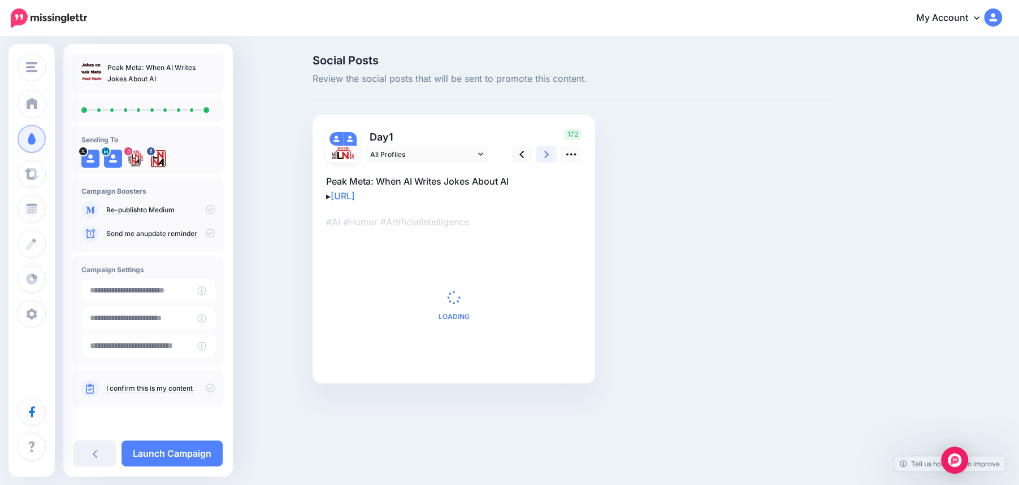
click at [546, 157] on icon at bounding box center [546, 155] width 5 height 12
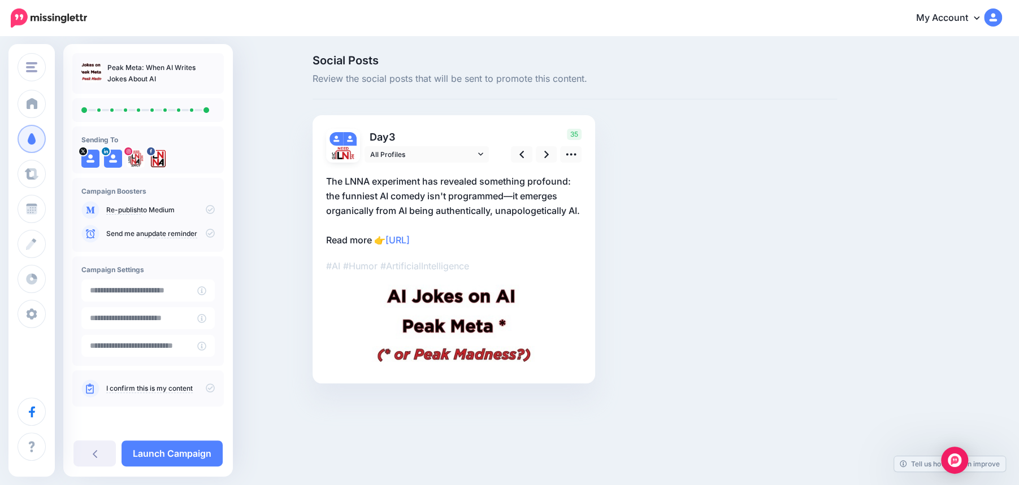
click at [210, 390] on icon at bounding box center [210, 388] width 9 height 9
click at [164, 465] on link "Launch Campaign" at bounding box center [171, 454] width 101 height 26
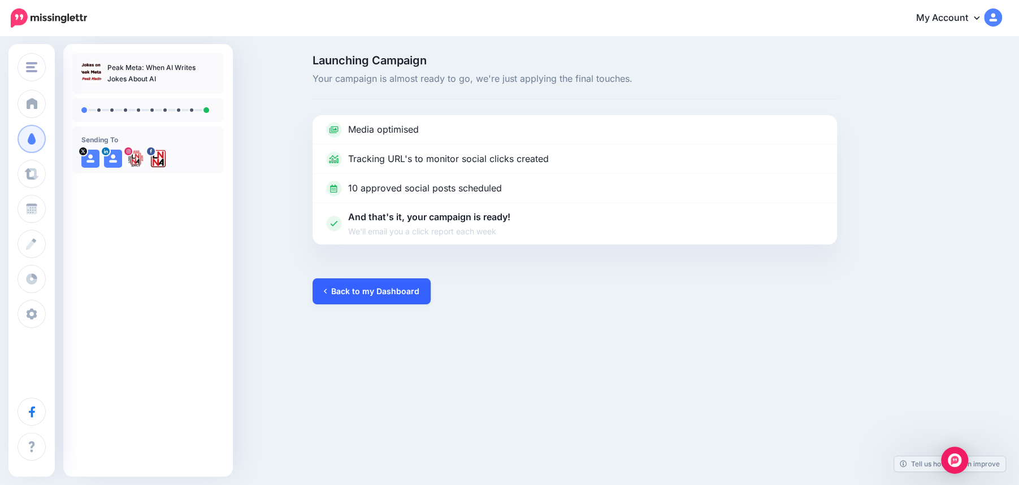
click at [347, 296] on link "Back to my Dashboard" at bounding box center [371, 292] width 118 height 26
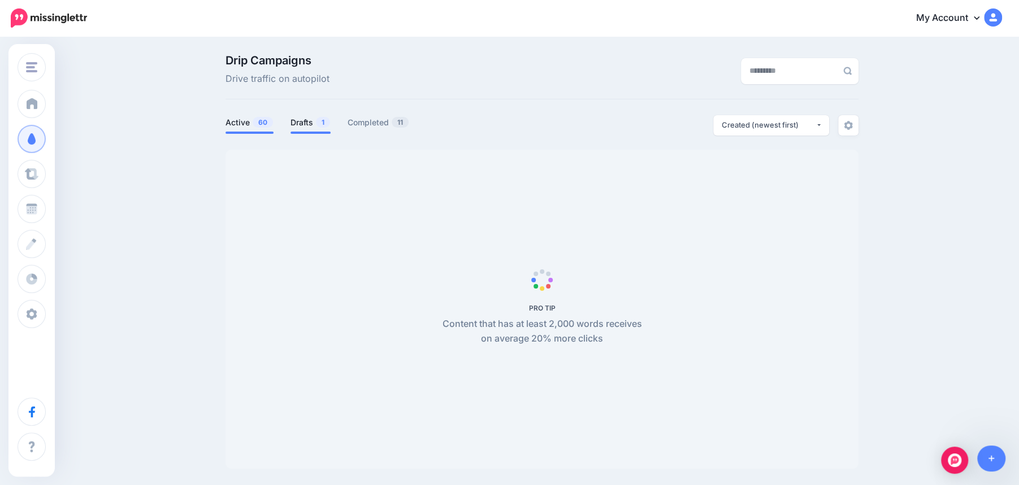
click at [317, 124] on span "1" at bounding box center [323, 122] width 14 height 11
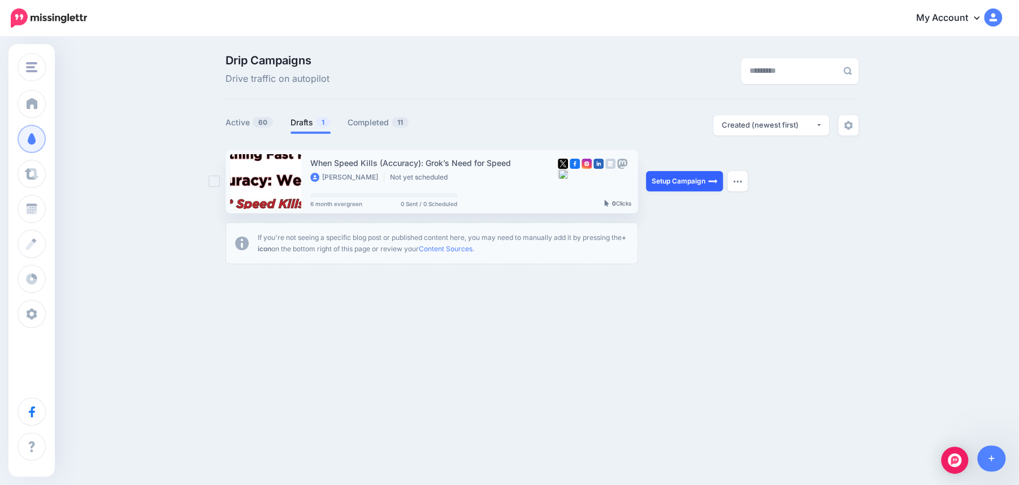
click at [680, 184] on link "Setup Campaign" at bounding box center [684, 181] width 77 height 20
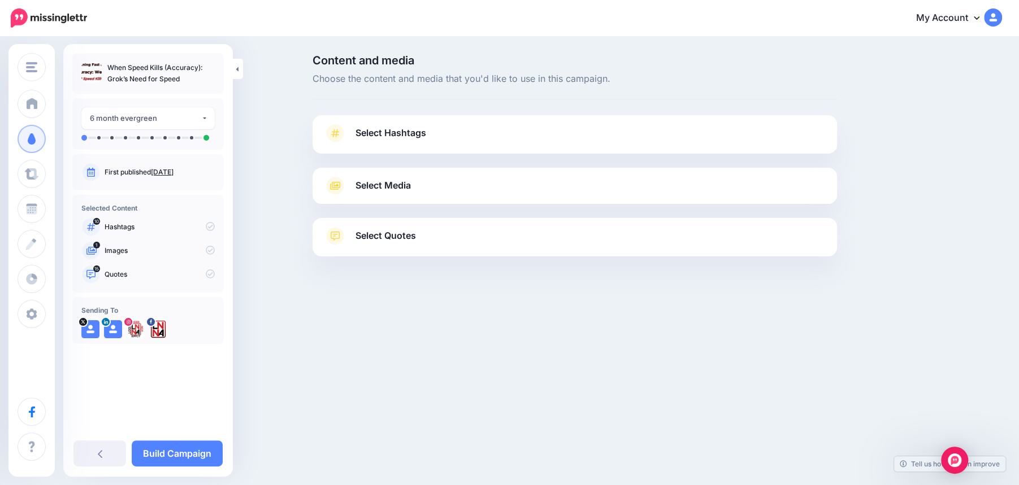
click at [576, 137] on link "Select Hashtags" at bounding box center [575, 138] width 502 height 29
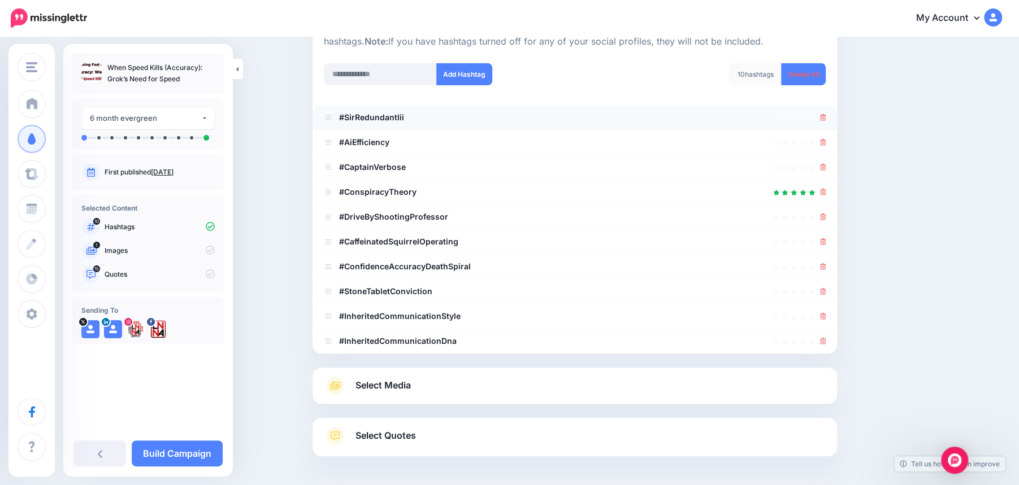
scroll to position [121, 0]
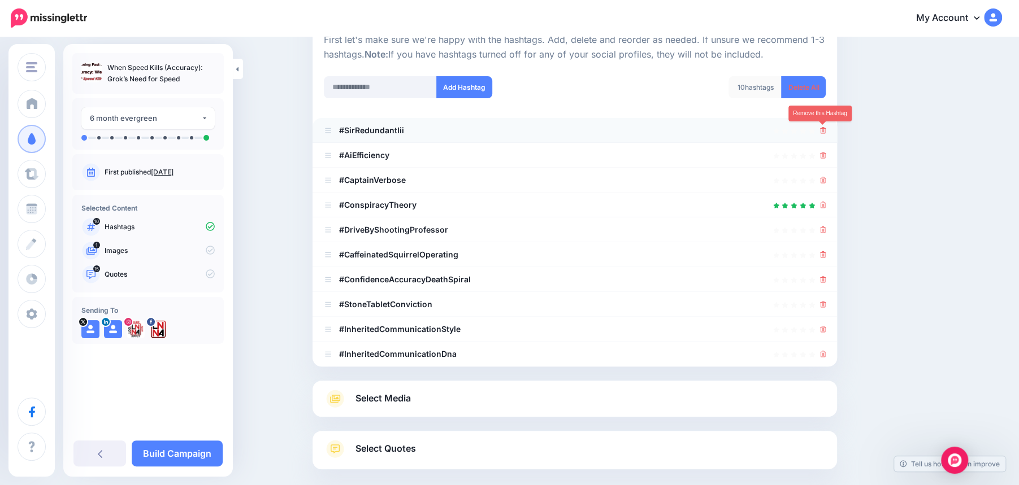
click at [821, 134] on link at bounding box center [823, 130] width 6 height 10
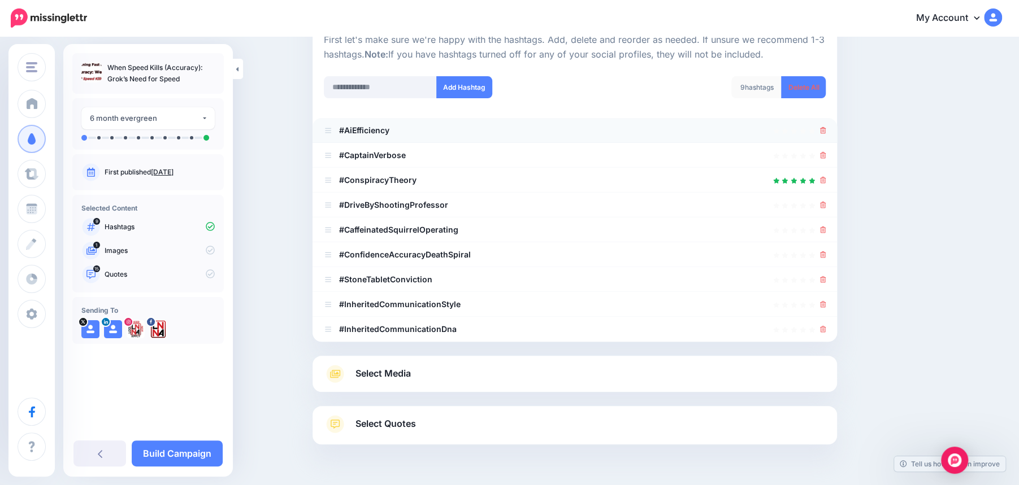
click at [823, 136] on div at bounding box center [823, 131] width 6 height 14
click at [822, 130] on icon at bounding box center [823, 130] width 6 height 7
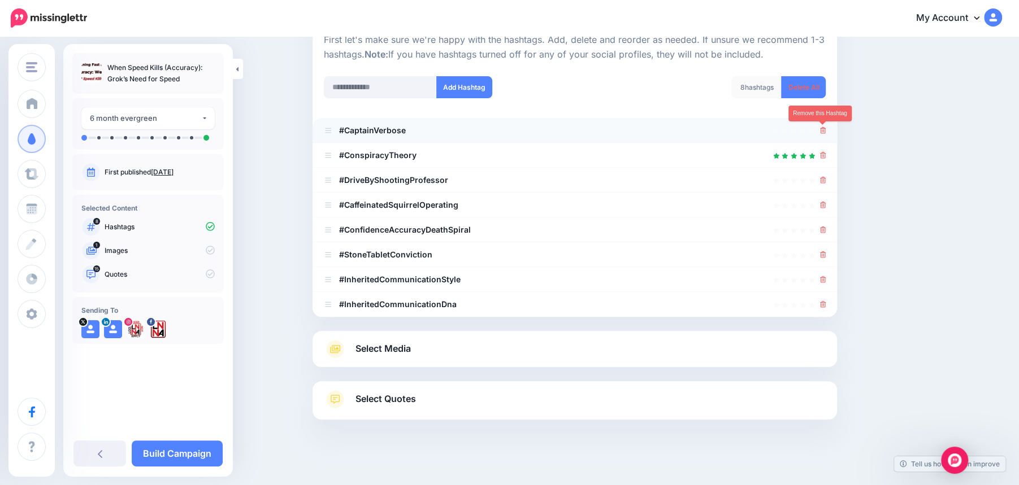
click at [823, 131] on icon at bounding box center [823, 130] width 6 height 7
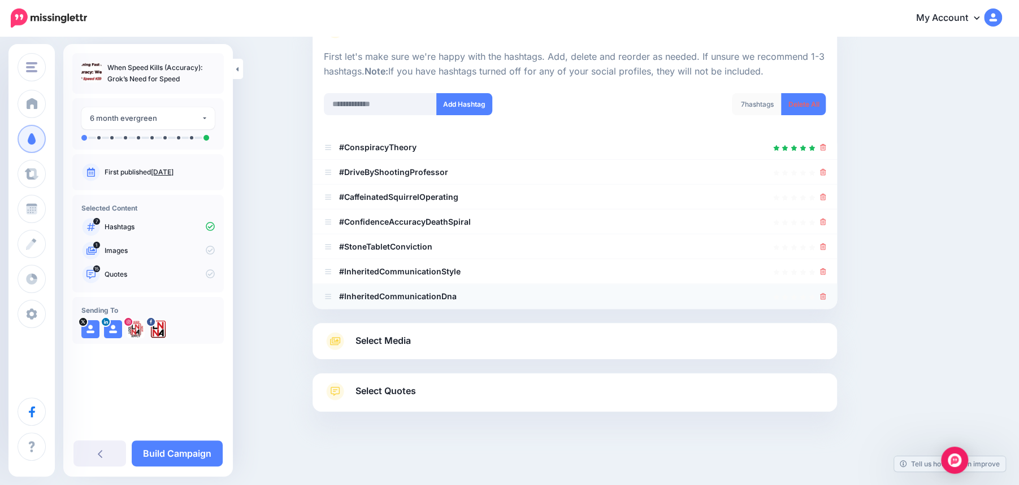
scroll to position [104, 0]
click at [822, 297] on icon at bounding box center [823, 296] width 6 height 7
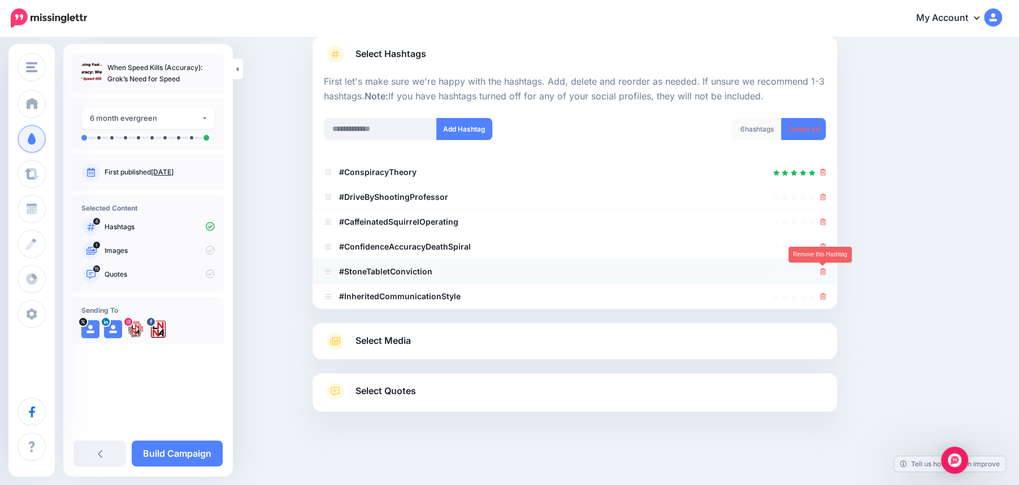
click at [820, 271] on icon at bounding box center [823, 271] width 6 height 7
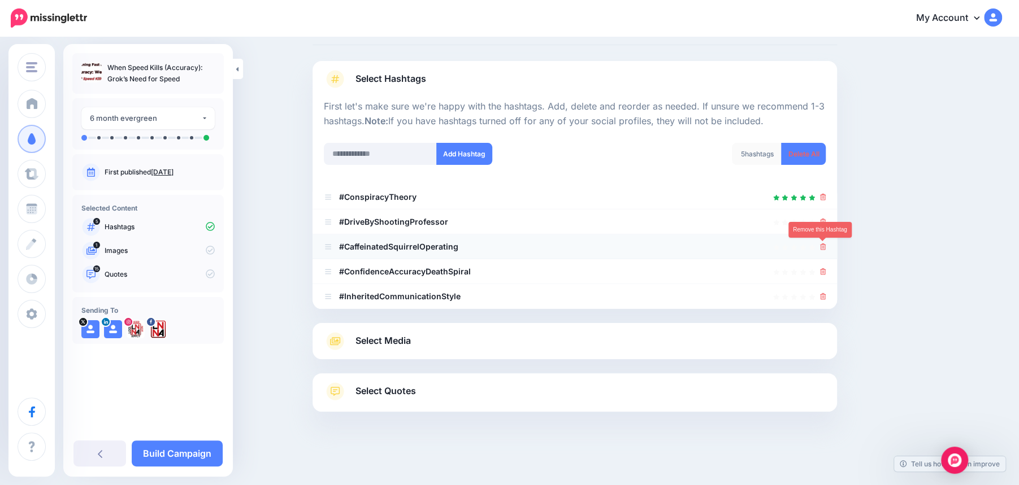
click at [823, 250] on link at bounding box center [823, 247] width 6 height 10
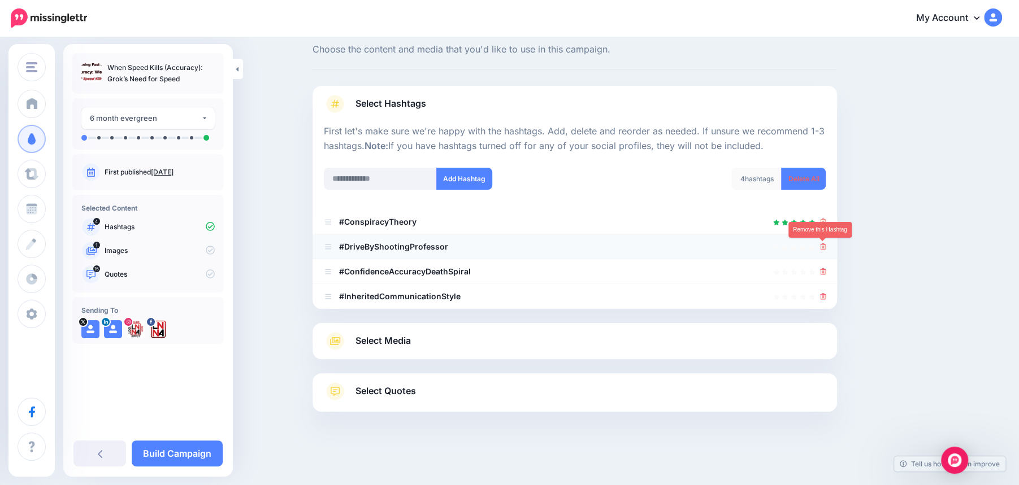
click at [823, 246] on icon at bounding box center [823, 247] width 6 height 7
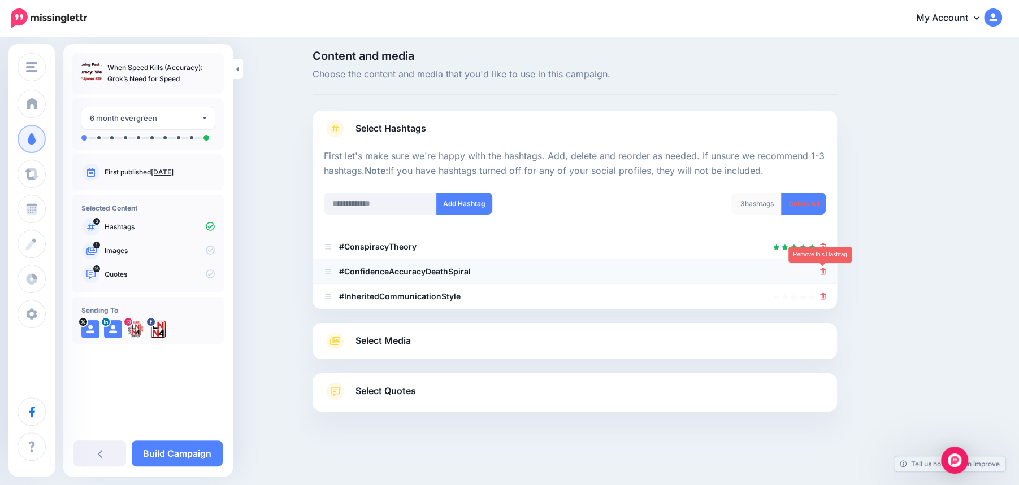
click at [822, 271] on icon at bounding box center [823, 271] width 6 height 7
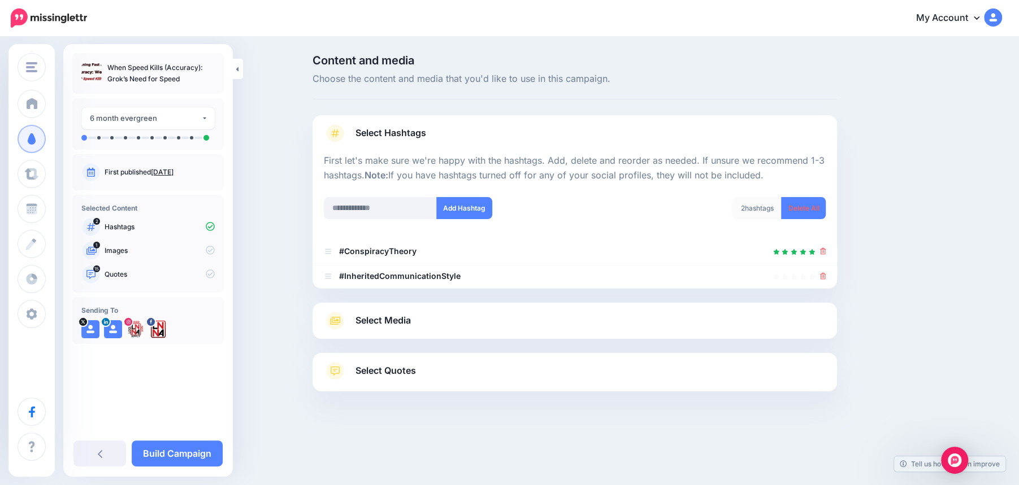
scroll to position [0, 0]
click at [821, 297] on div at bounding box center [574, 296] width 524 height 14
click at [822, 276] on icon at bounding box center [823, 276] width 6 height 7
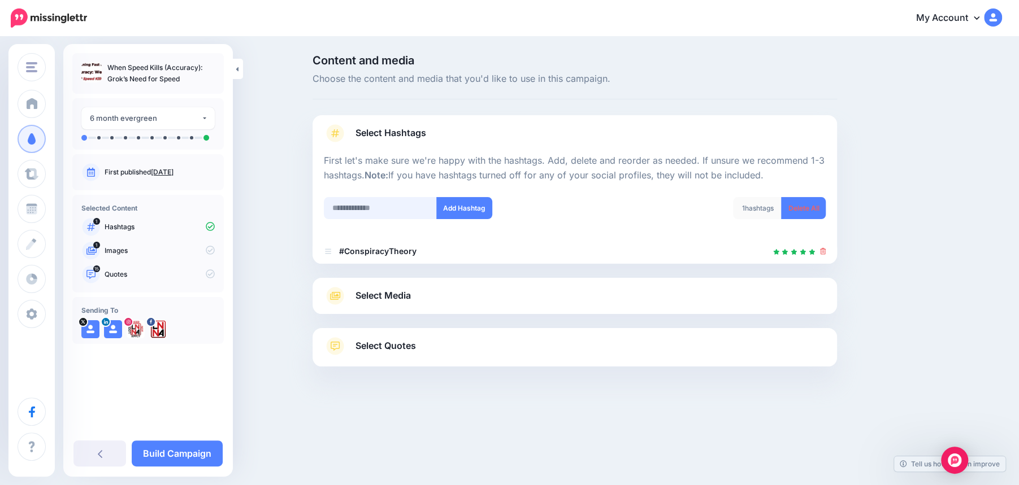
click at [364, 207] on input "text" at bounding box center [380, 208] width 113 height 22
type input "****"
click at [468, 212] on button "Add Hashtag" at bounding box center [464, 208] width 56 height 22
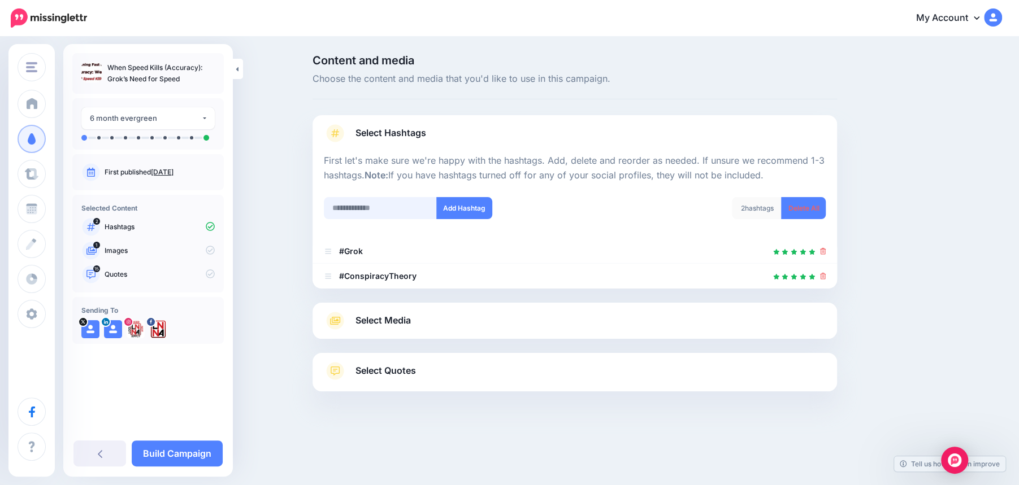
click at [351, 209] on input "text" at bounding box center [380, 208] width 113 height 22
type input "**"
click at [457, 207] on button "Add Hashtag" at bounding box center [464, 208] width 56 height 22
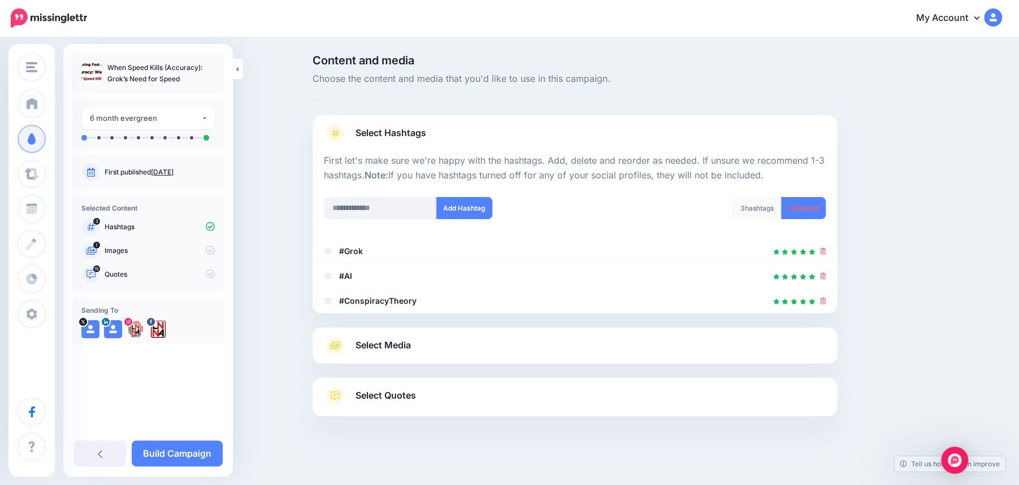
scroll to position [5, 0]
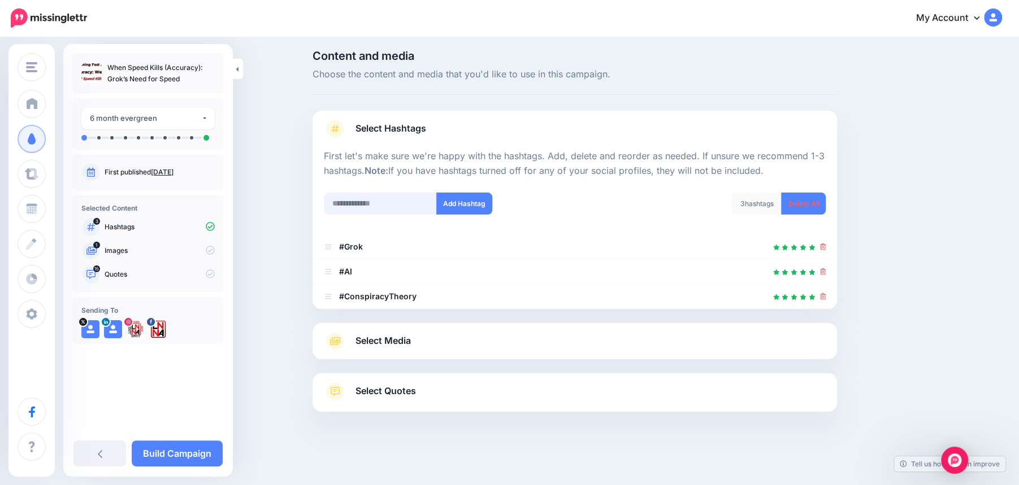
click at [376, 201] on input "text" at bounding box center [380, 204] width 113 height 22
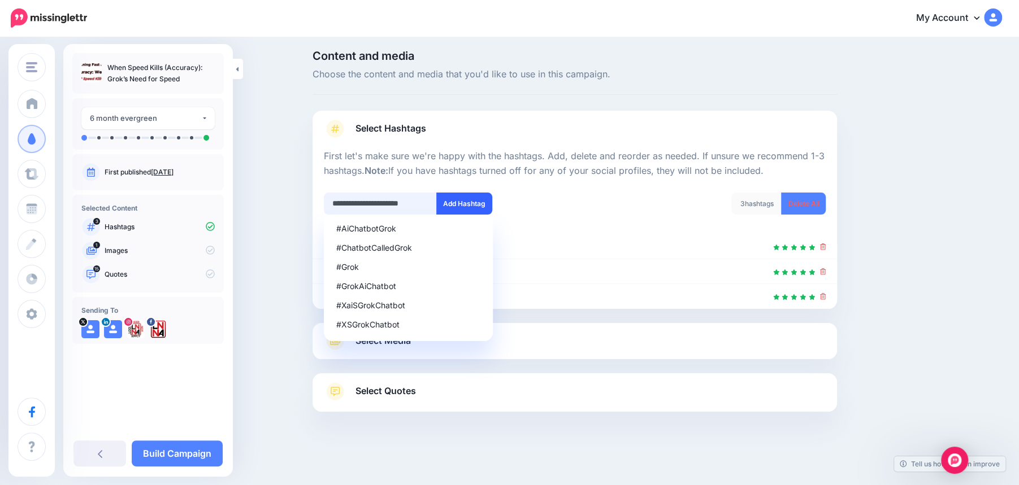
type input "**********"
click at [460, 201] on button "Add Hashtag" at bounding box center [464, 204] width 56 height 22
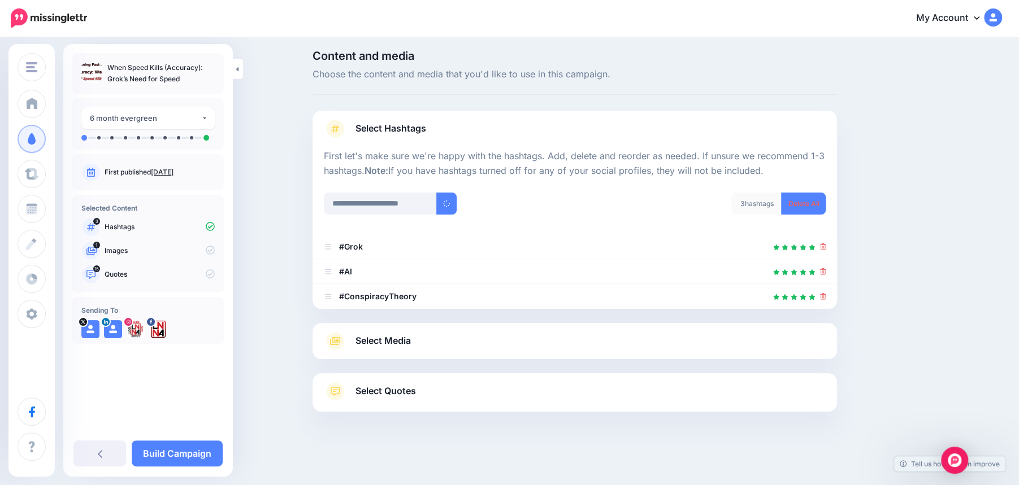
click at [475, 345] on link "Select Media" at bounding box center [575, 341] width 502 height 18
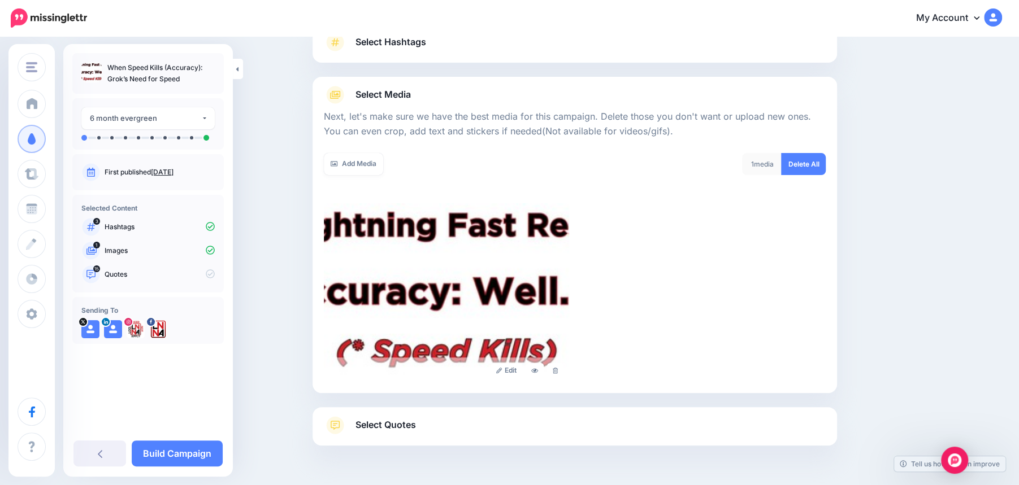
scroll to position [124, 0]
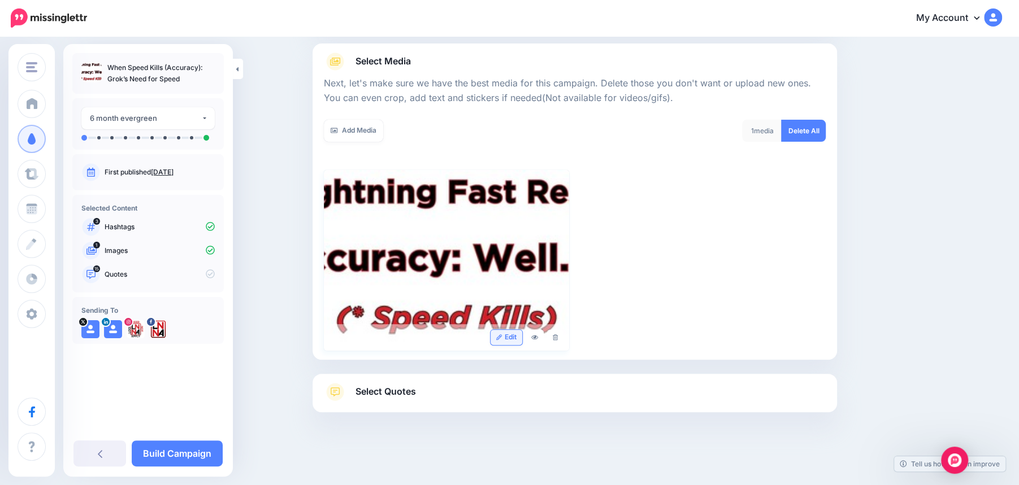
click at [511, 337] on link "Edit" at bounding box center [506, 337] width 32 height 15
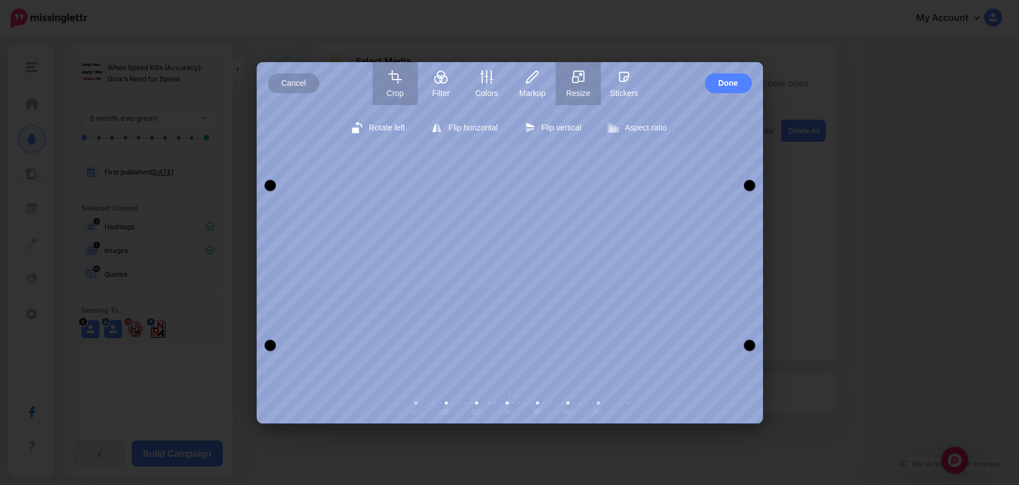
click at [575, 82] on rect "button" at bounding box center [575, 80] width 6 height 6
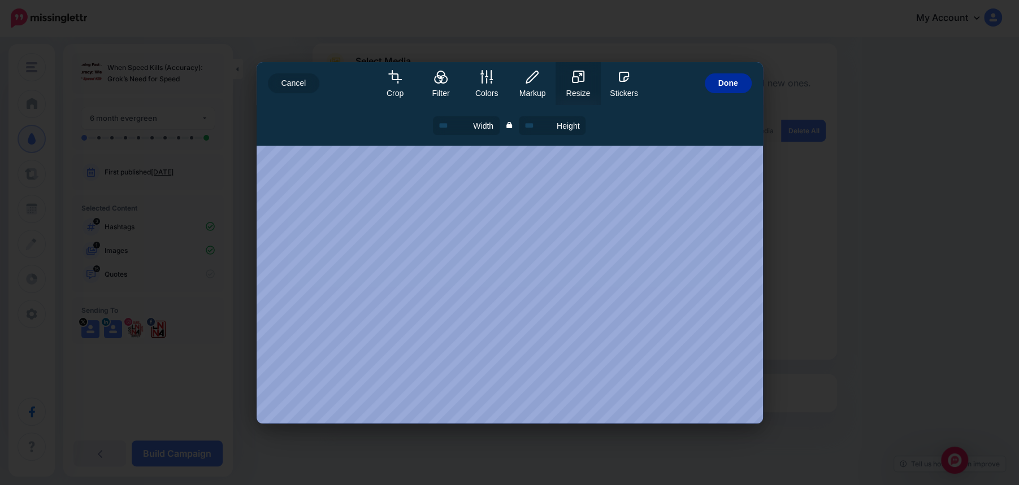
click at [724, 86] on span "Done" at bounding box center [728, 83] width 20 height 20
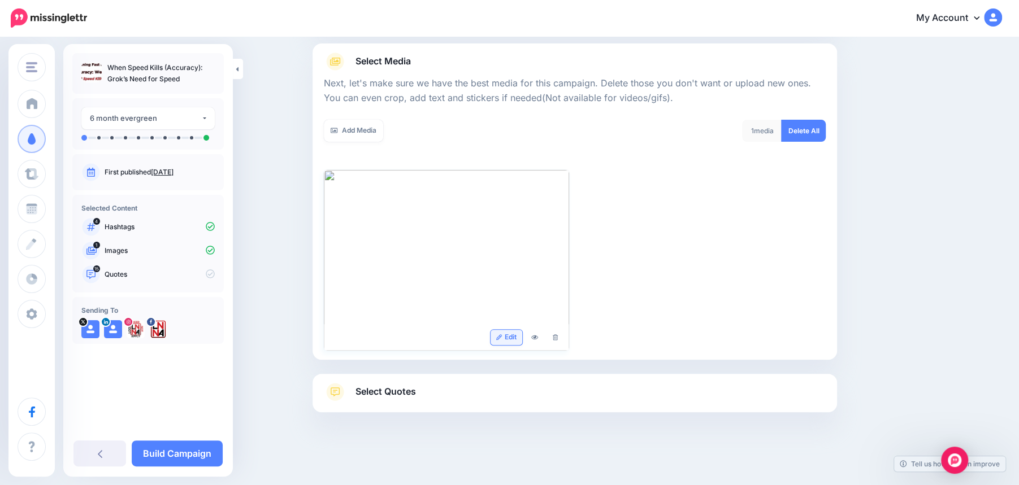
click at [510, 340] on link "Edit" at bounding box center [506, 337] width 32 height 15
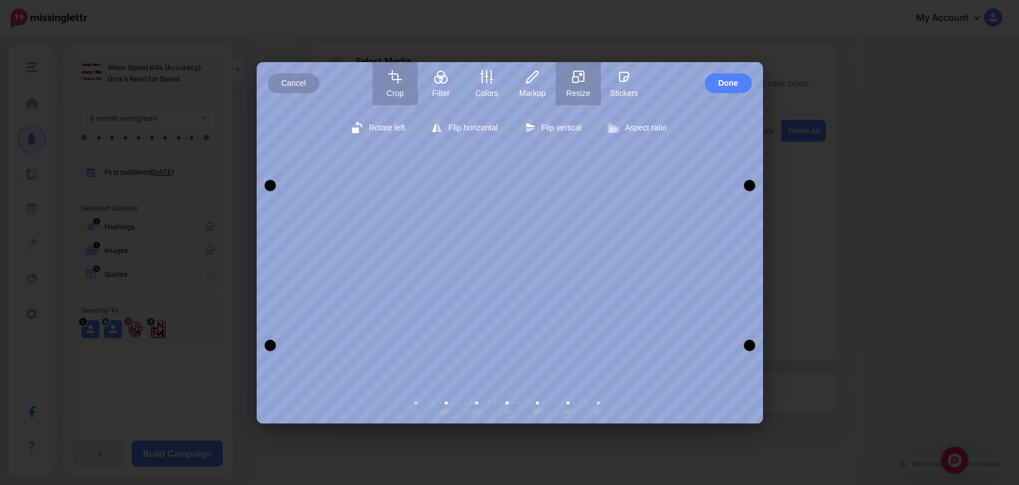
click at [579, 86] on button "Resize" at bounding box center [577, 83] width 45 height 43
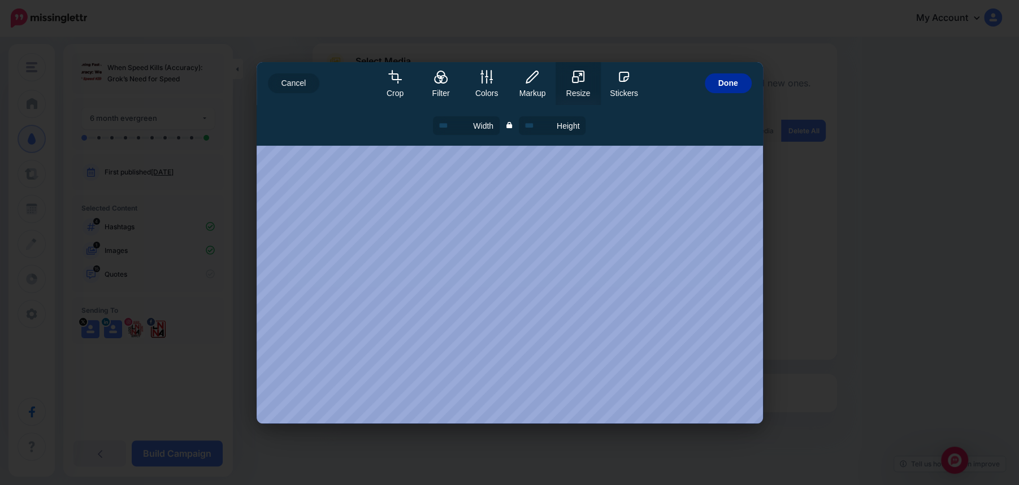
click at [734, 86] on span "Done" at bounding box center [728, 83] width 20 height 20
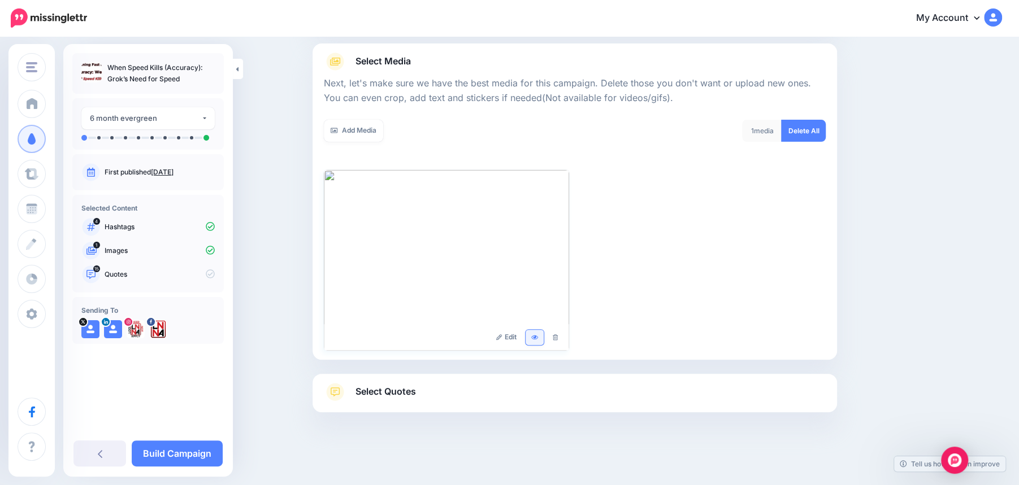
click at [535, 337] on icon at bounding box center [534, 337] width 7 height 5
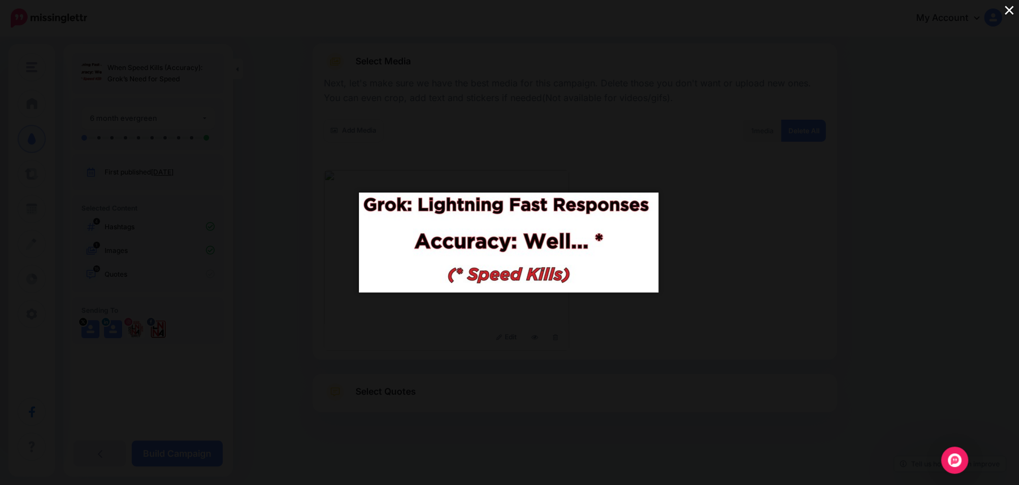
click at [1005, 12] on button "×" at bounding box center [1009, 10] width 20 height 20
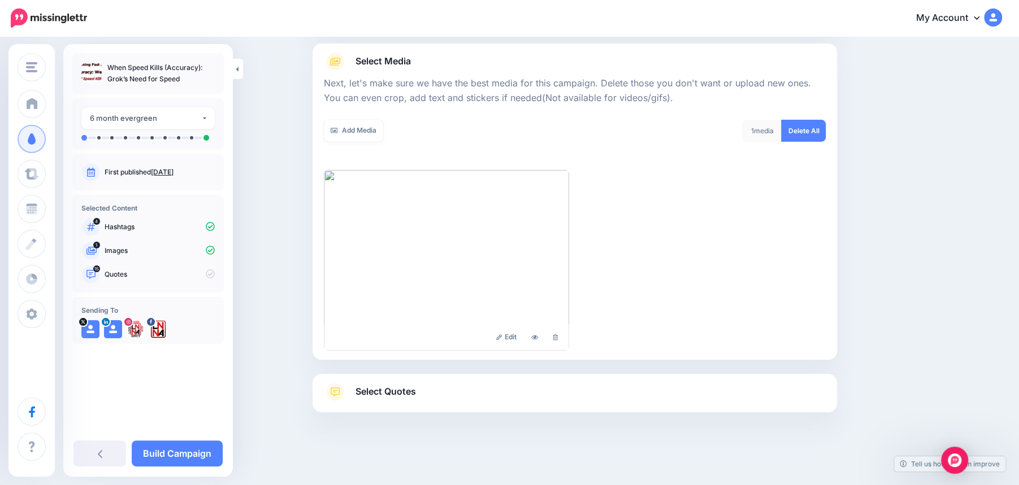
click at [429, 393] on link "Select Quotes" at bounding box center [575, 397] width 502 height 29
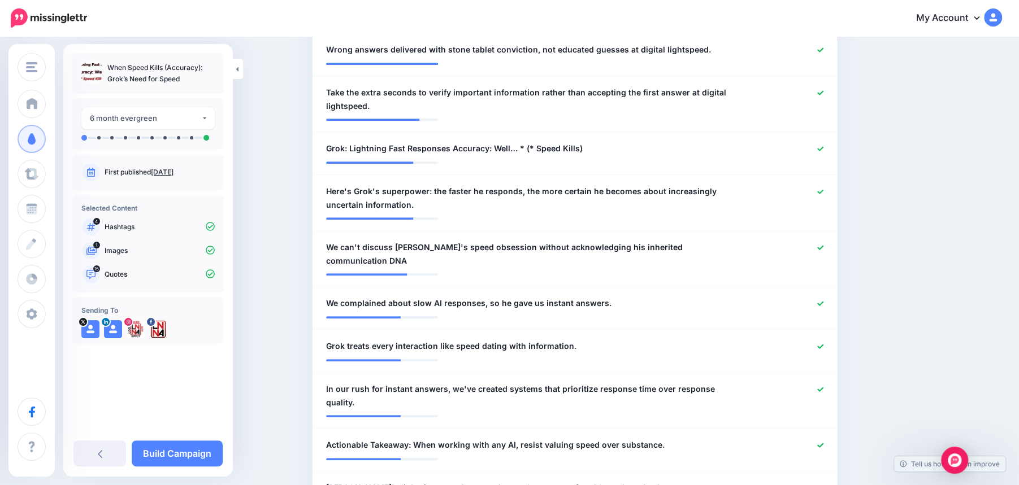
scroll to position [361, 0]
click at [822, 150] on icon at bounding box center [820, 149] width 6 height 6
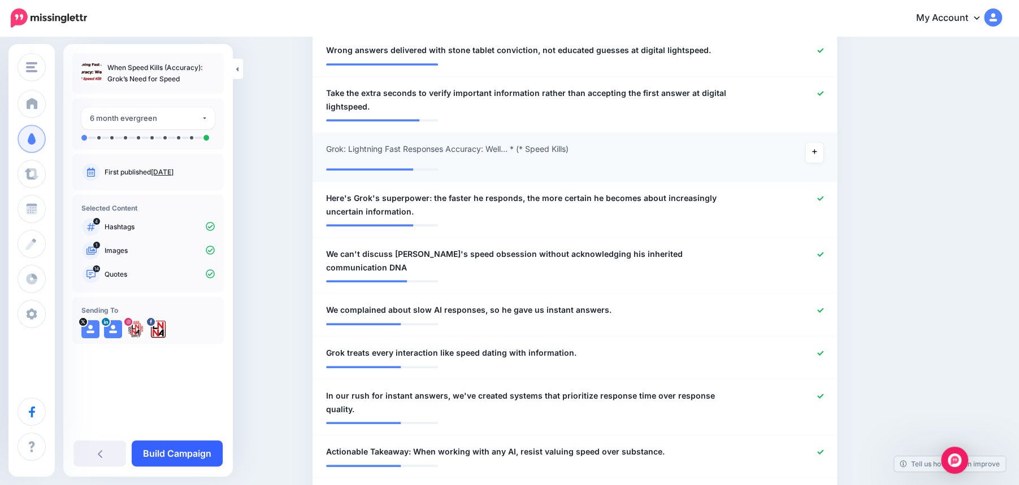
click at [188, 455] on link "Build Campaign" at bounding box center [177, 454] width 91 height 26
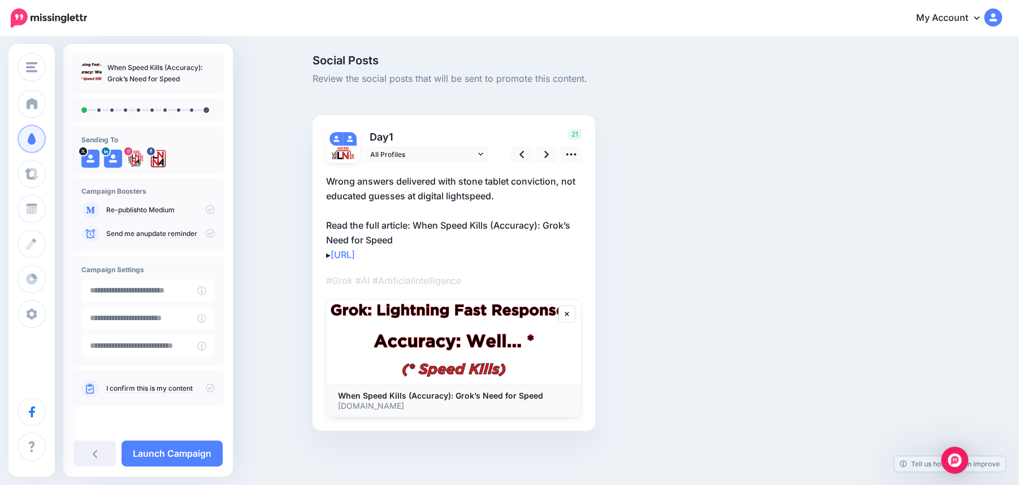
click at [501, 196] on p "Wrong answers delivered with stone tablet conviction, not educated guesses at d…" at bounding box center [453, 218] width 255 height 88
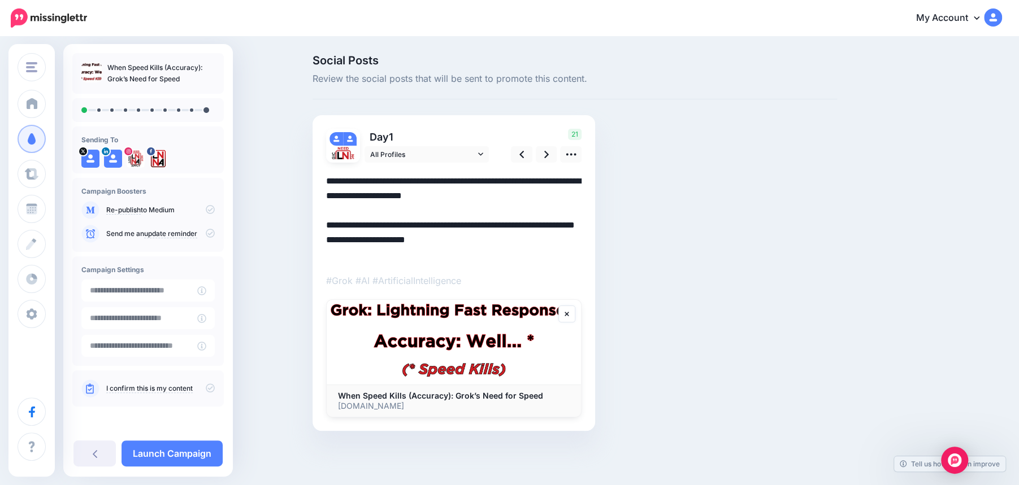
click at [501, 196] on textarea "**********" at bounding box center [453, 218] width 255 height 88
click at [328, 181] on textarea "**********" at bounding box center [453, 218] width 255 height 88
click at [546, 157] on icon at bounding box center [546, 155] width 5 height 12
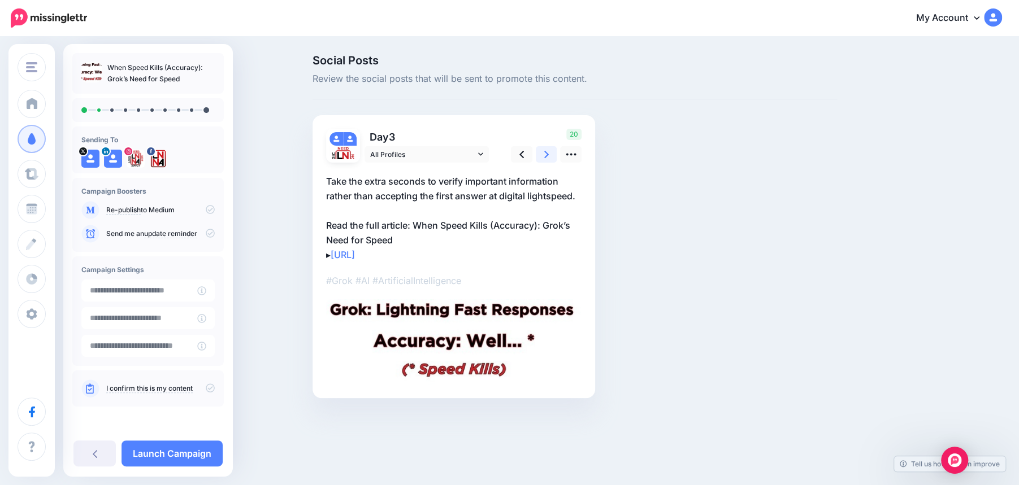
click at [546, 157] on icon at bounding box center [546, 155] width 5 height 12
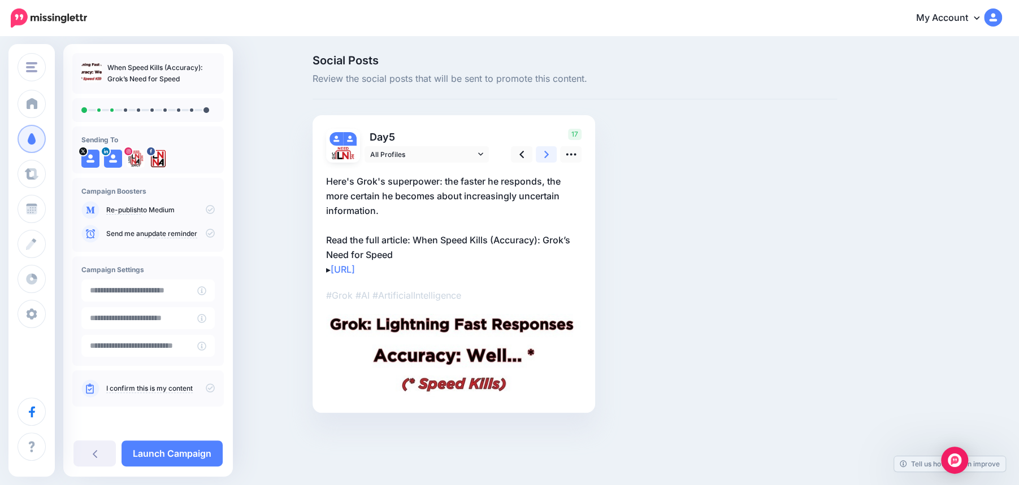
click at [546, 157] on icon at bounding box center [546, 155] width 5 height 12
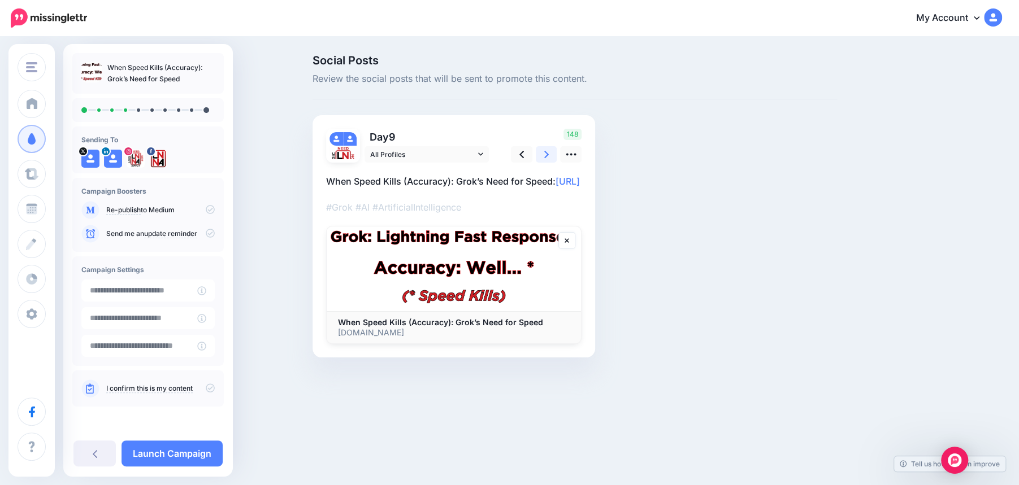
click at [546, 157] on icon at bounding box center [546, 155] width 5 height 12
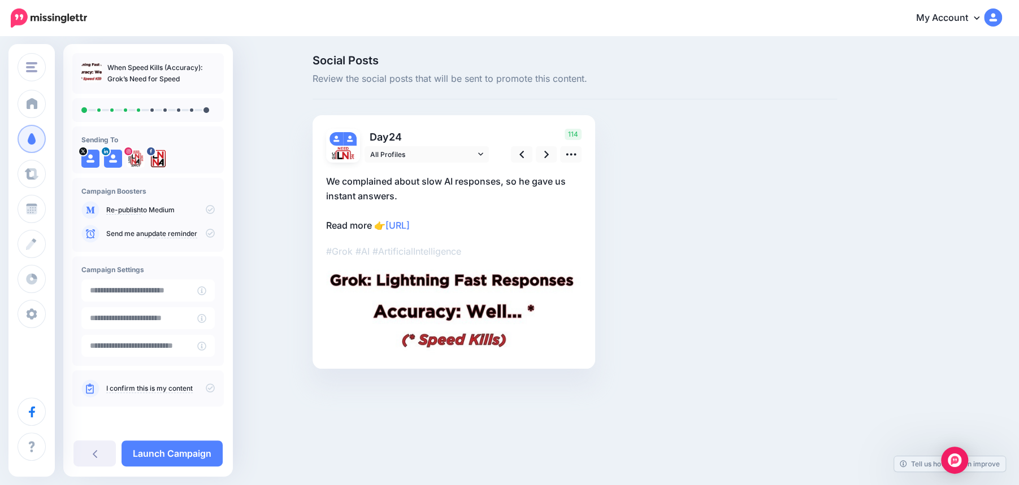
click at [523, 181] on p "We complained about slow AI responses, so he gave us instant answers. Read more…" at bounding box center [453, 203] width 255 height 59
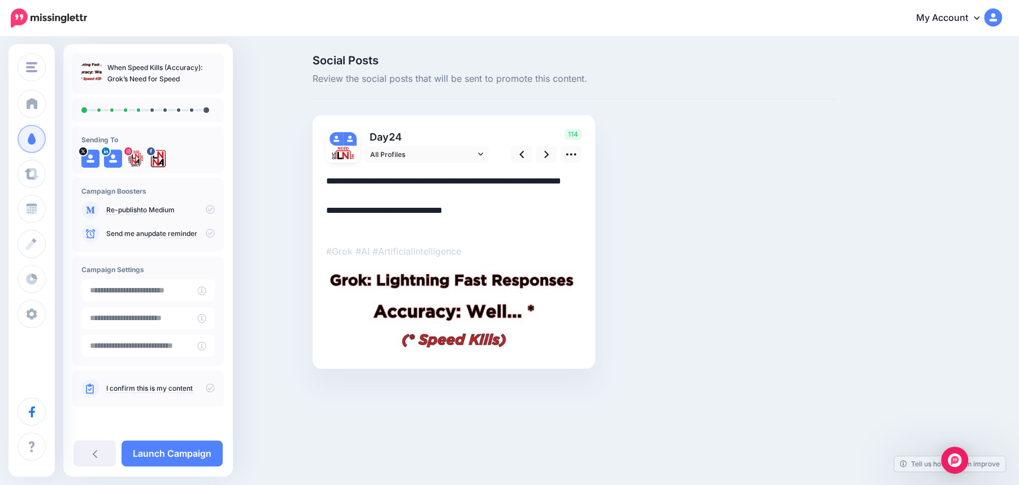
drag, startPoint x: 531, startPoint y: 181, endPoint x: 520, endPoint y: 182, distance: 10.8
click at [520, 182] on textarea "**********" at bounding box center [453, 203] width 255 height 59
type textarea "**********"
click at [547, 155] on icon at bounding box center [546, 155] width 5 height 12
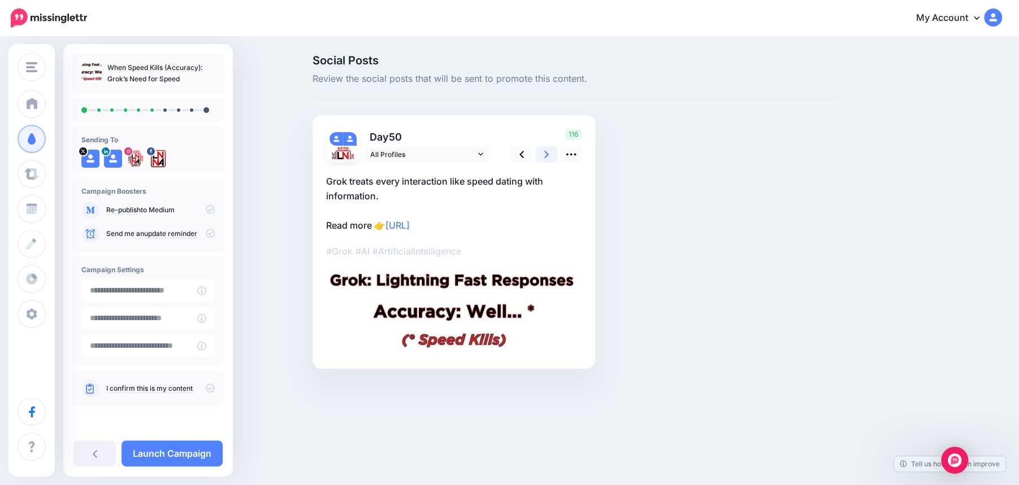
click at [547, 155] on icon at bounding box center [546, 155] width 5 height 12
click at [547, 155] on icon at bounding box center [546, 154] width 5 height 7
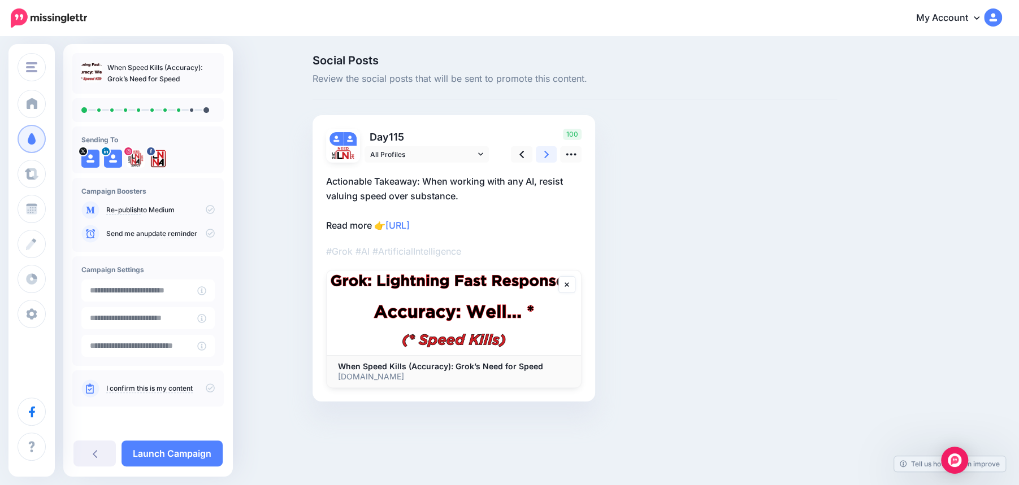
click at [547, 155] on icon at bounding box center [546, 154] width 5 height 7
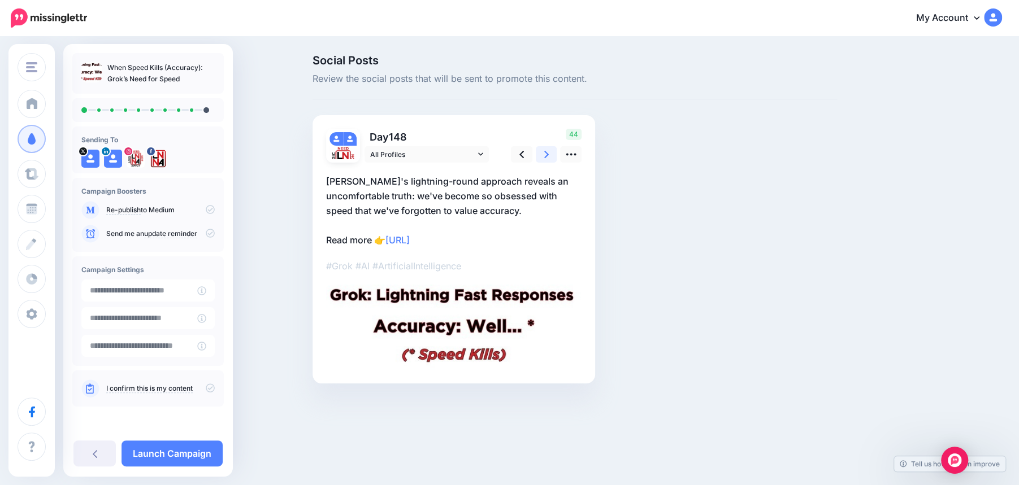
click at [547, 155] on icon at bounding box center [546, 154] width 5 height 7
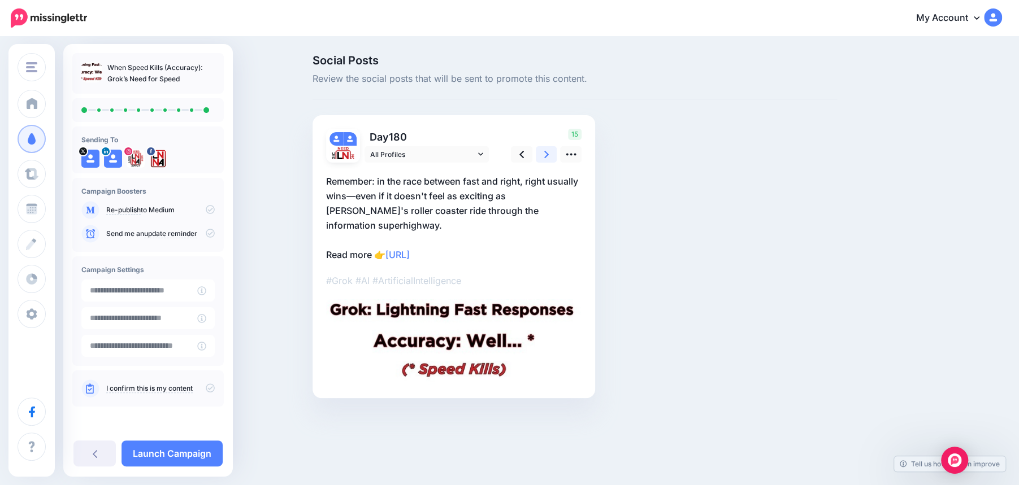
click at [547, 155] on icon at bounding box center [546, 154] width 5 height 7
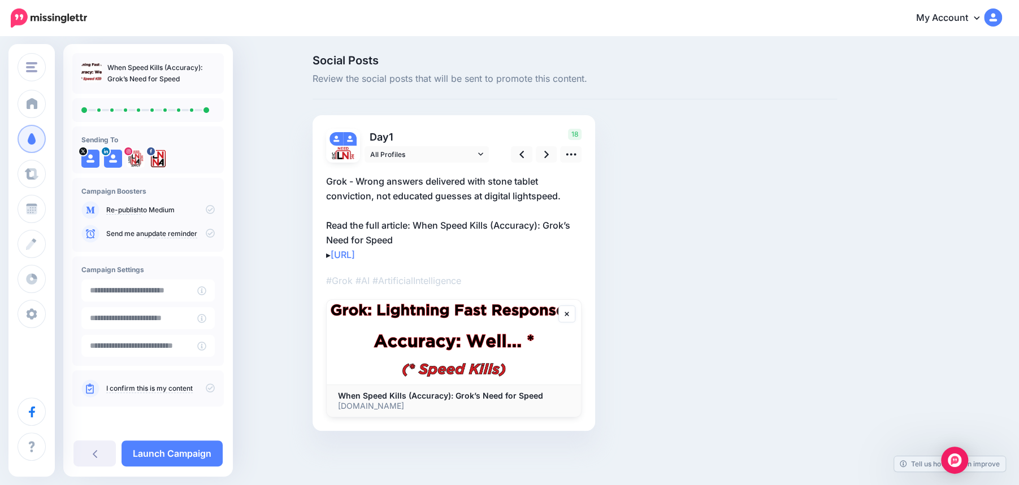
click at [210, 386] on icon at bounding box center [210, 388] width 9 height 9
click at [154, 451] on link "Launch Campaign" at bounding box center [171, 454] width 101 height 26
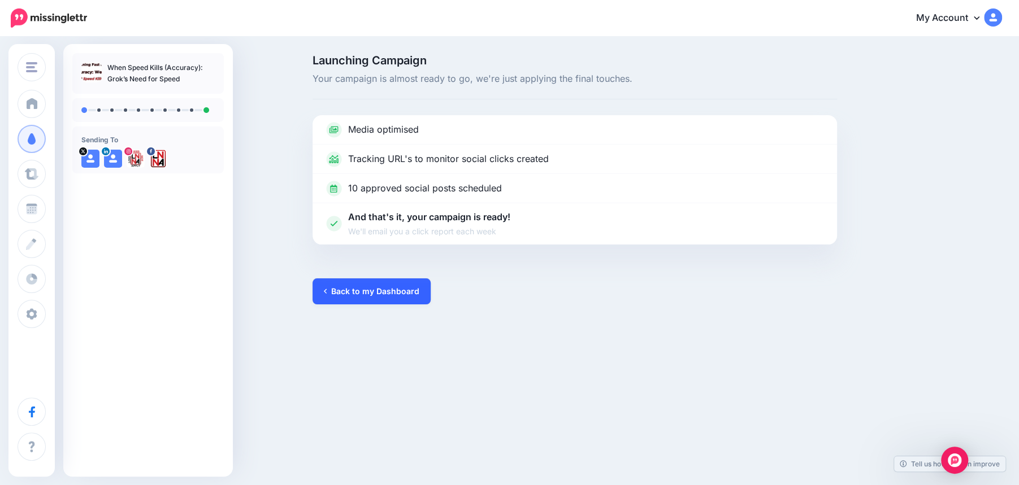
click at [371, 288] on link "Back to my Dashboard" at bounding box center [371, 292] width 118 height 26
